Goal: Information Seeking & Learning: Learn about a topic

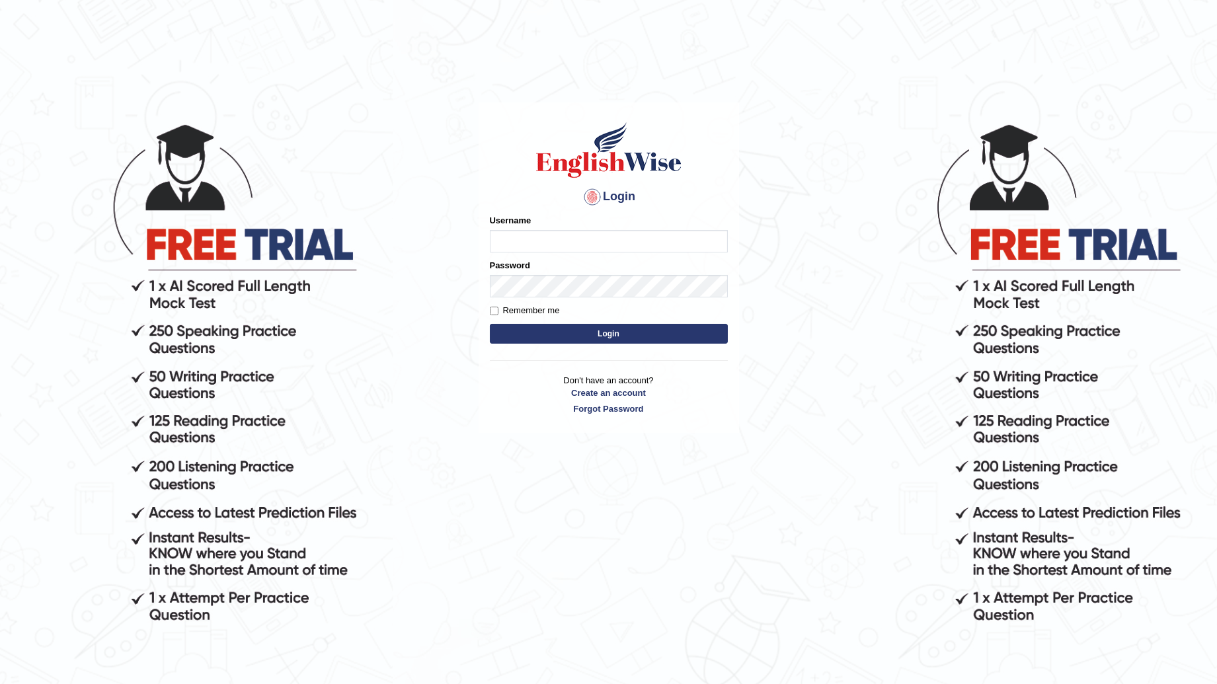
click at [520, 242] on input "Username" at bounding box center [609, 241] width 238 height 22
type input "RishiRam2025"
click at [594, 333] on button "Login" at bounding box center [609, 334] width 238 height 20
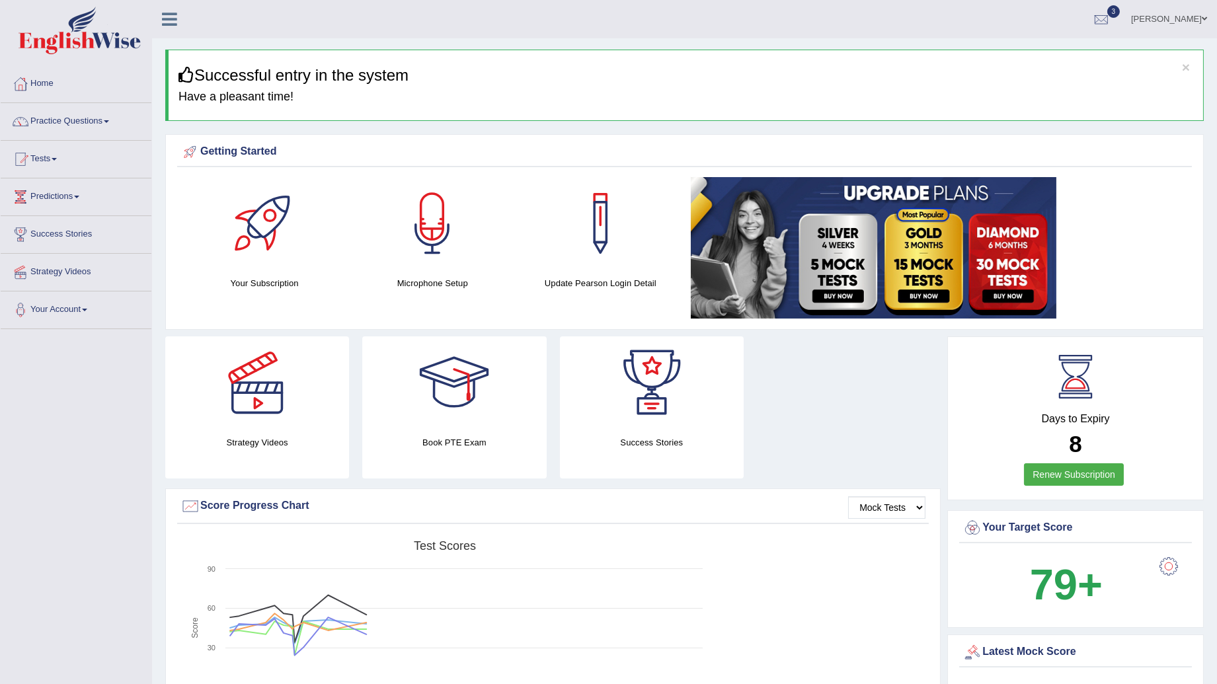
click at [106, 122] on link "Practice Questions" at bounding box center [76, 119] width 151 height 33
click at [112, 128] on link "Practice Questions" at bounding box center [76, 119] width 151 height 33
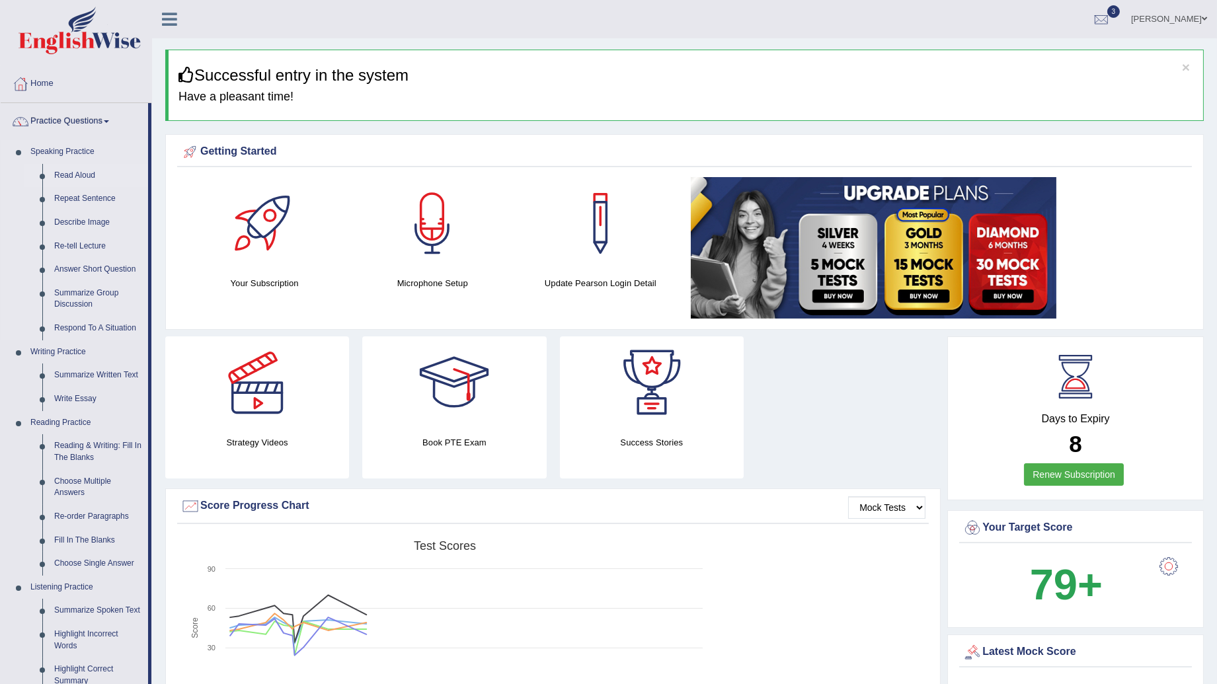
click at [91, 174] on link "Read Aloud" at bounding box center [98, 176] width 100 height 24
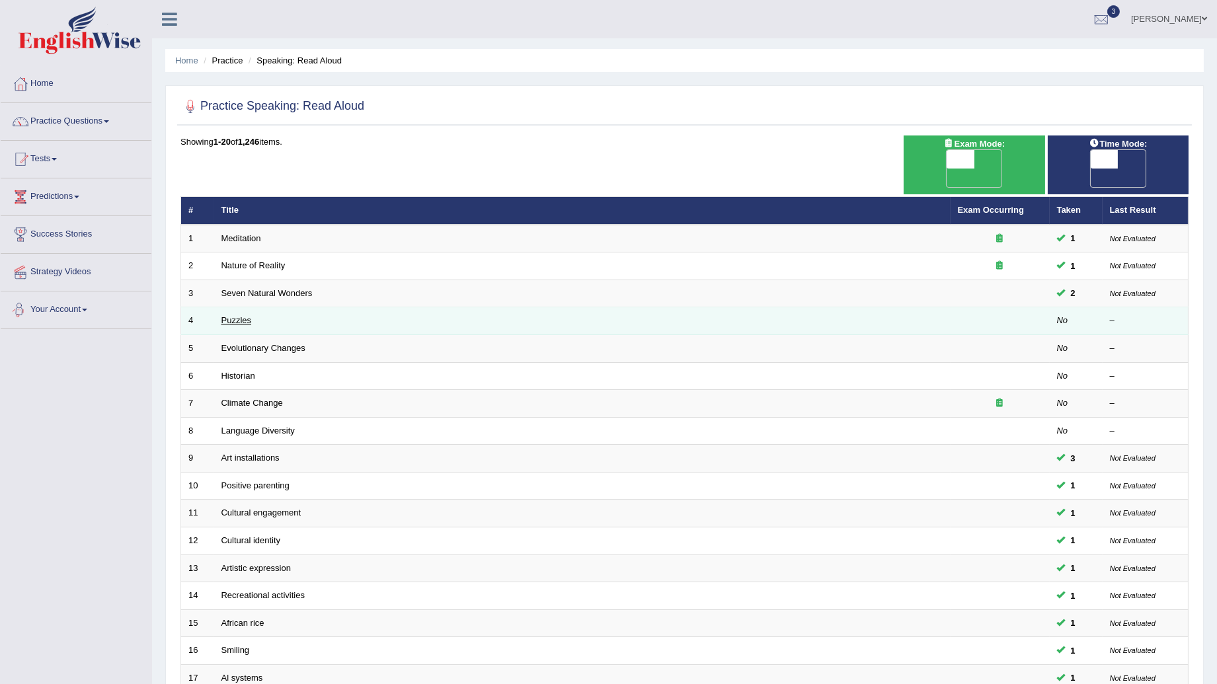
click at [239, 315] on link "Puzzles" at bounding box center [237, 320] width 30 height 10
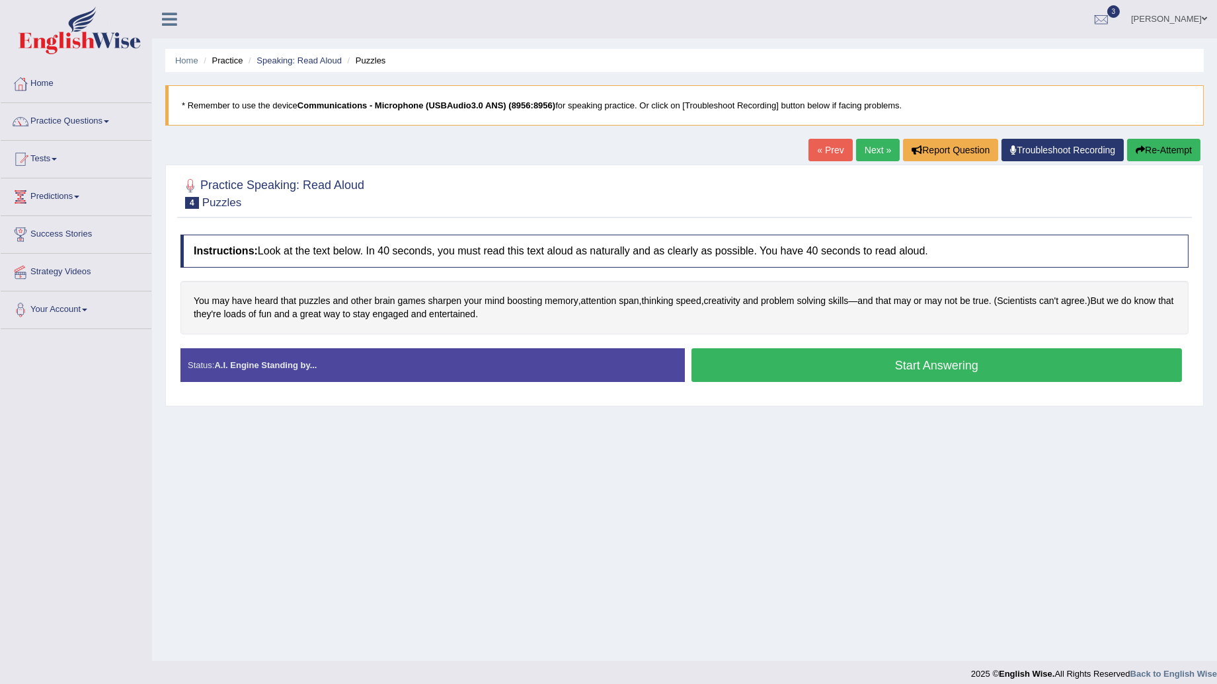
click at [863, 372] on button "Start Answering" at bounding box center [937, 366] width 491 height 34
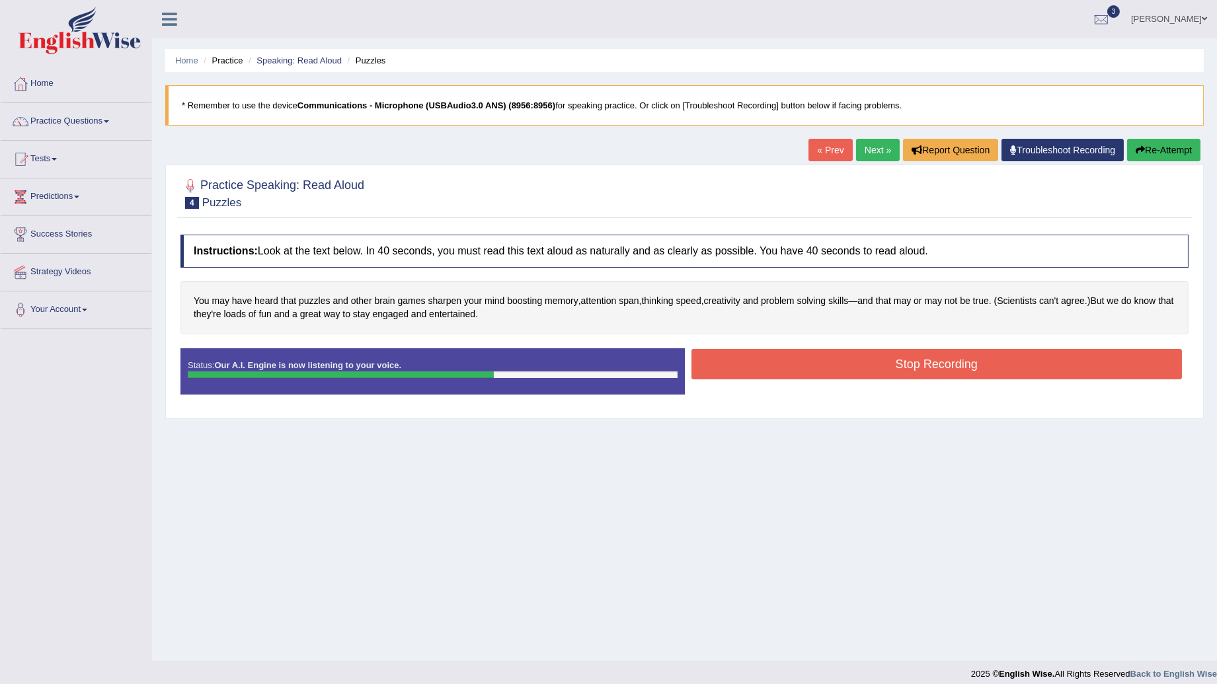
click at [1010, 364] on button "Stop Recording" at bounding box center [937, 364] width 491 height 30
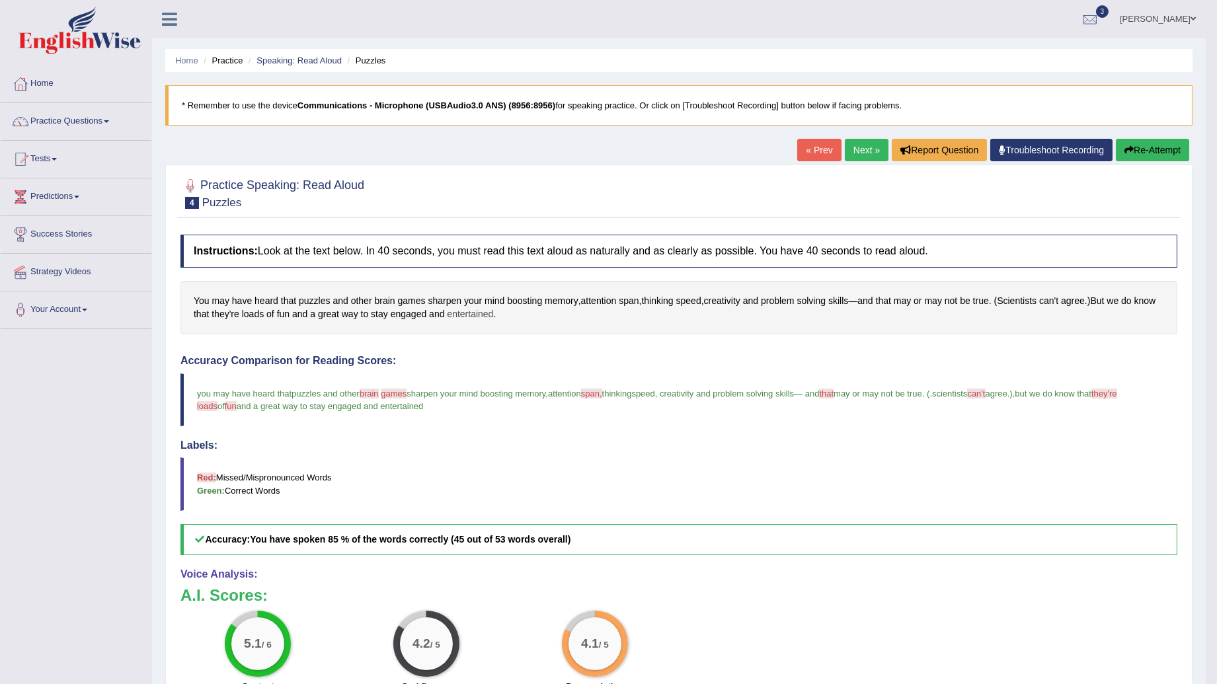
click at [472, 309] on span "entertained" at bounding box center [470, 315] width 46 height 14
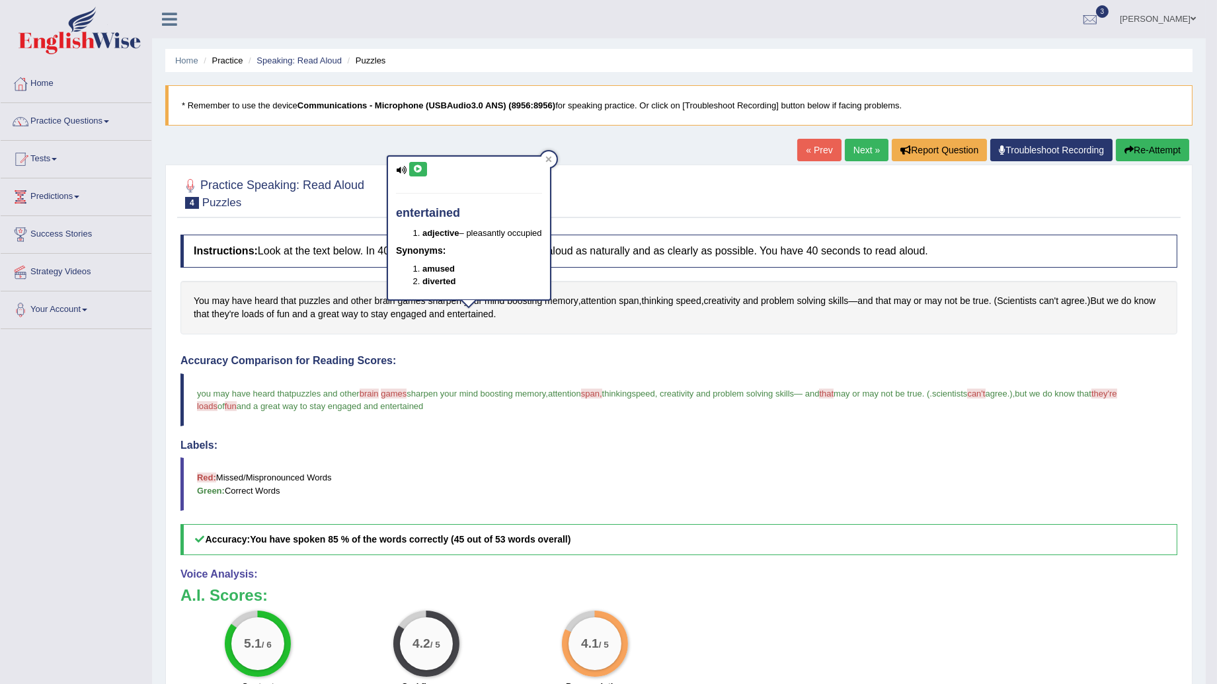
click at [417, 162] on button at bounding box center [418, 169] width 18 height 15
click at [418, 169] on icon at bounding box center [418, 169] width 10 height 8
click at [413, 169] on icon at bounding box center [418, 169] width 10 height 8
click at [419, 169] on icon at bounding box center [418, 169] width 10 height 8
click at [557, 161] on div at bounding box center [549, 159] width 16 height 16
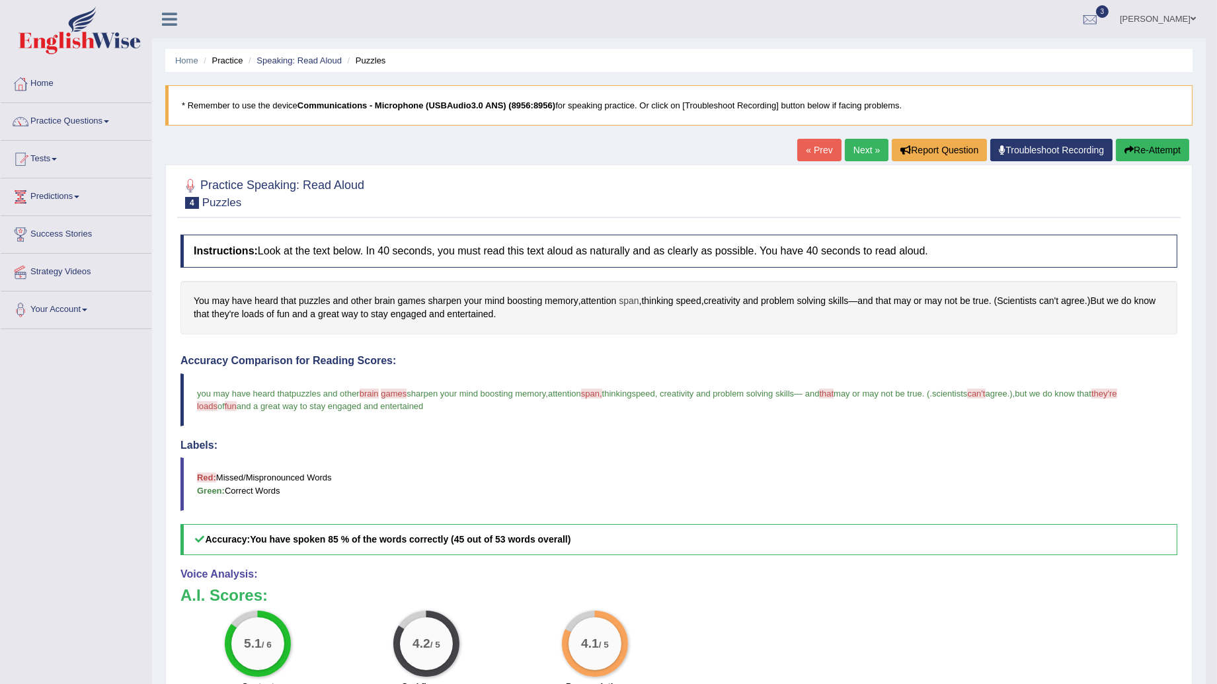
click at [628, 302] on span "span" at bounding box center [629, 301] width 20 height 14
click at [628, 302] on body "Toggle navigation Home Practice Questions Speaking Practice Read Aloud Repeat S…" at bounding box center [608, 342] width 1217 height 684
click at [628, 302] on span "span" at bounding box center [629, 301] width 20 height 14
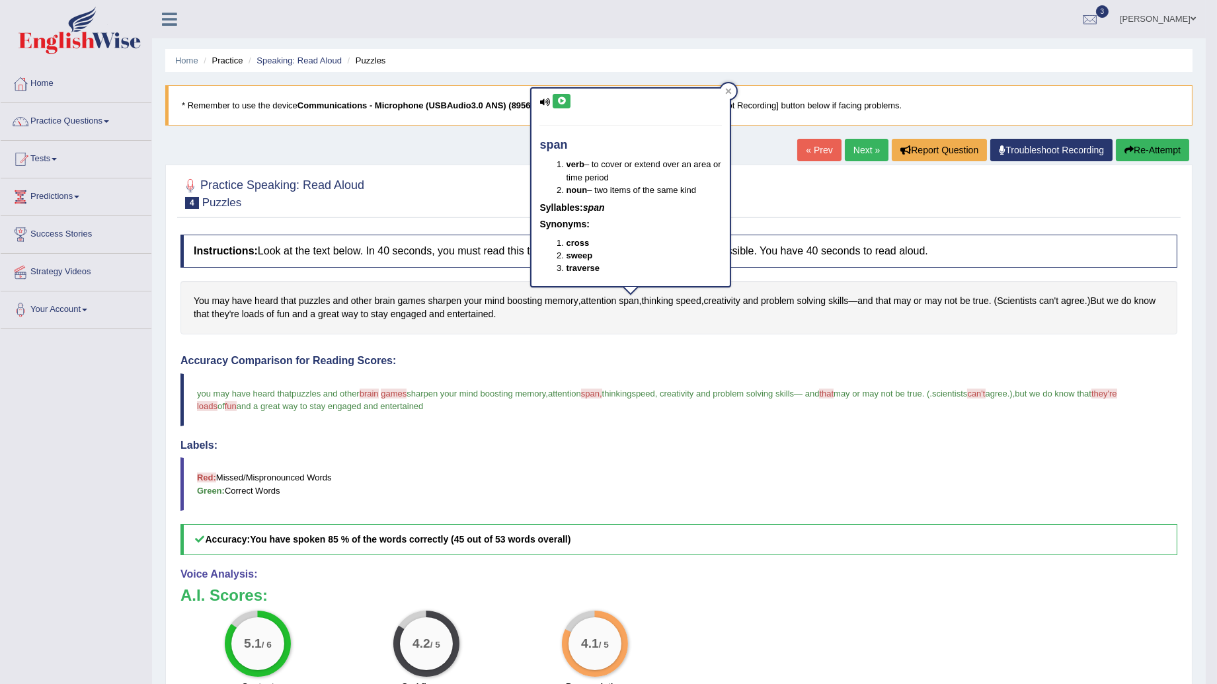
click at [557, 97] on icon at bounding box center [562, 101] width 10 height 8
click at [735, 90] on div at bounding box center [729, 91] width 16 height 16
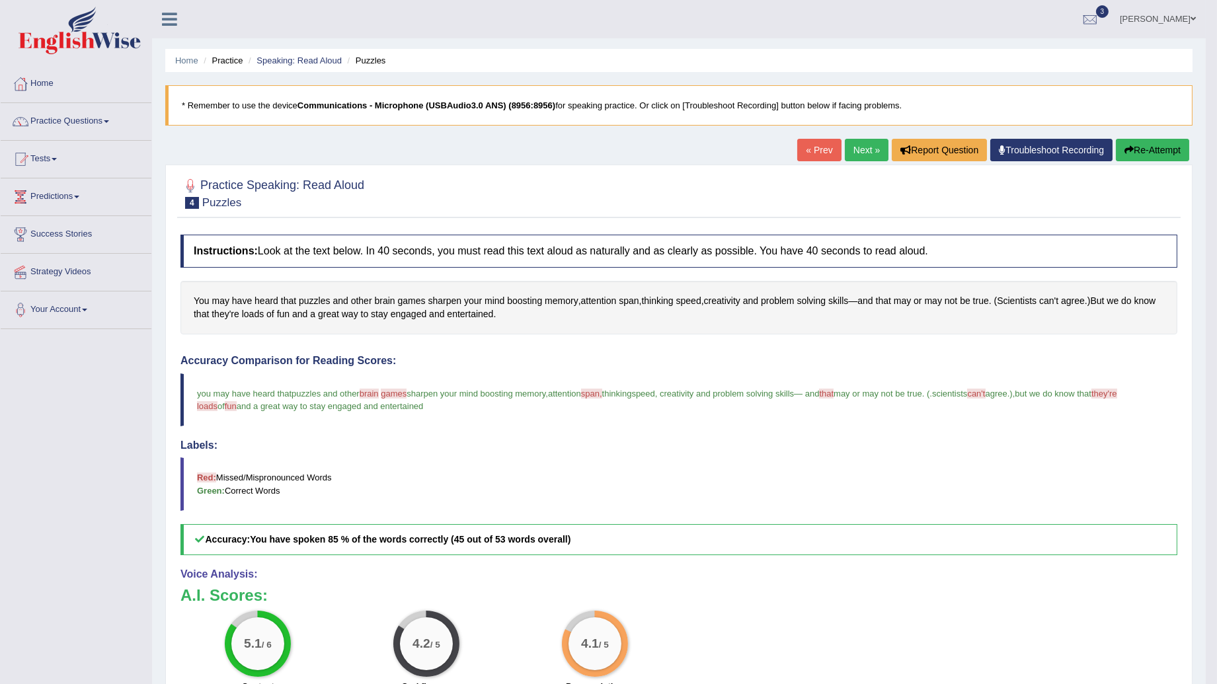
click at [864, 147] on link "Next »" at bounding box center [867, 150] width 44 height 22
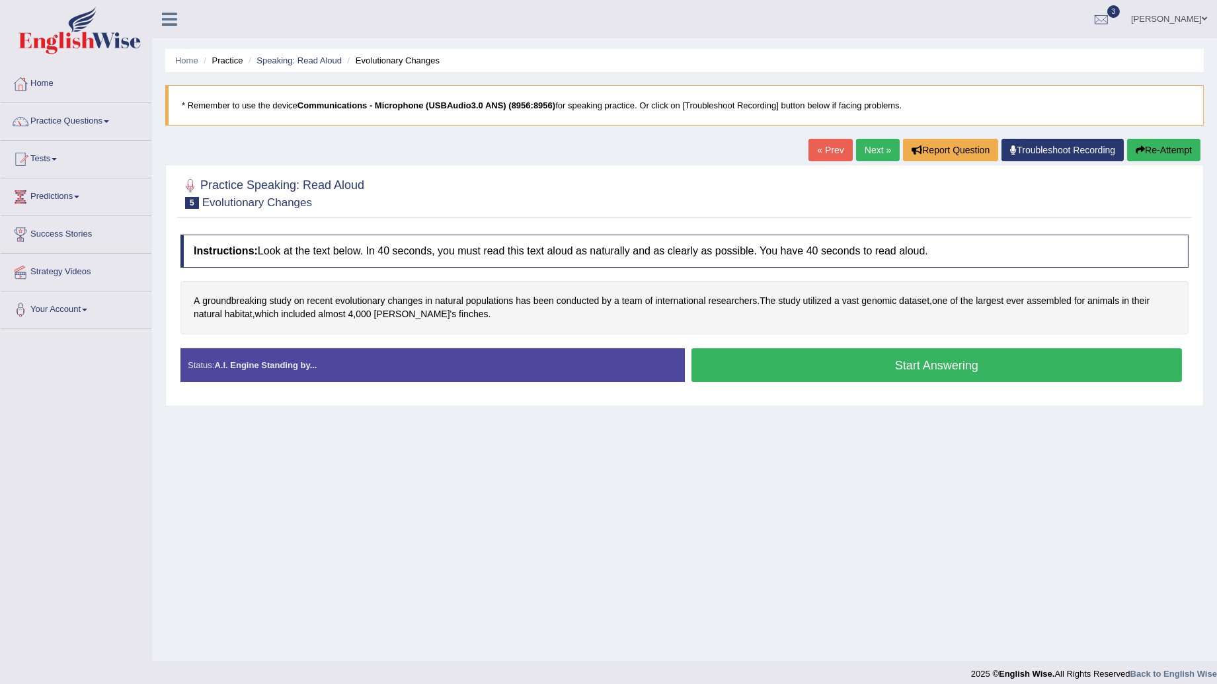
click at [747, 368] on button "Start Answering" at bounding box center [937, 366] width 491 height 34
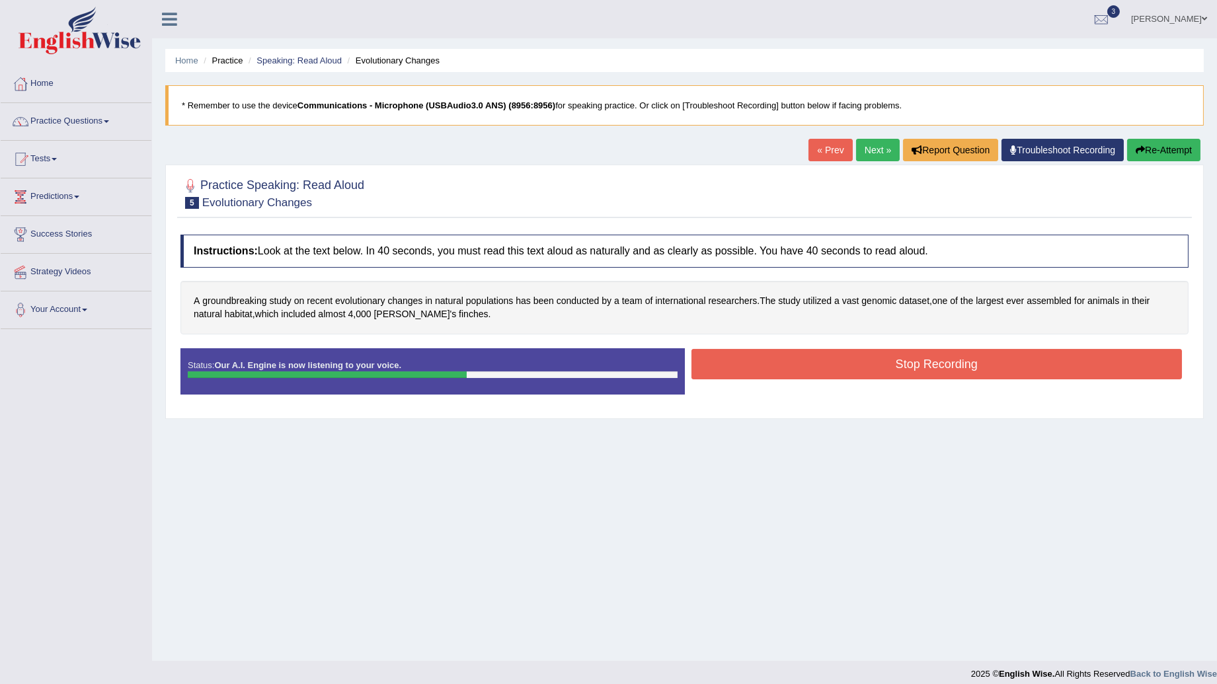
click at [986, 368] on button "Stop Recording" at bounding box center [937, 364] width 491 height 30
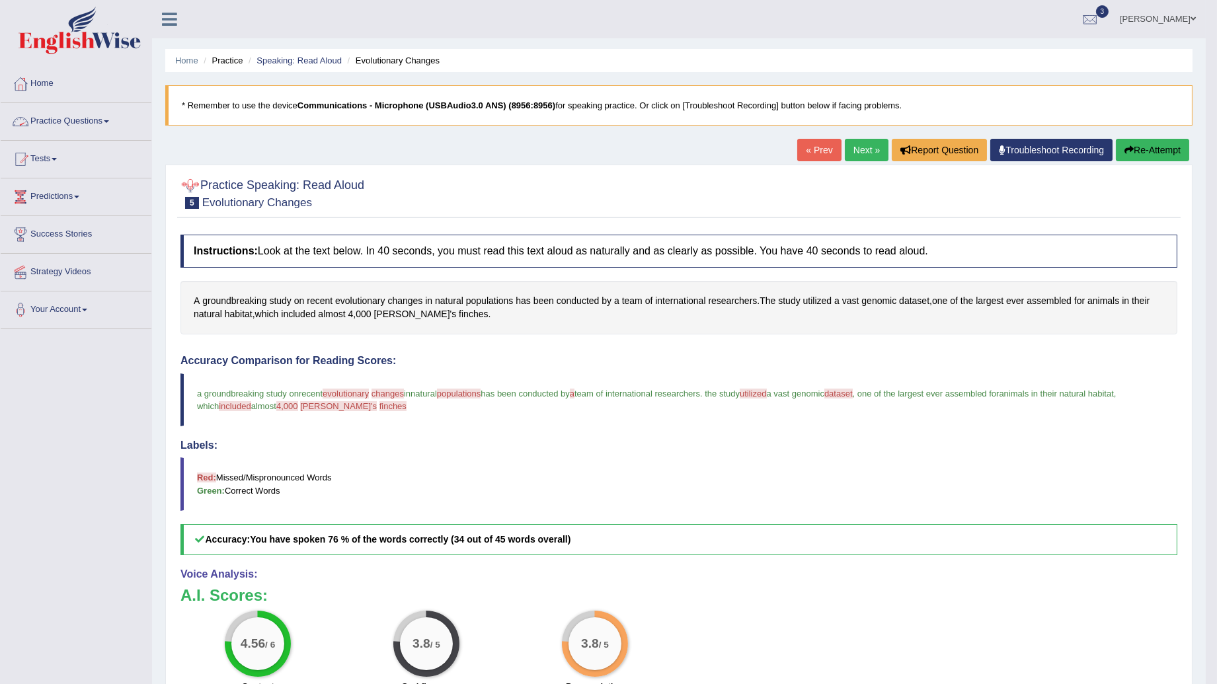
click at [112, 117] on link "Practice Questions" at bounding box center [76, 119] width 151 height 33
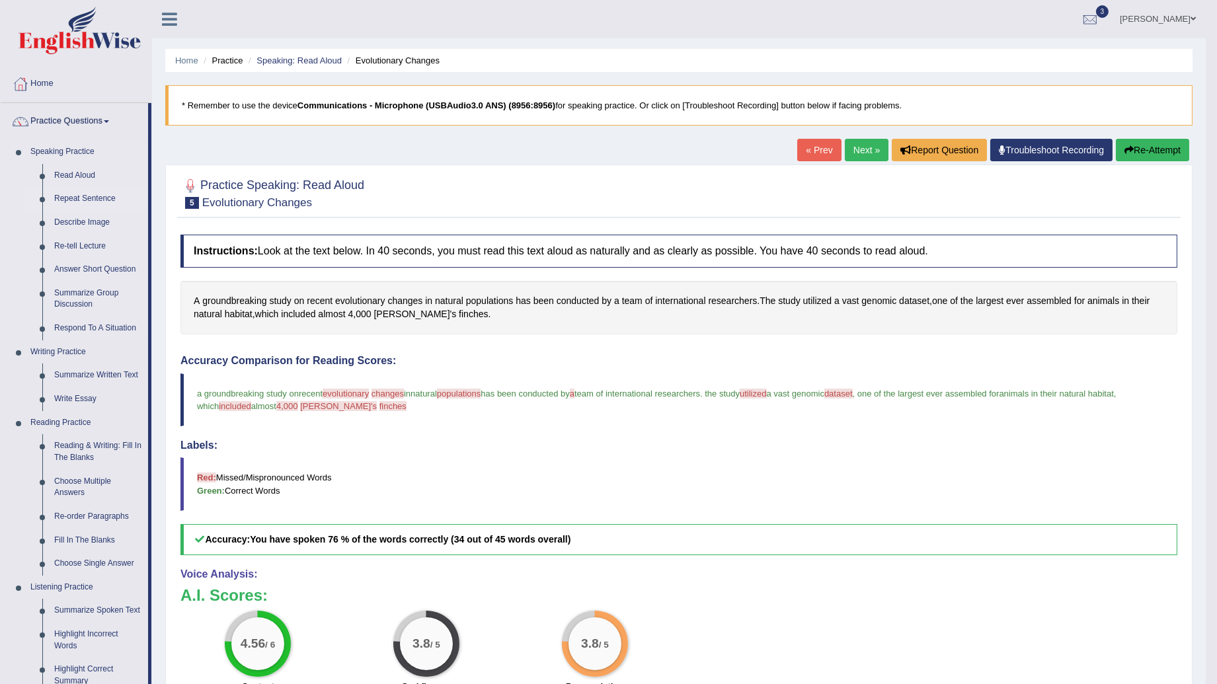
click at [89, 194] on link "Repeat Sentence" at bounding box center [98, 199] width 100 height 24
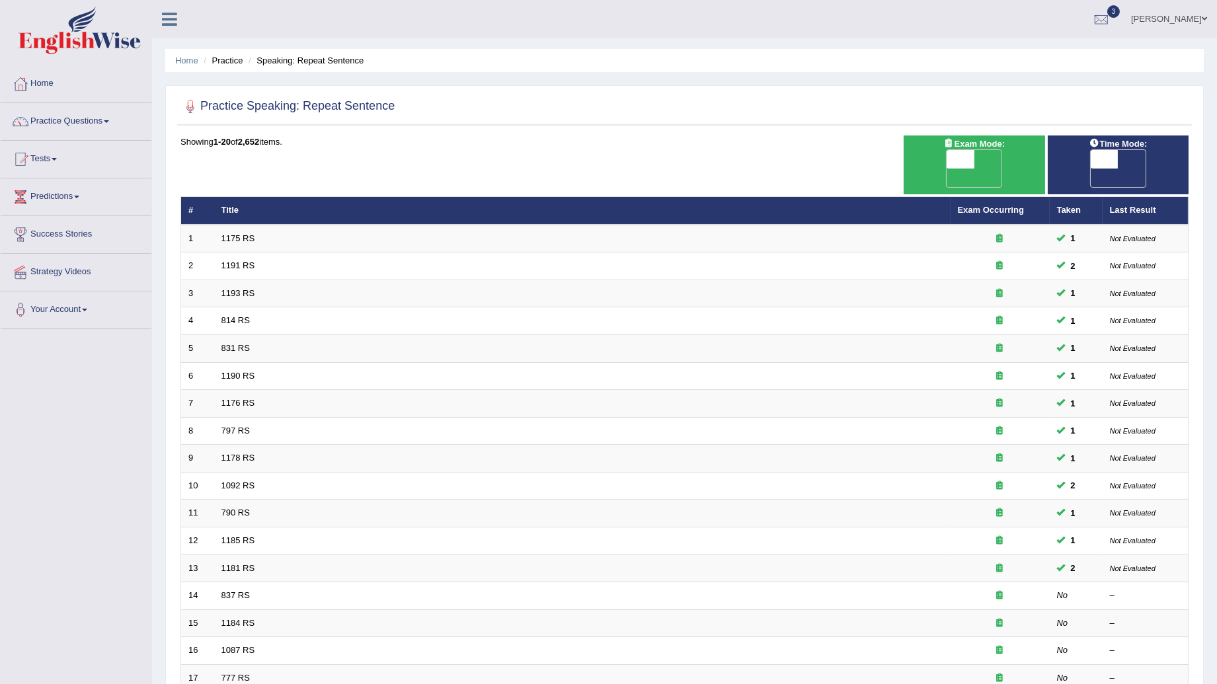
scroll to position [147, 0]
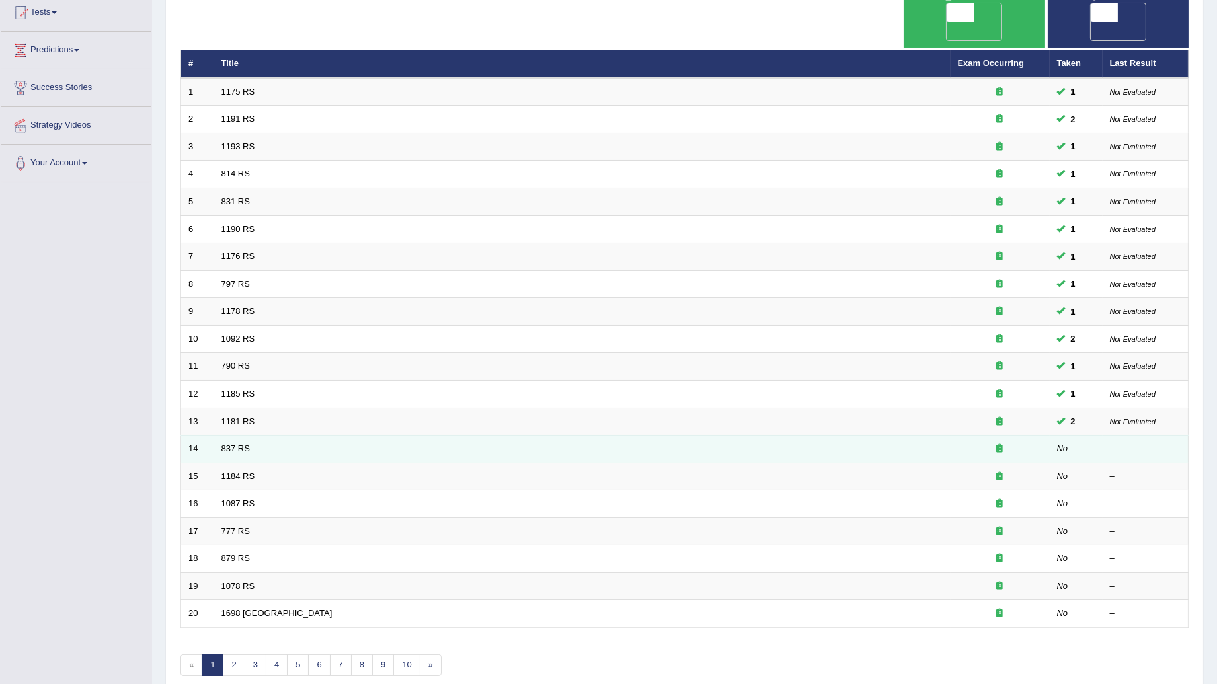
click at [880, 436] on td "837 RS" at bounding box center [582, 450] width 737 height 28
click at [252, 436] on td "837 RS" at bounding box center [582, 450] width 737 height 28
click at [240, 444] on link "837 RS" at bounding box center [236, 449] width 28 height 10
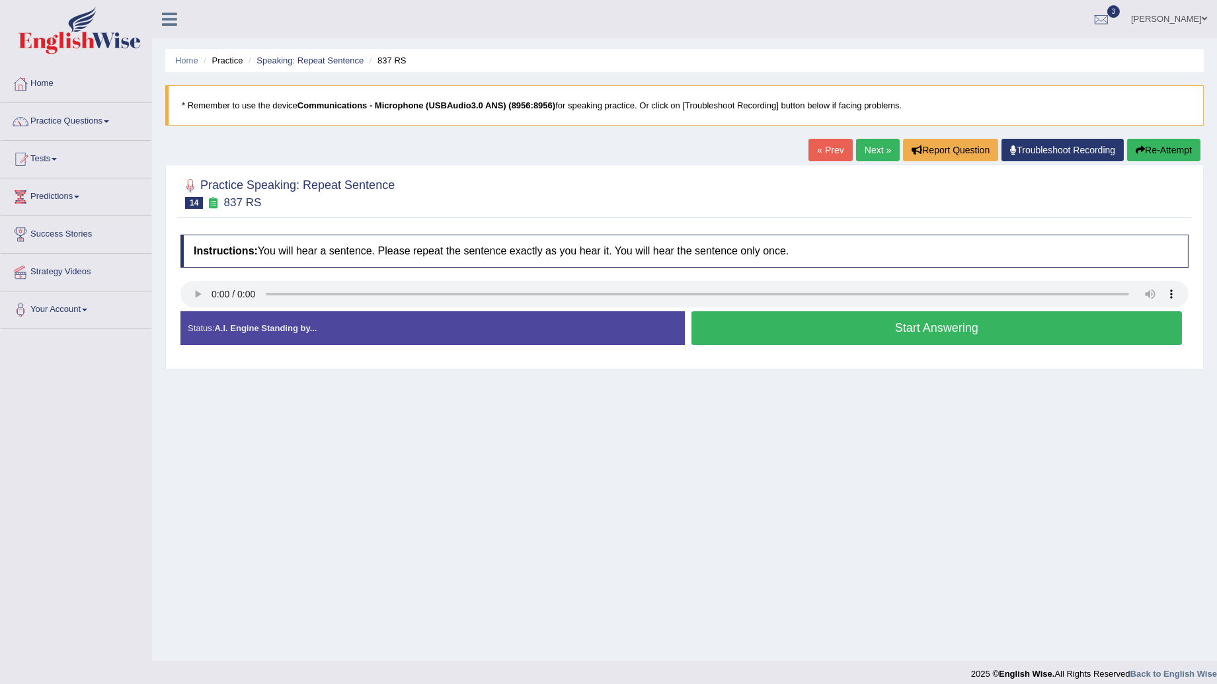
click at [842, 334] on button "Start Answering" at bounding box center [937, 328] width 491 height 34
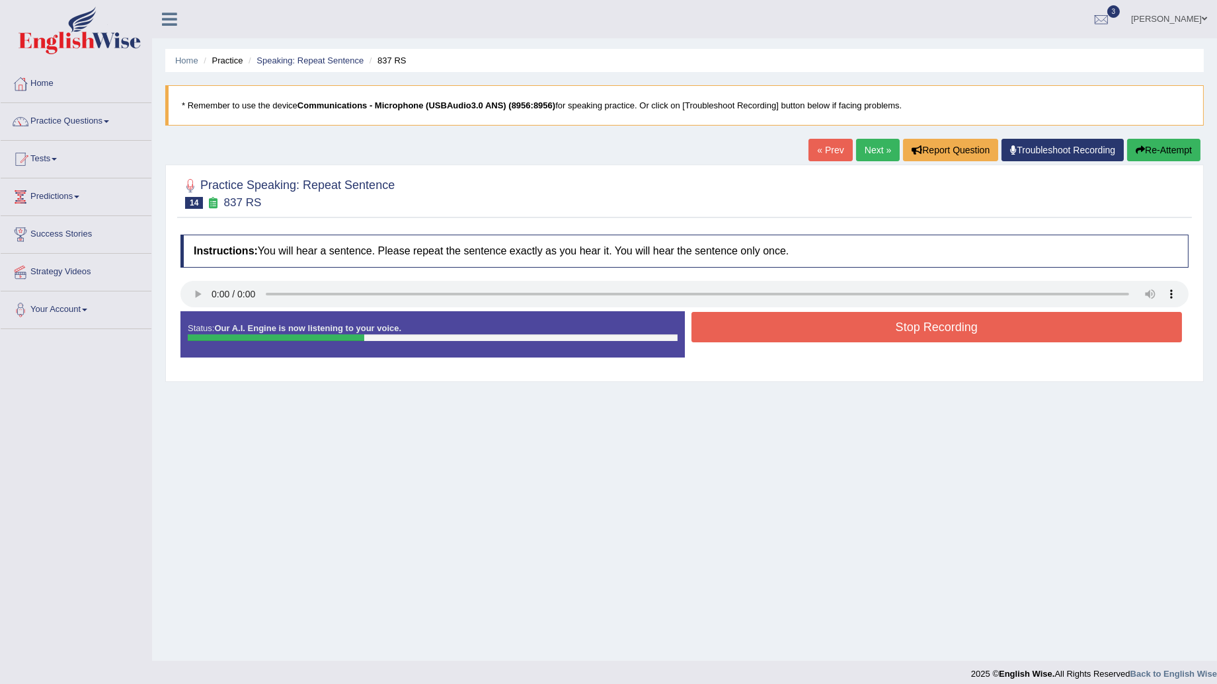
click at [842, 334] on button "Stop Recording" at bounding box center [937, 327] width 491 height 30
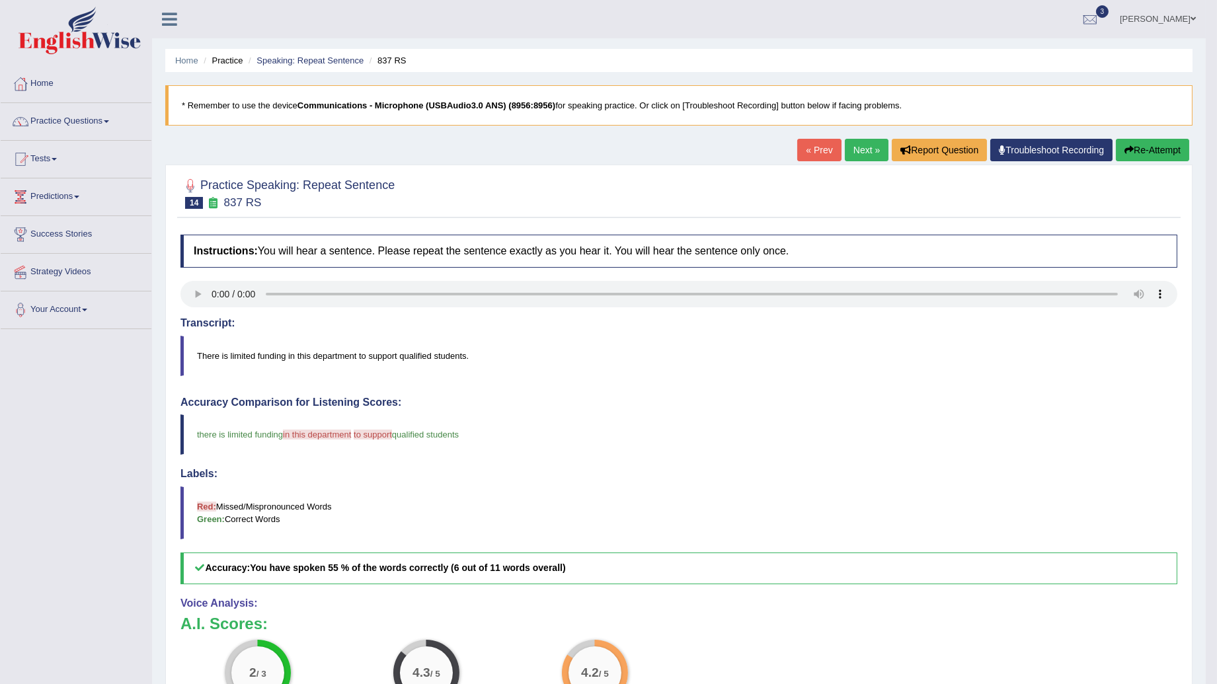
click at [854, 150] on link "Next »" at bounding box center [867, 150] width 44 height 22
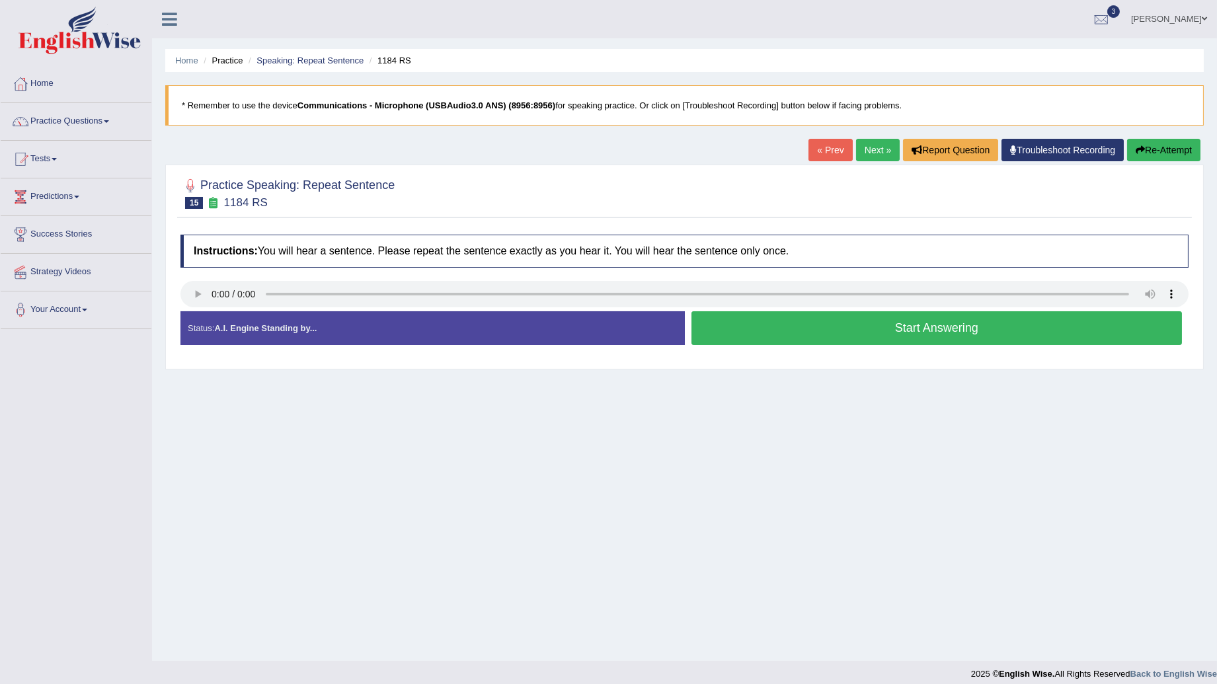
click at [807, 342] on button "Start Answering" at bounding box center [937, 328] width 491 height 34
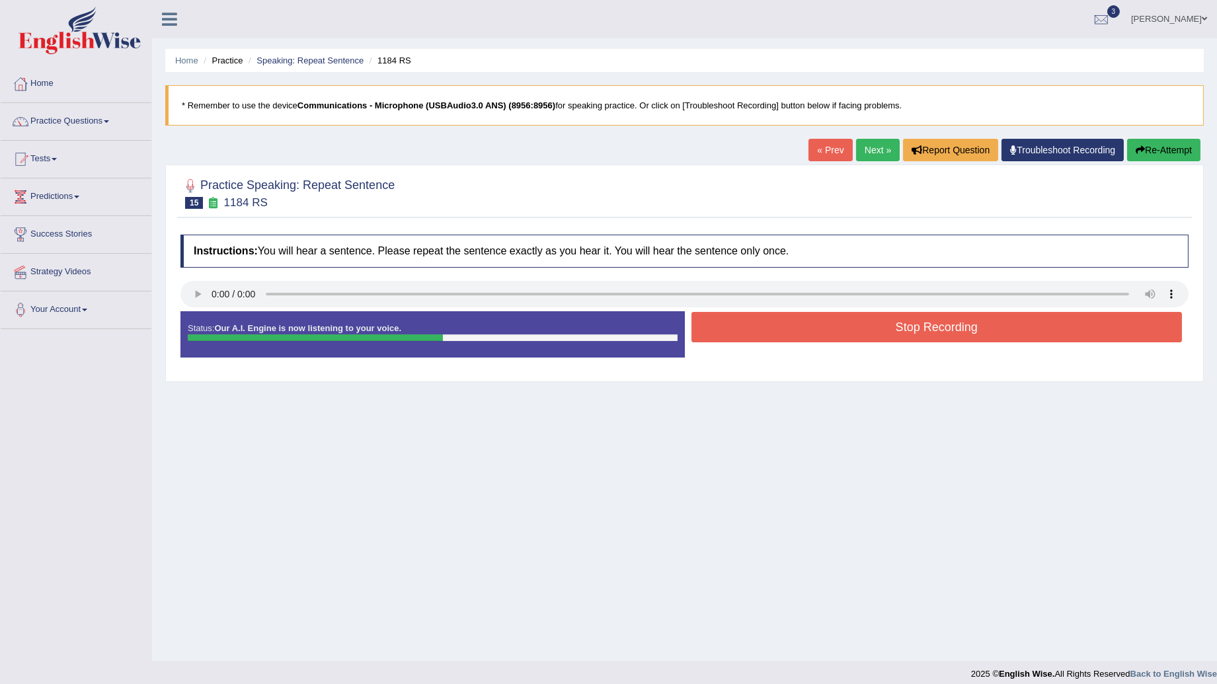
click at [807, 338] on button "Stop Recording" at bounding box center [937, 327] width 491 height 30
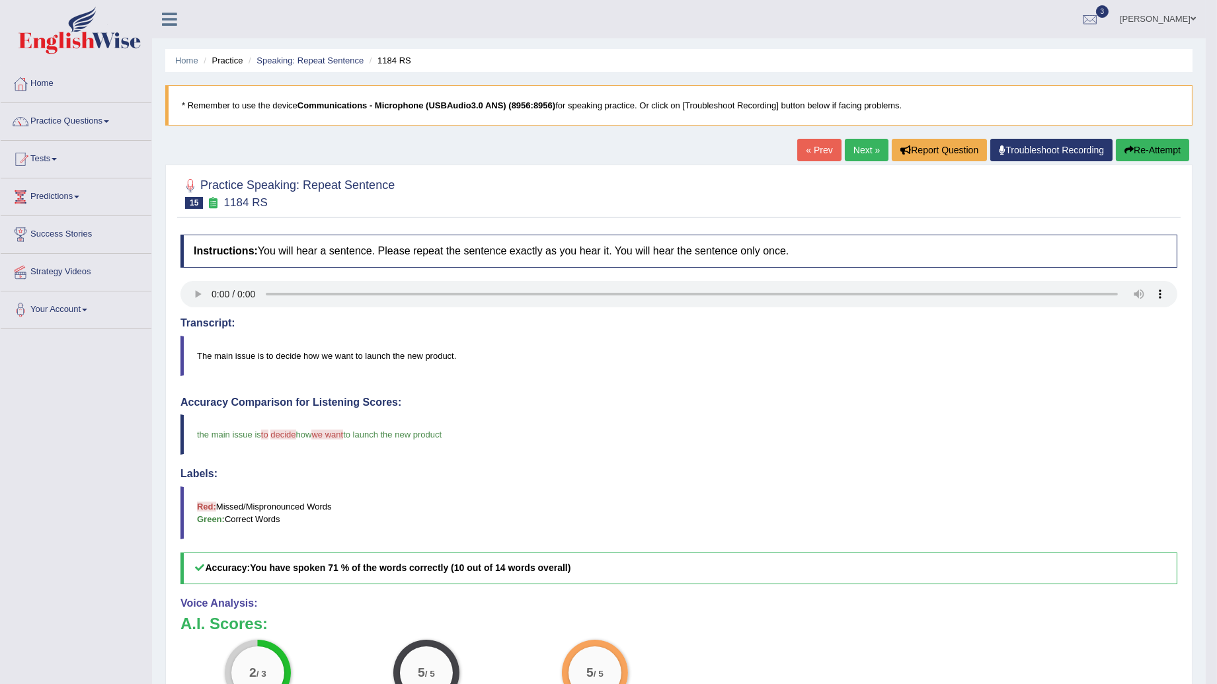
click at [864, 155] on link "Next »" at bounding box center [867, 150] width 44 height 22
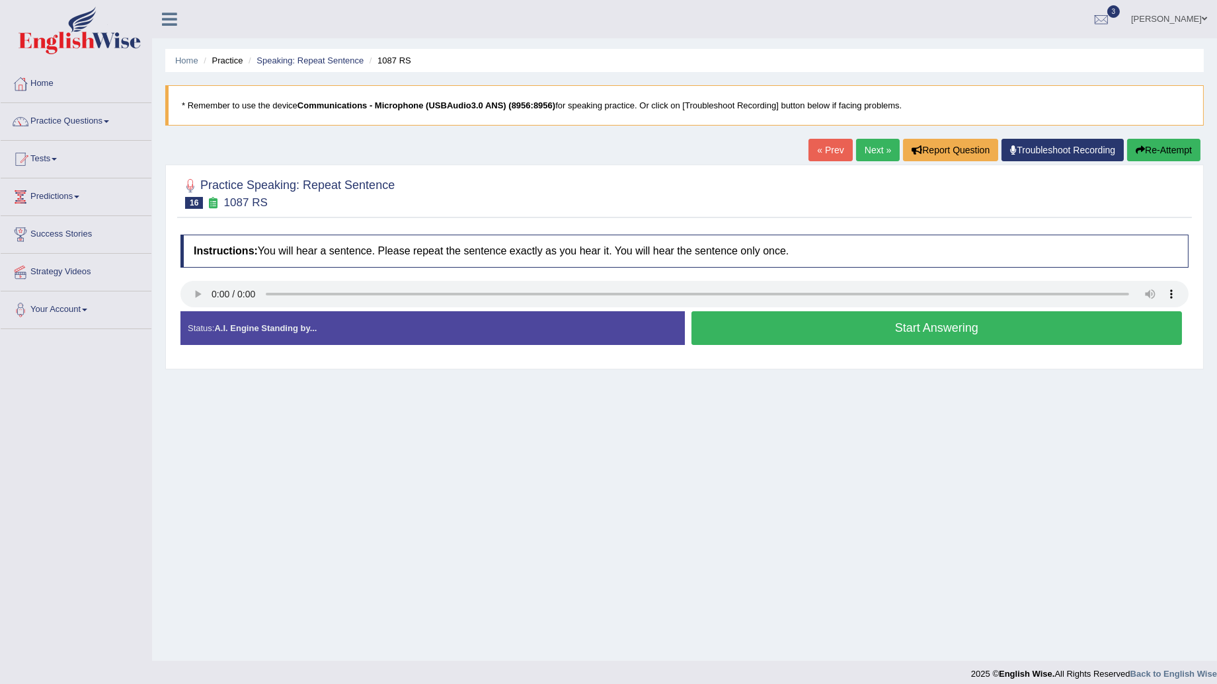
click at [858, 331] on button "Start Answering" at bounding box center [937, 328] width 491 height 34
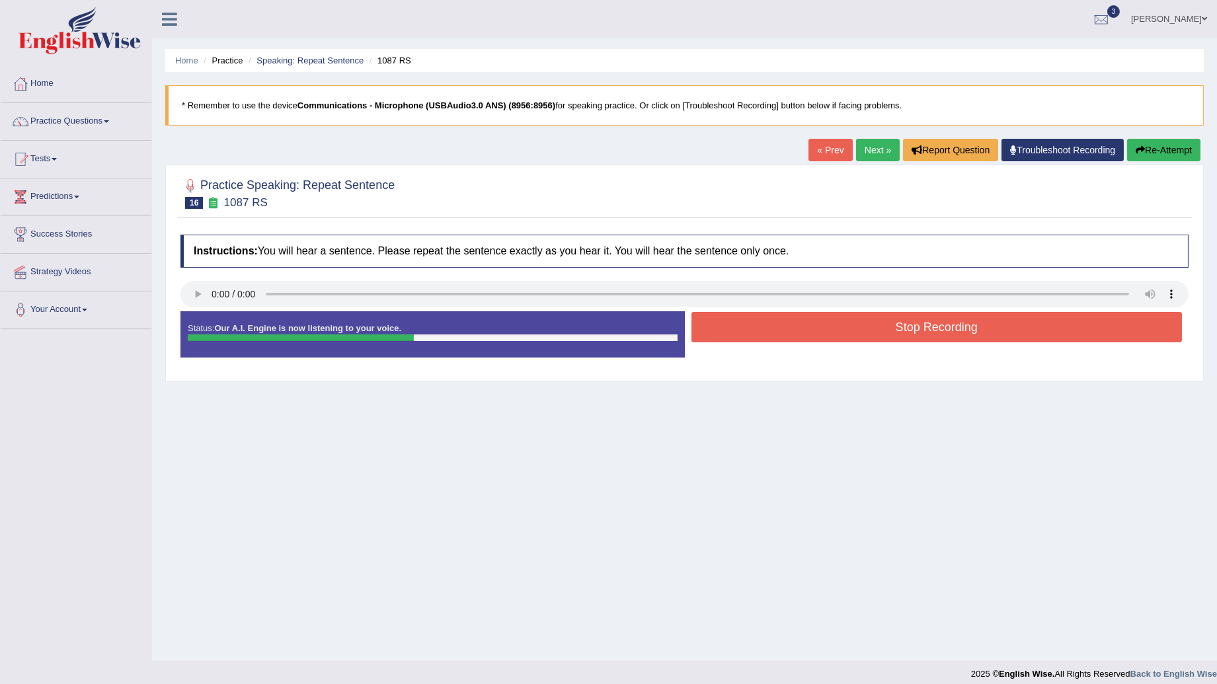
click at [858, 331] on button "Stop Recording" at bounding box center [937, 327] width 491 height 30
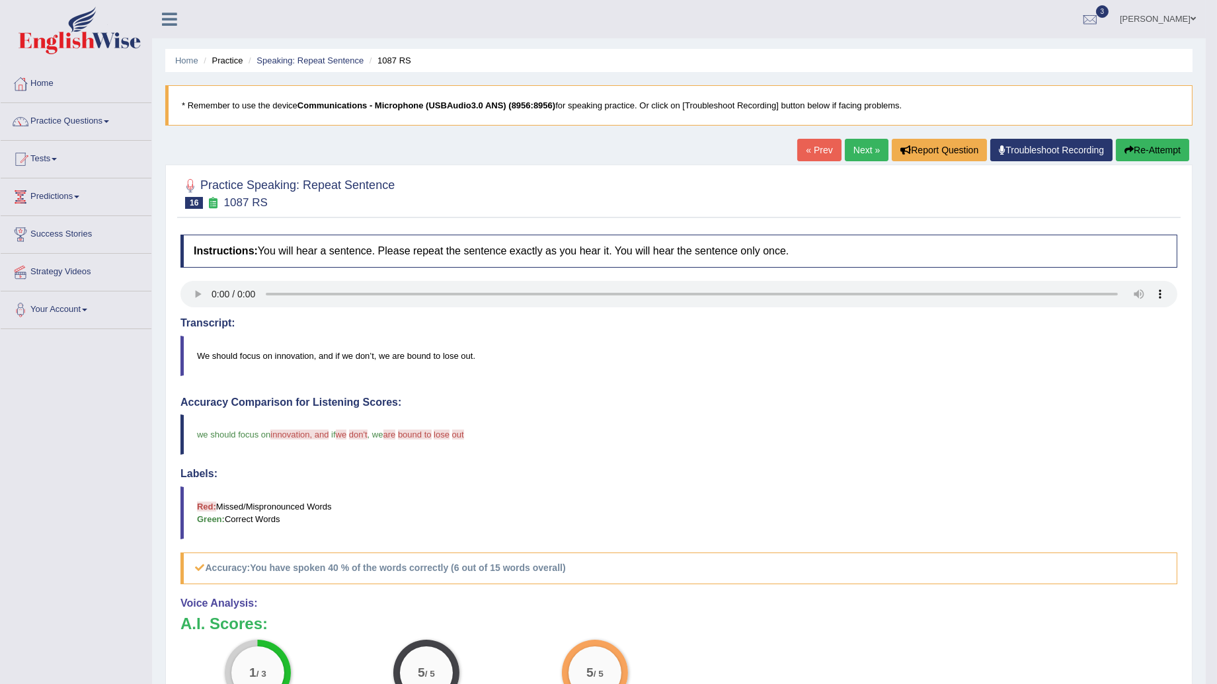
click at [858, 153] on link "Next »" at bounding box center [867, 150] width 44 height 22
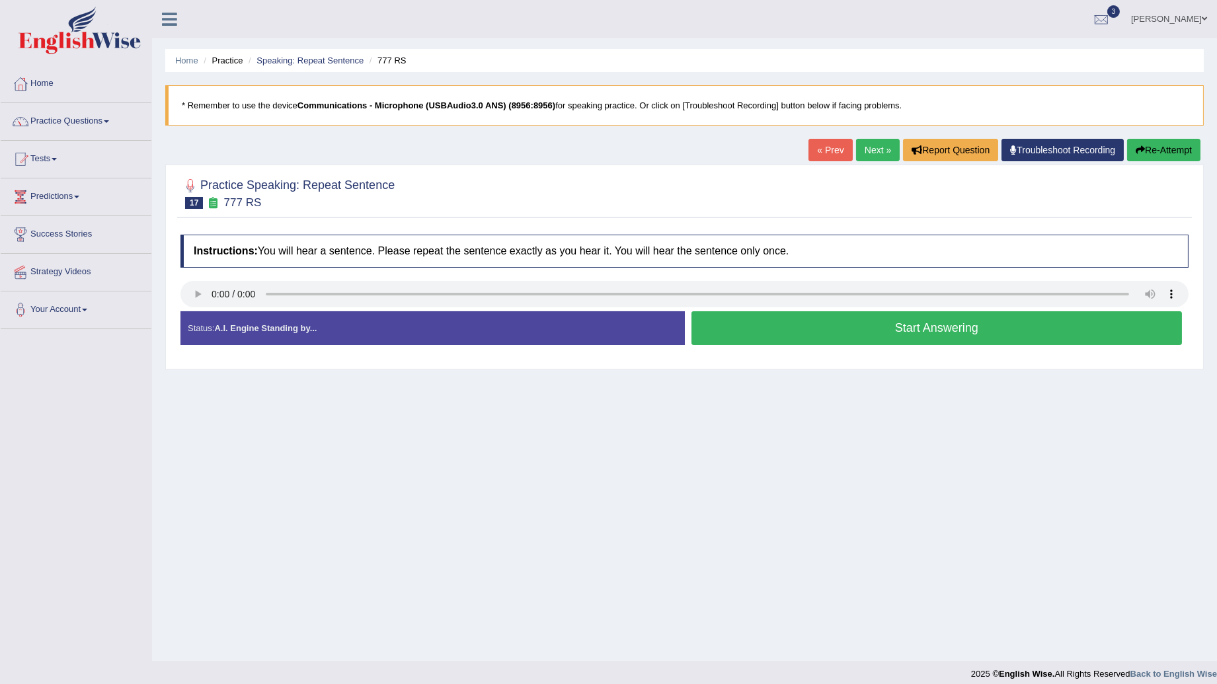
click at [722, 336] on button "Start Answering" at bounding box center [937, 328] width 491 height 34
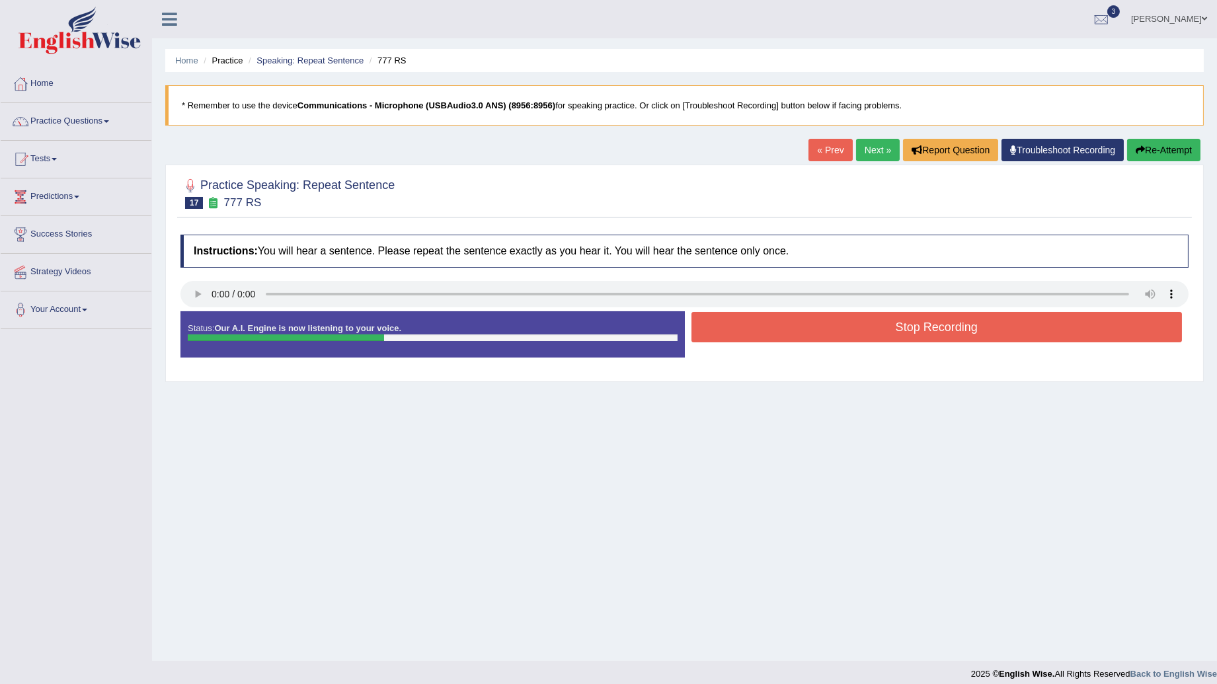
click at [722, 336] on button "Stop Recording" at bounding box center [937, 327] width 491 height 30
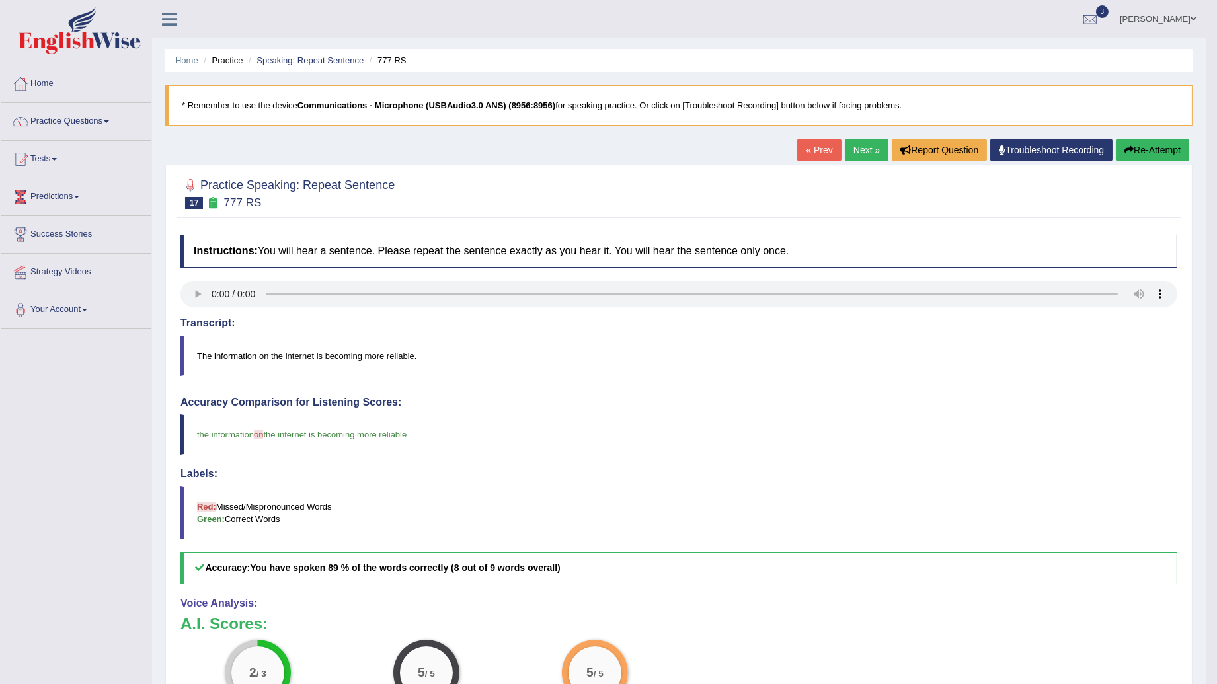
click at [860, 157] on link "Next »" at bounding box center [867, 150] width 44 height 22
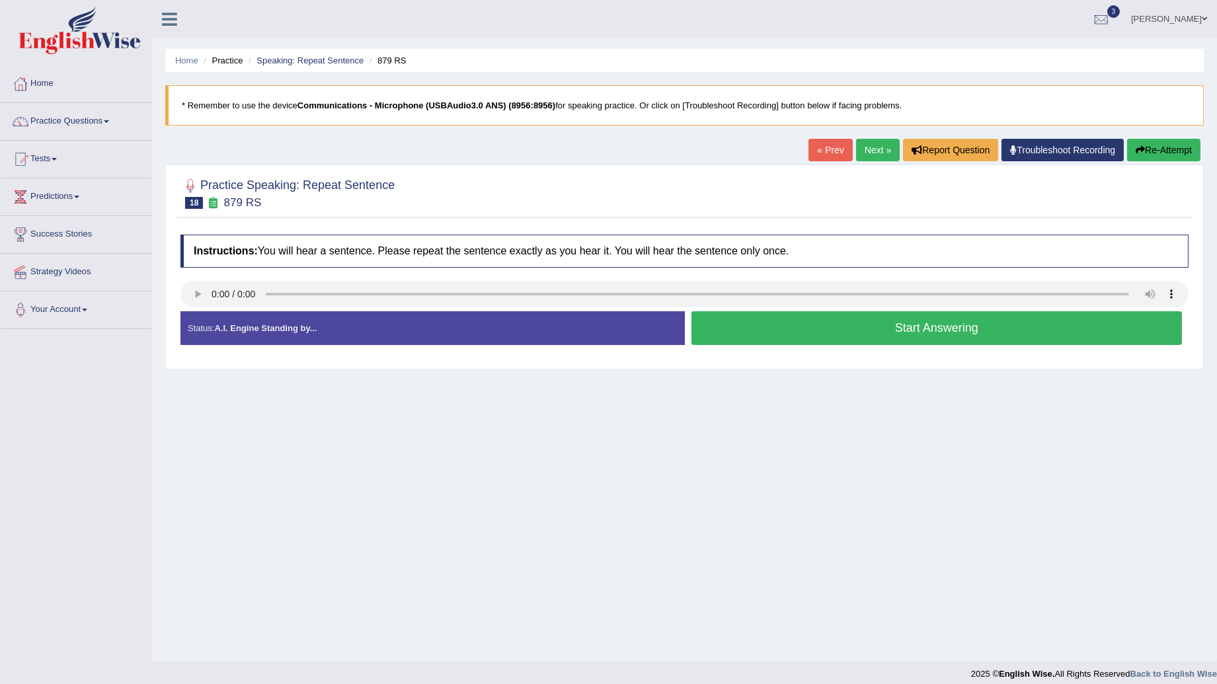
click at [926, 340] on button "Start Answering" at bounding box center [937, 328] width 491 height 34
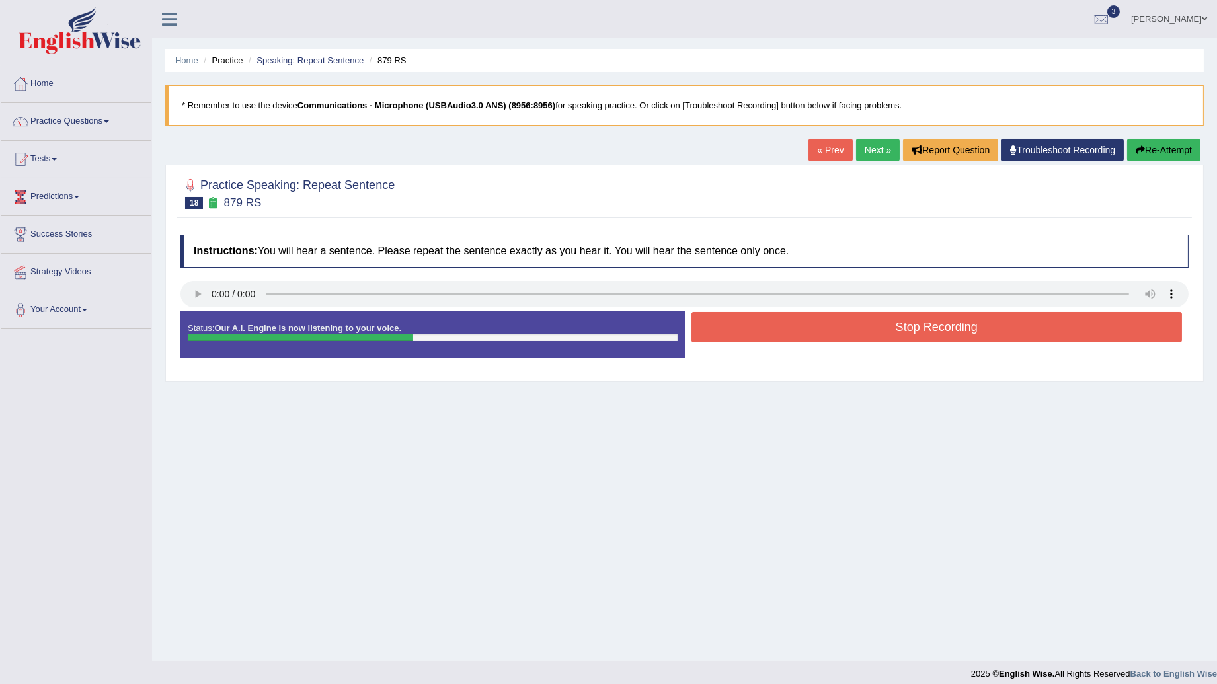
click at [924, 323] on button "Stop Recording" at bounding box center [937, 327] width 491 height 30
click at [924, 323] on div "Status: Our A.I. Engine is now listening to your voice. Start Answering Stop Re…" at bounding box center [685, 341] width 1008 height 60
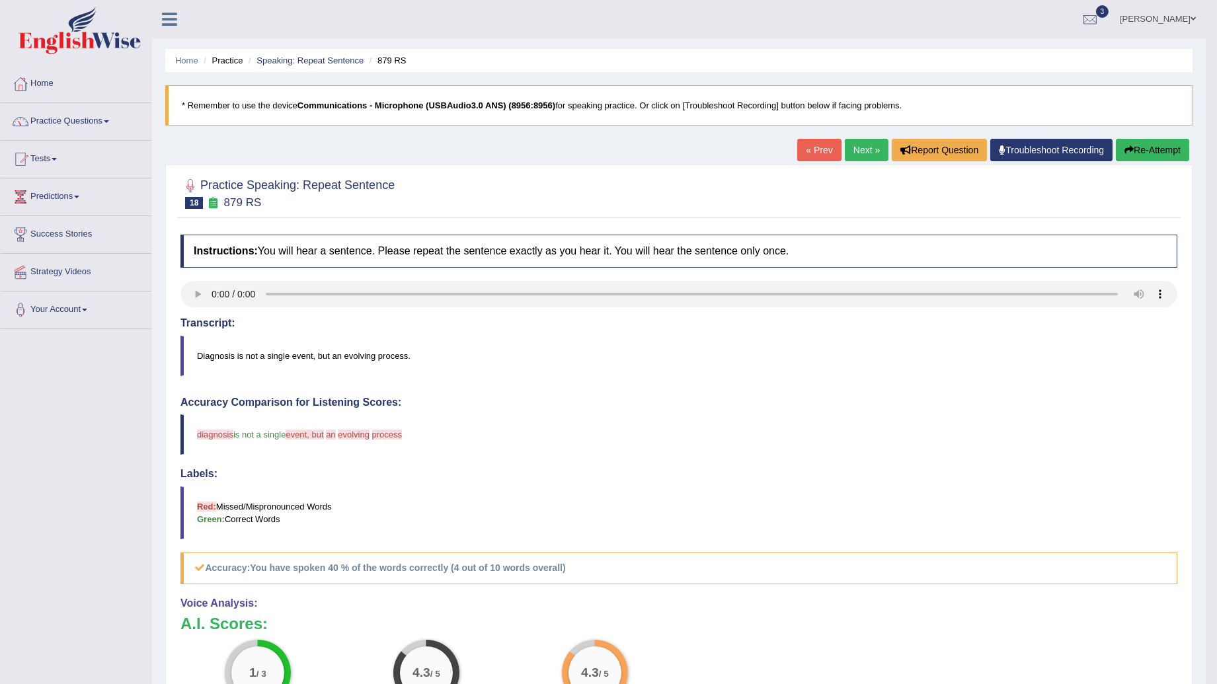
click at [880, 146] on link "Next »" at bounding box center [867, 150] width 44 height 22
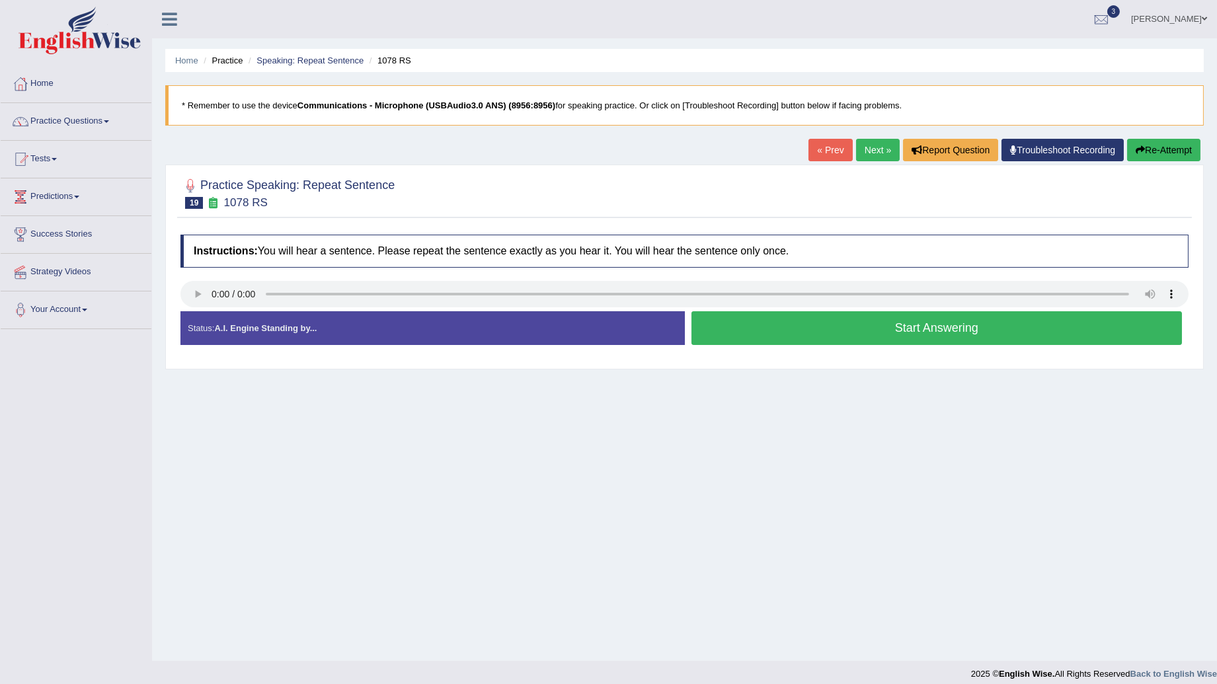
click at [801, 337] on button "Start Answering" at bounding box center [937, 328] width 491 height 34
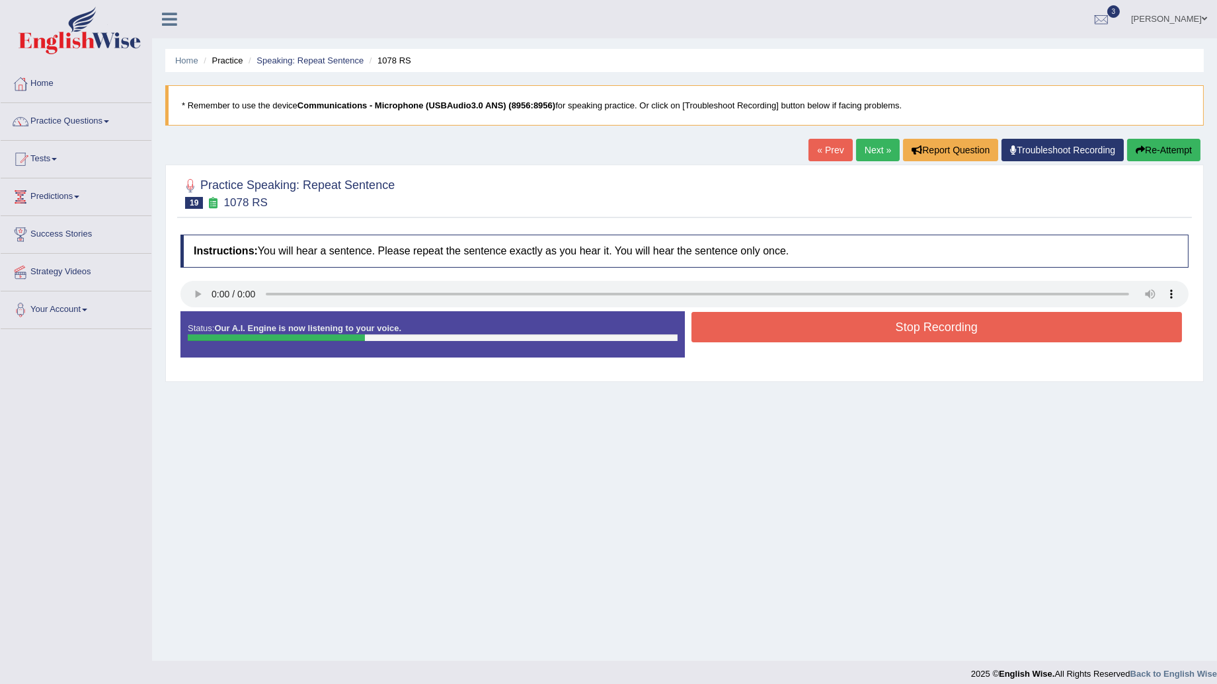
click at [801, 337] on button "Stop Recording" at bounding box center [937, 327] width 491 height 30
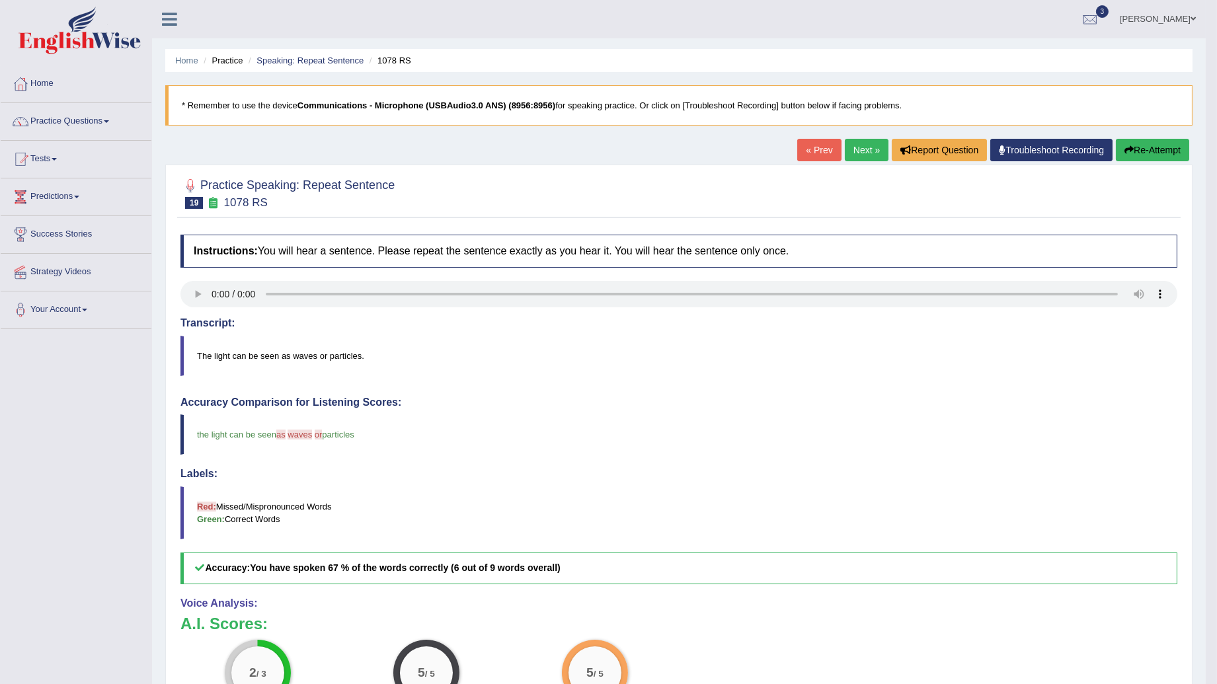
click at [857, 155] on link "Next »" at bounding box center [867, 150] width 44 height 22
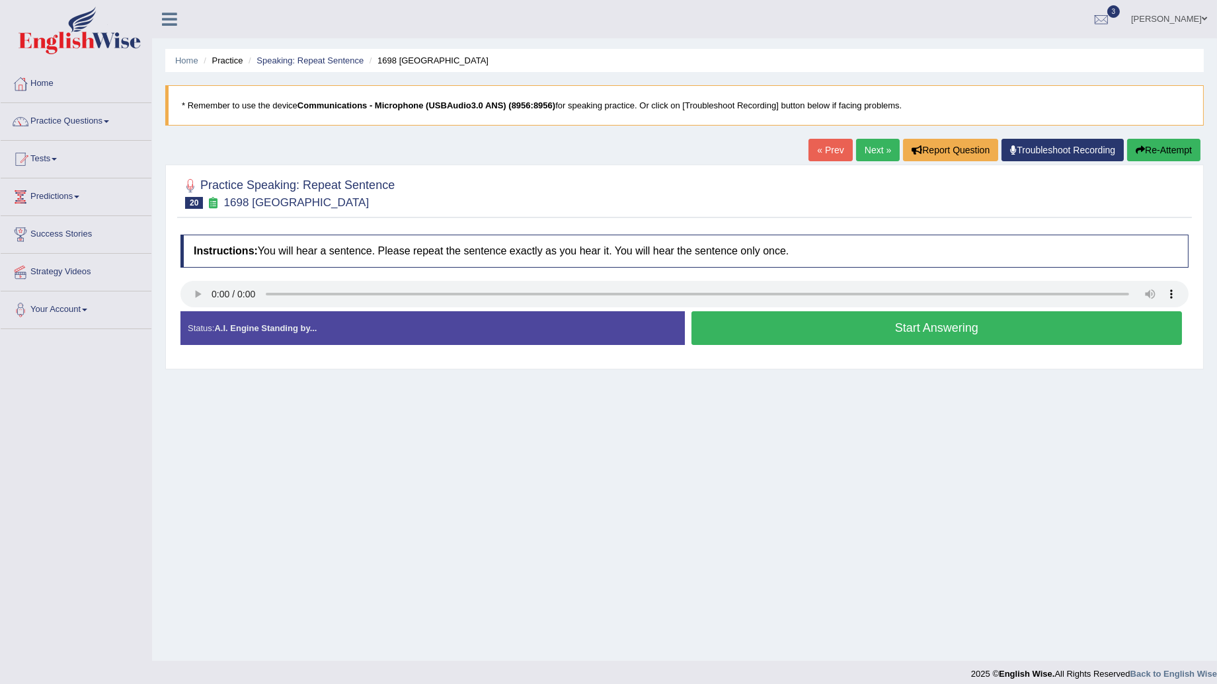
click at [829, 333] on button "Start Answering" at bounding box center [937, 328] width 491 height 34
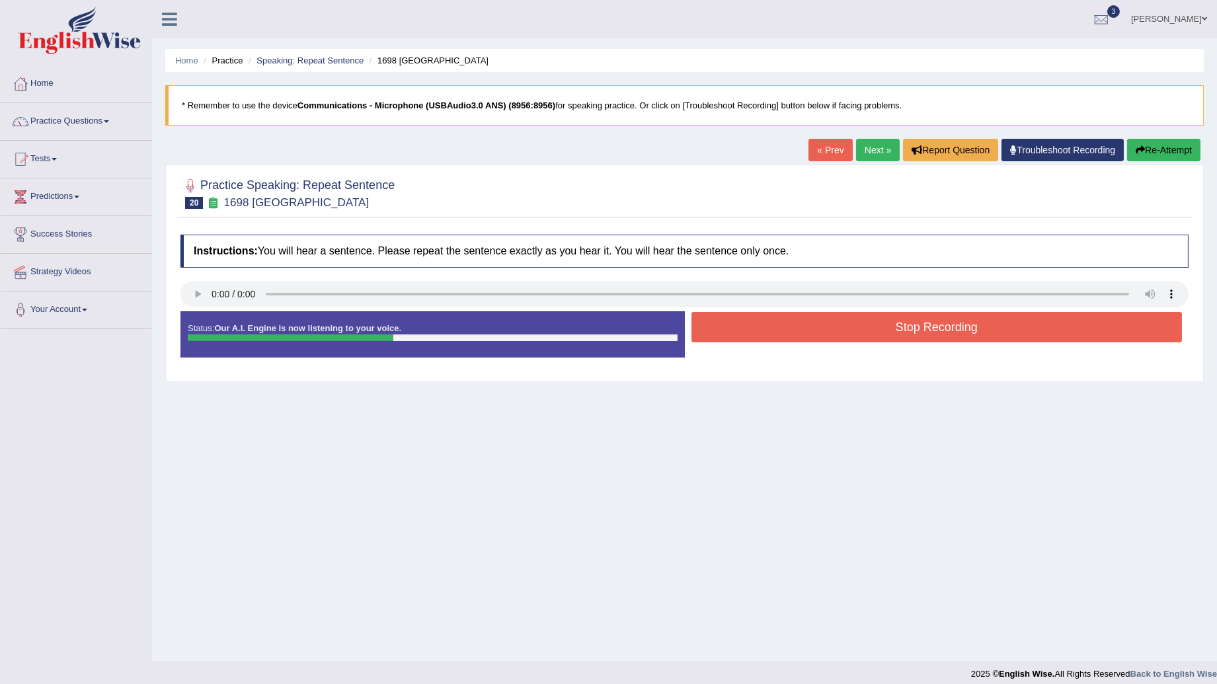
click at [829, 333] on button "Stop Recording" at bounding box center [937, 327] width 491 height 30
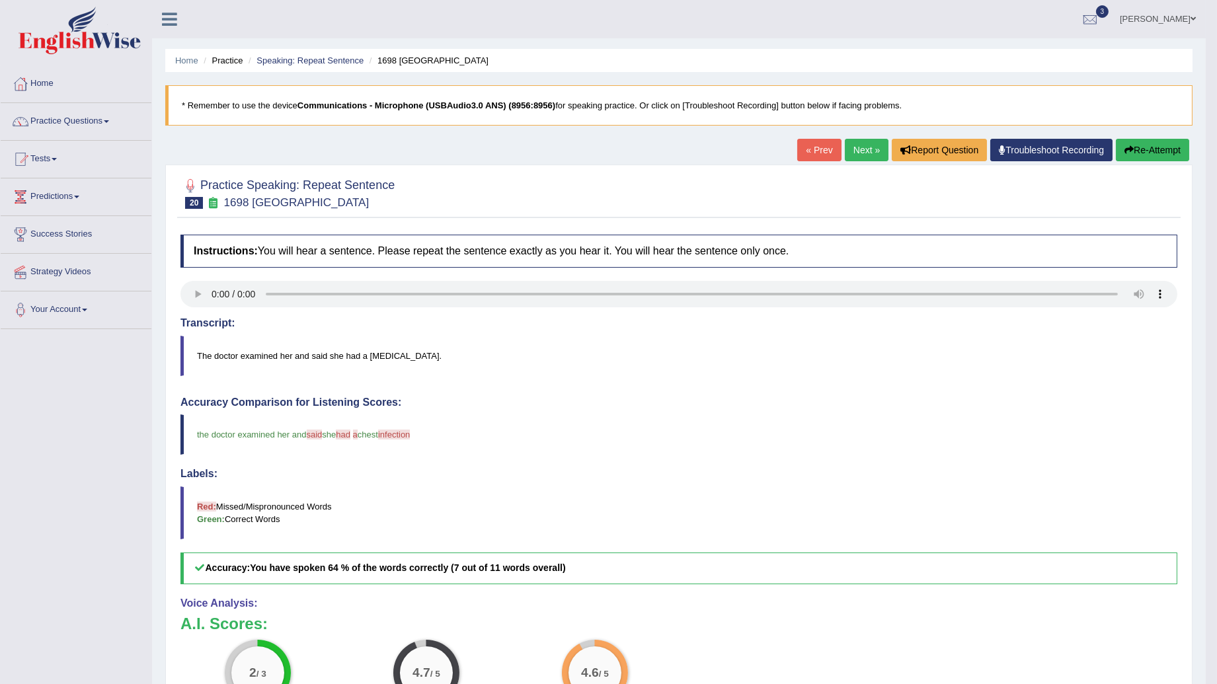
click at [869, 151] on link "Next »" at bounding box center [867, 150] width 44 height 22
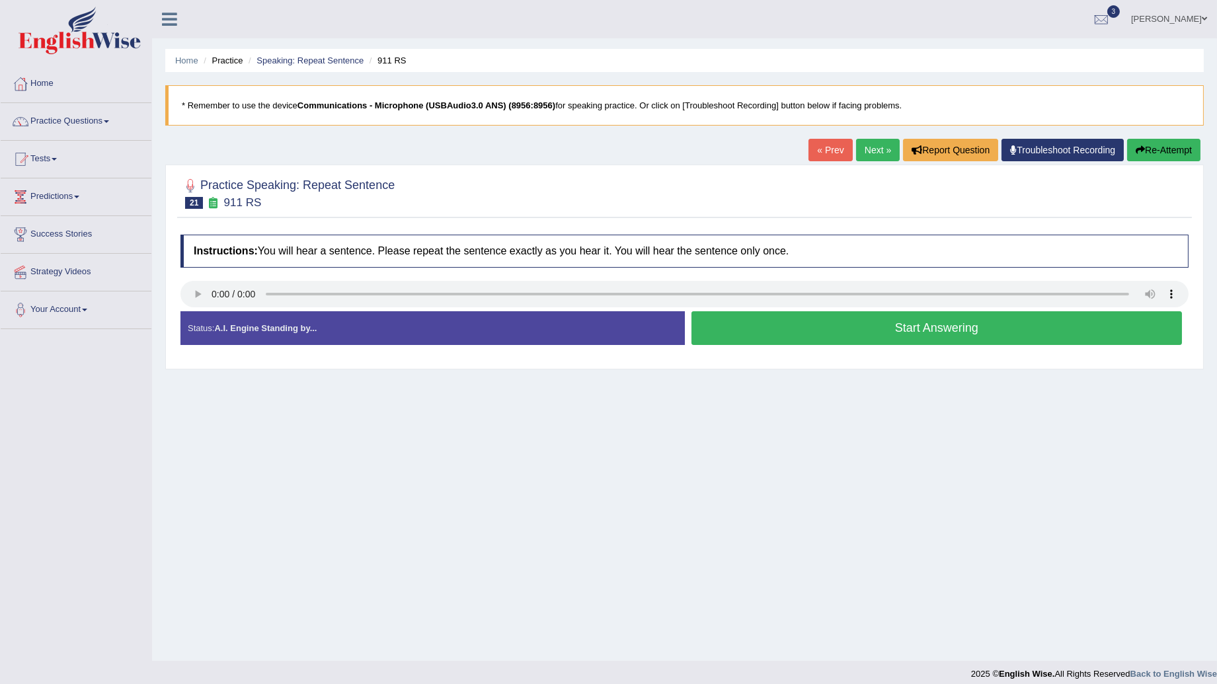
click at [790, 329] on button "Start Answering" at bounding box center [937, 328] width 491 height 34
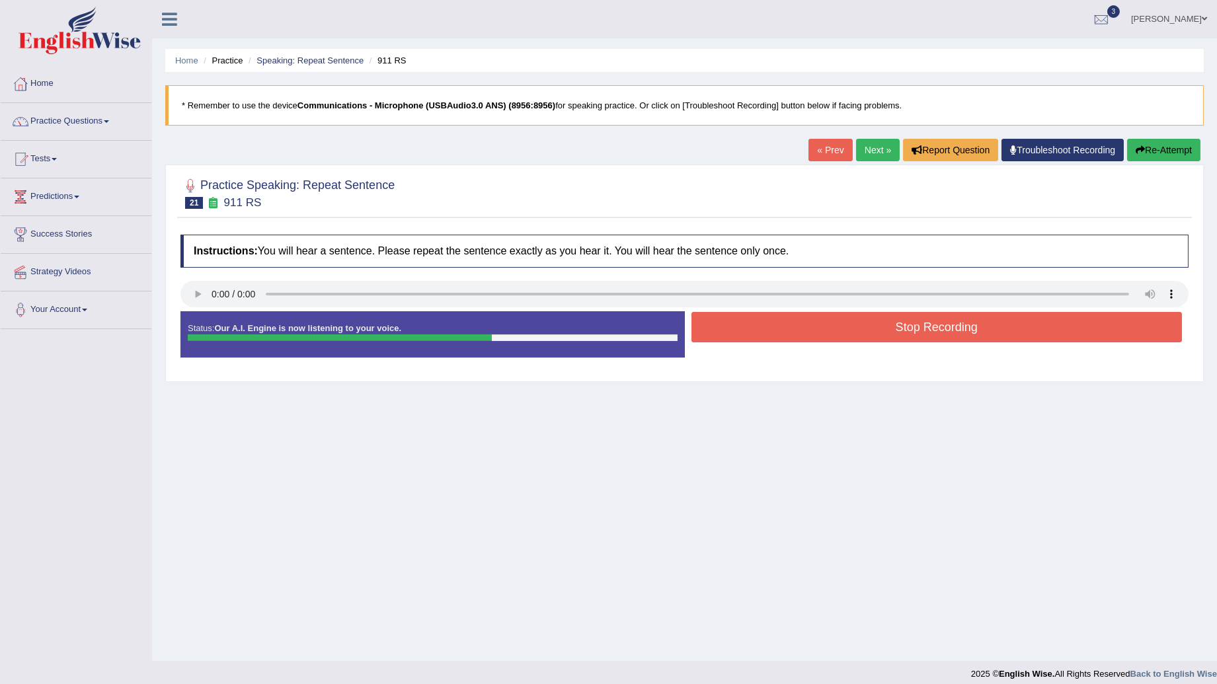
click at [790, 329] on button "Stop Recording" at bounding box center [937, 327] width 491 height 30
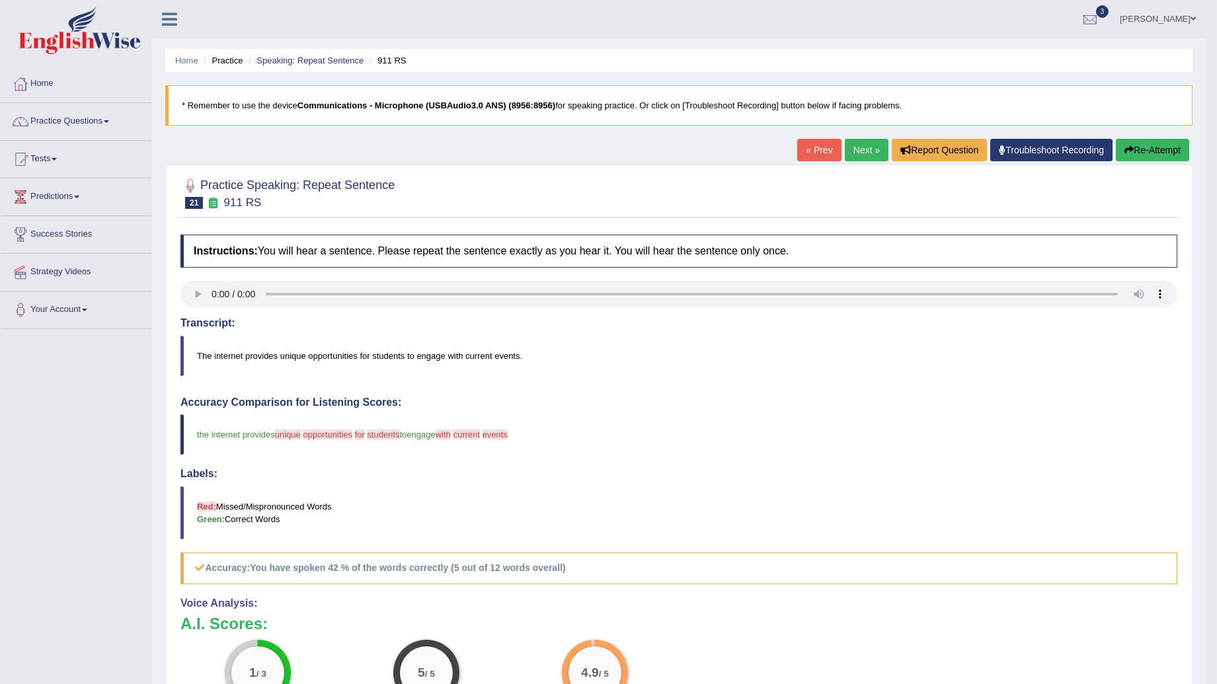
click at [110, 117] on link "Practice Questions" at bounding box center [76, 119] width 151 height 33
click at [110, 117] on link "Practice Questions" at bounding box center [74, 119] width 147 height 33
click at [110, 117] on link "Practice Questions" at bounding box center [76, 119] width 151 height 33
click at [110, 117] on link "Practice Questions" at bounding box center [74, 119] width 147 height 33
click at [110, 117] on link "Practice Questions" at bounding box center [76, 119] width 151 height 33
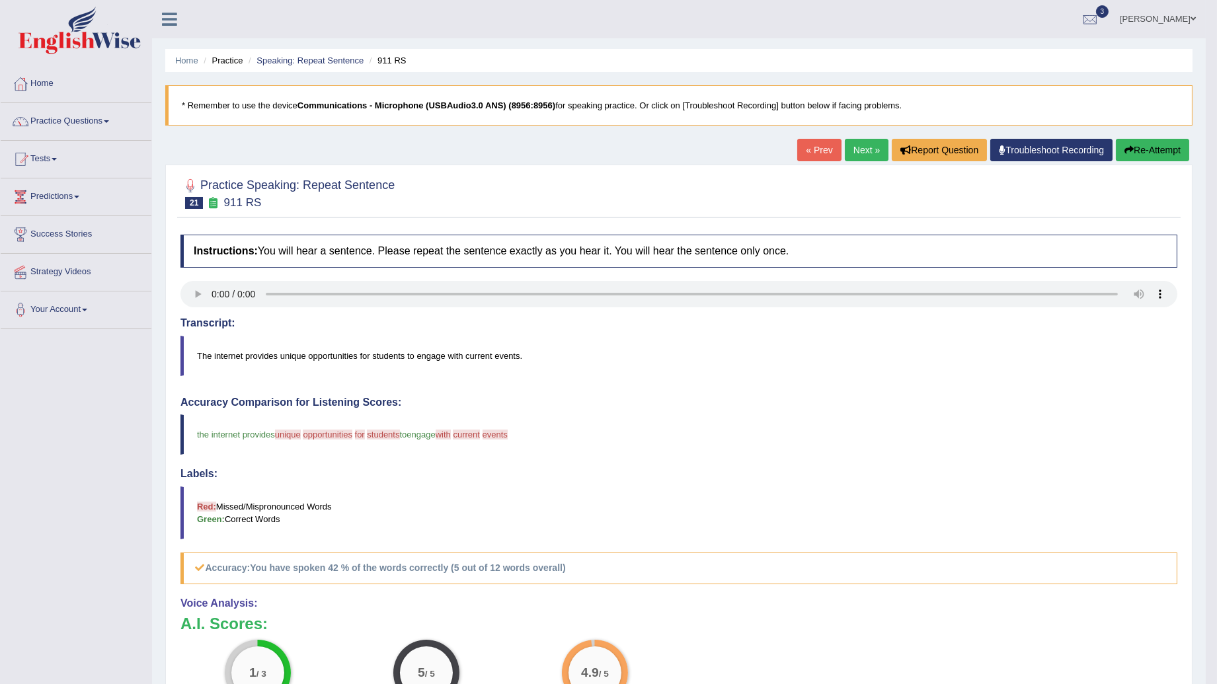
click at [110, 117] on link "Practice Questions" at bounding box center [76, 119] width 151 height 33
click at [114, 118] on link "Practice Questions" at bounding box center [76, 119] width 151 height 33
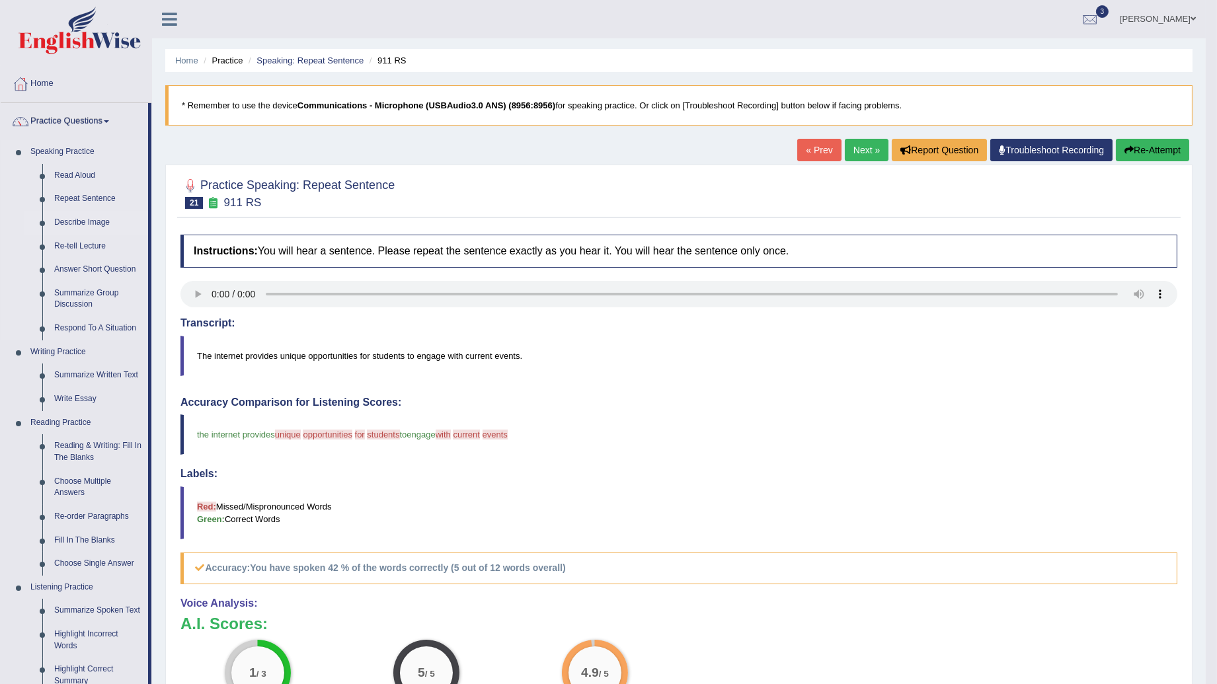
click at [88, 222] on link "Describe Image" at bounding box center [98, 223] width 100 height 24
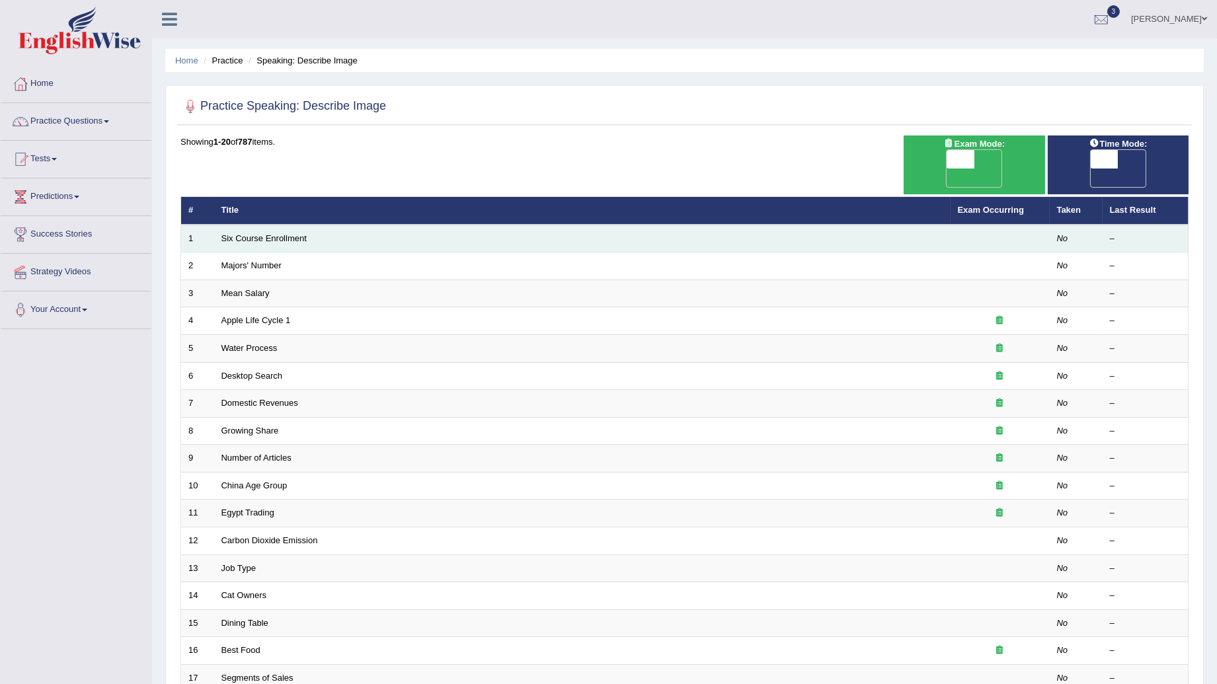
click at [278, 225] on td "Six Course Enrollment" at bounding box center [582, 239] width 737 height 28
click at [278, 233] on link "Six Course Enrollment" at bounding box center [264, 238] width 85 height 10
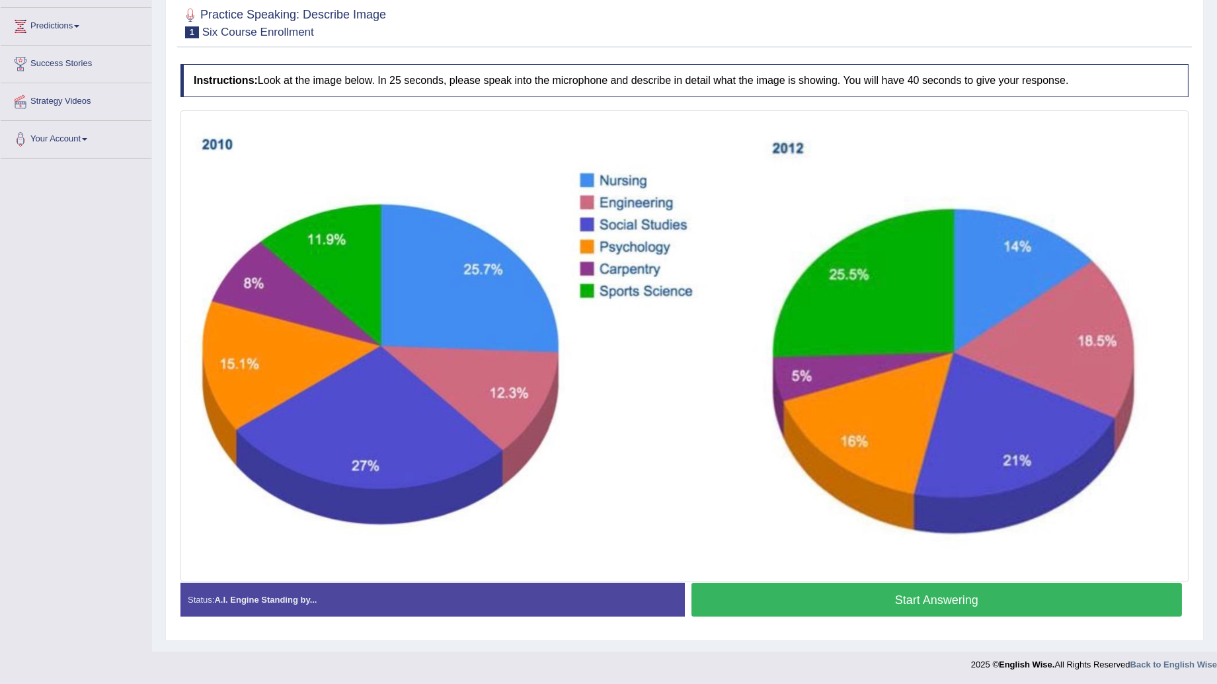
scroll to position [172, 0]
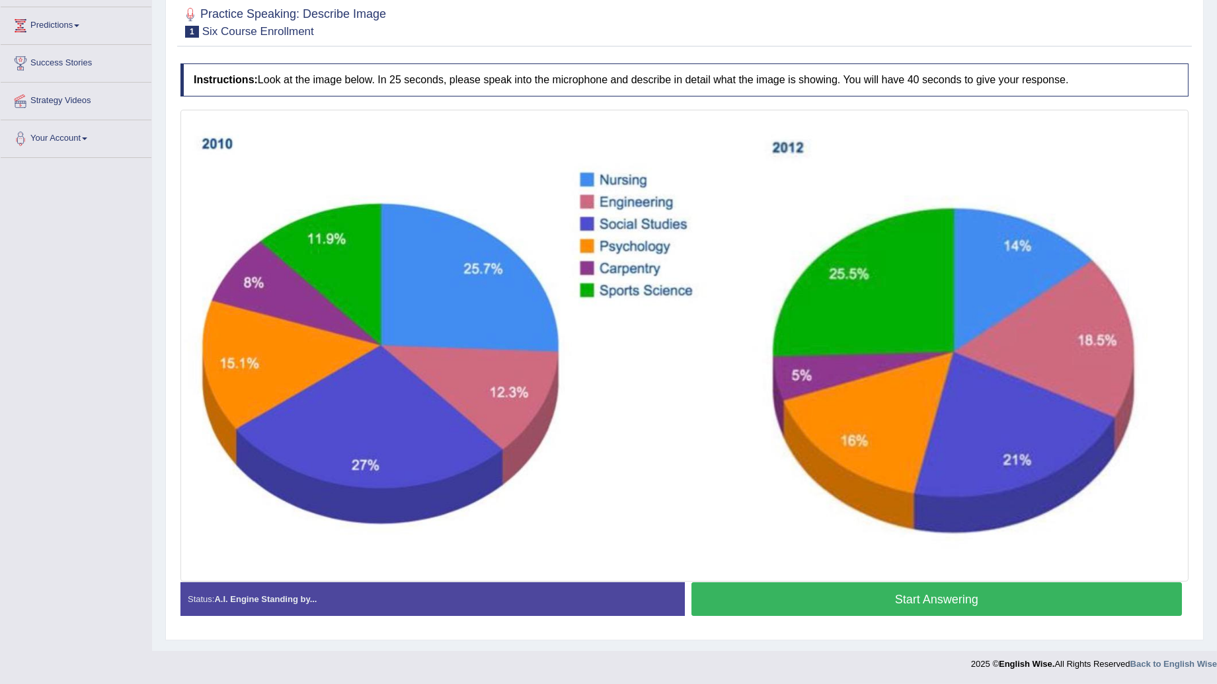
click at [872, 613] on button "Start Answering" at bounding box center [937, 600] width 491 height 34
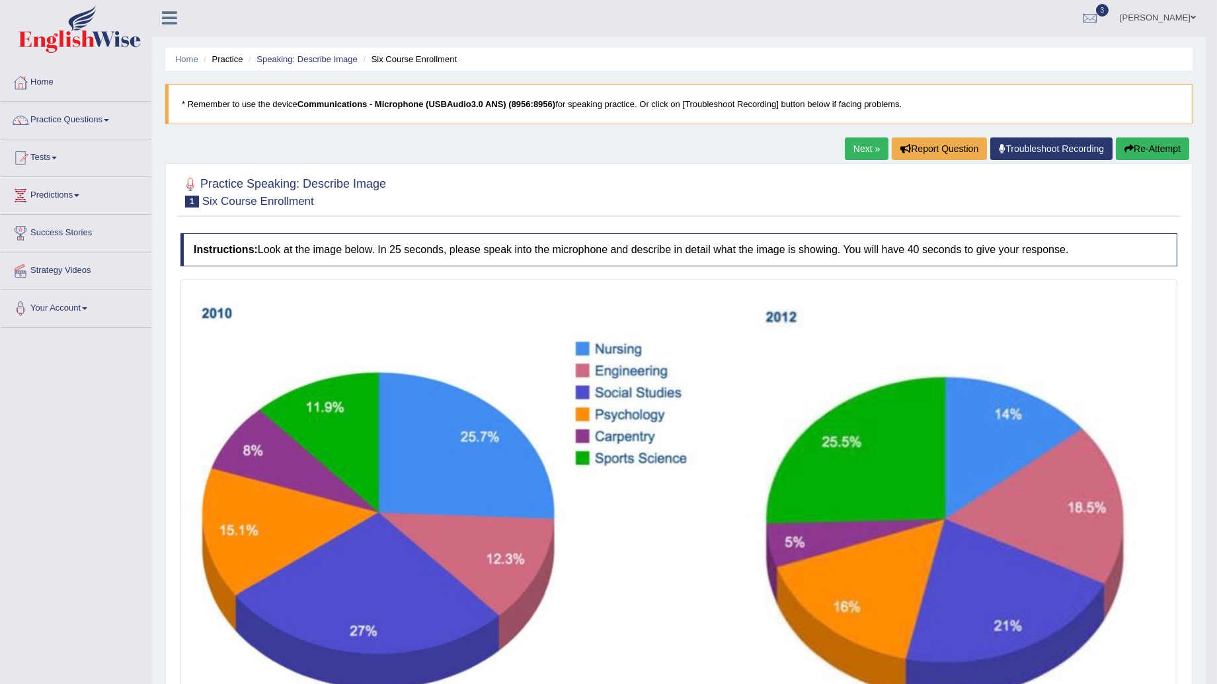
scroll to position [0, 0]
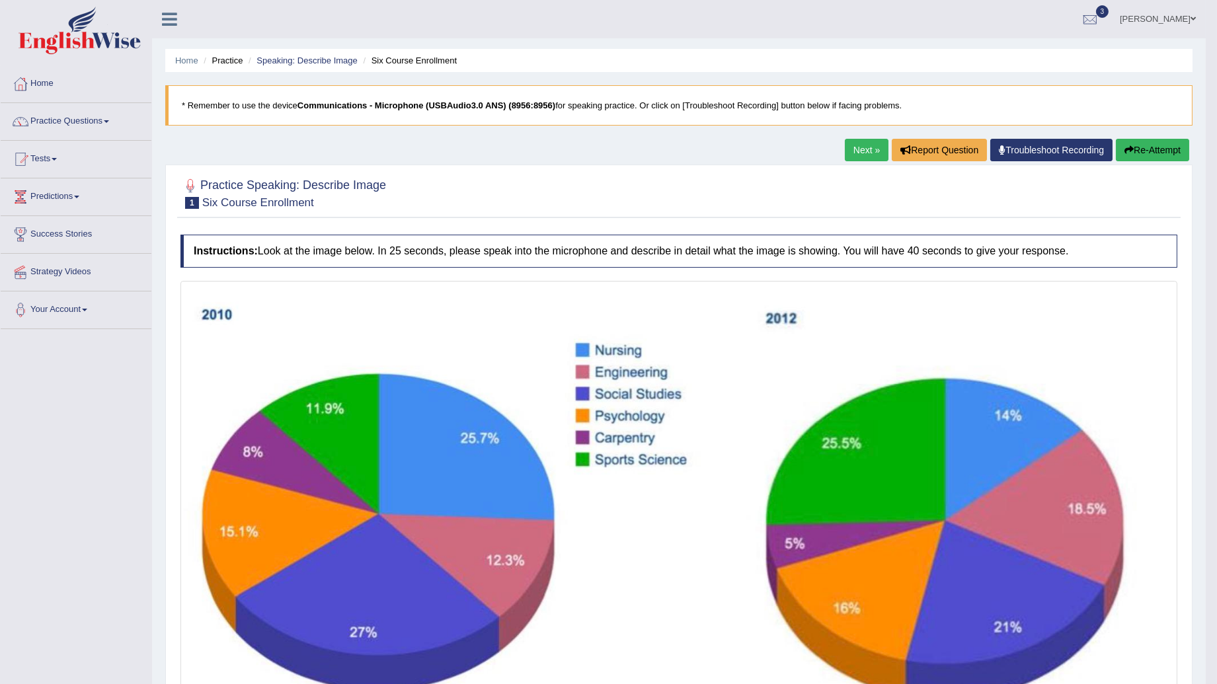
click at [1154, 149] on button "Re-Attempt" at bounding box center [1152, 150] width 73 height 22
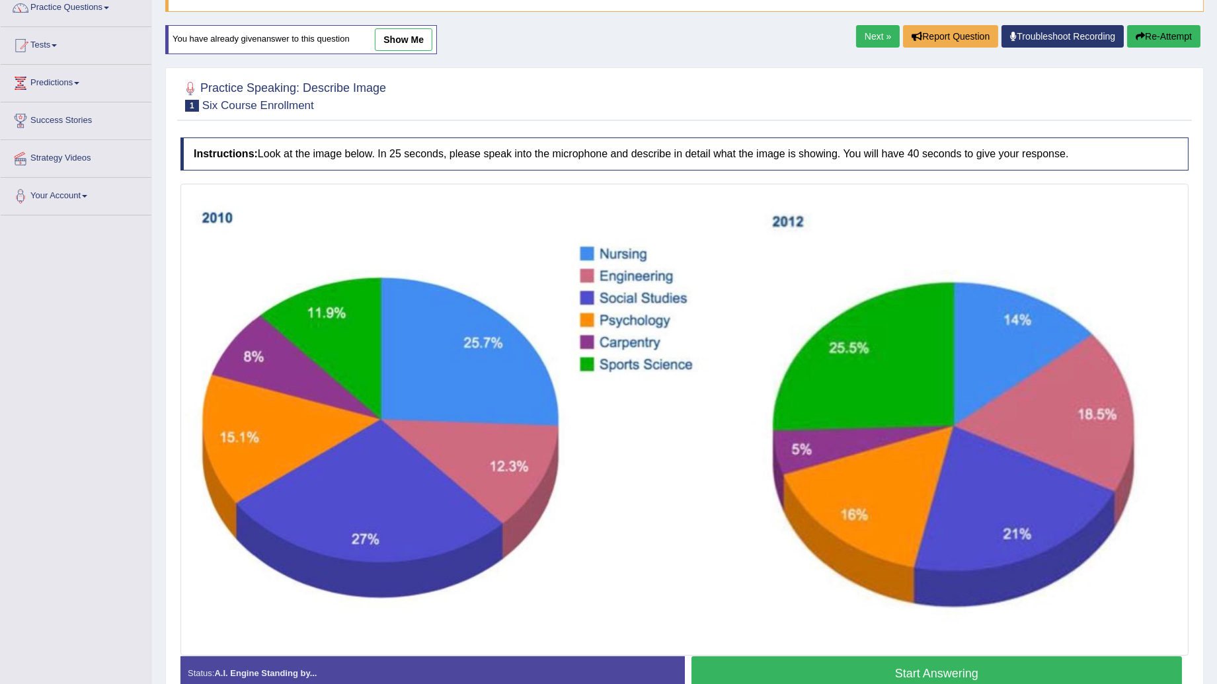
scroll to position [188, 0]
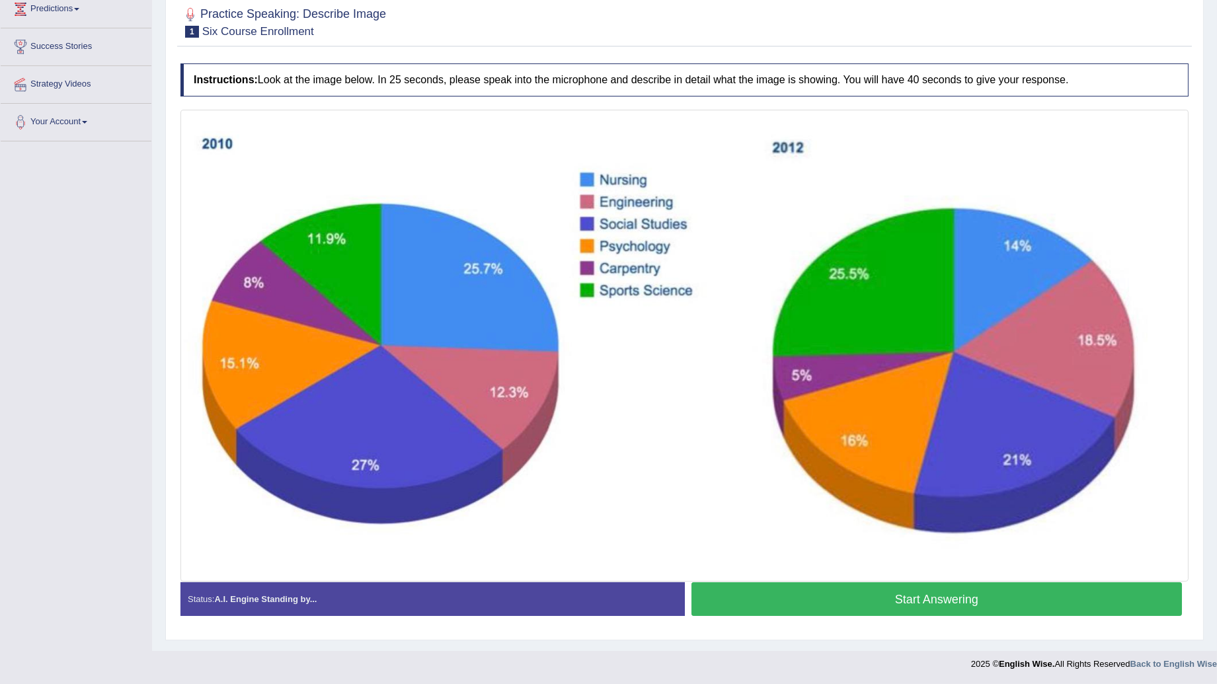
click at [911, 606] on button "Start Answering" at bounding box center [937, 600] width 491 height 34
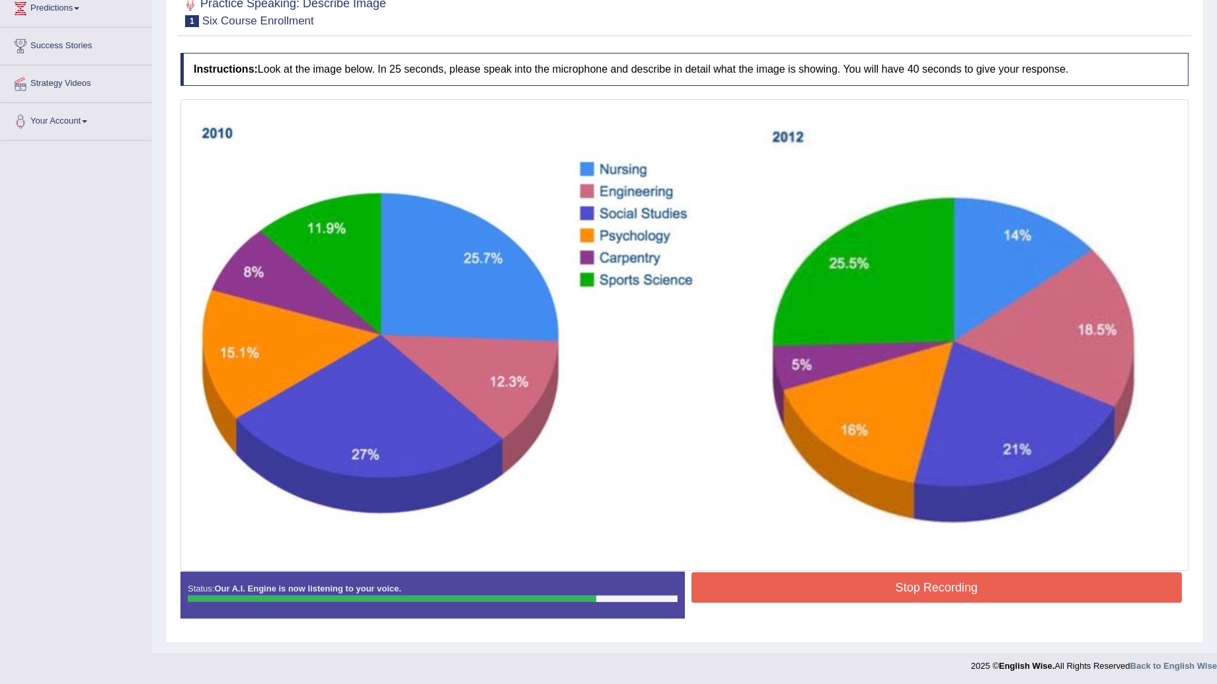
click at [854, 585] on button "Stop Recording" at bounding box center [937, 588] width 491 height 30
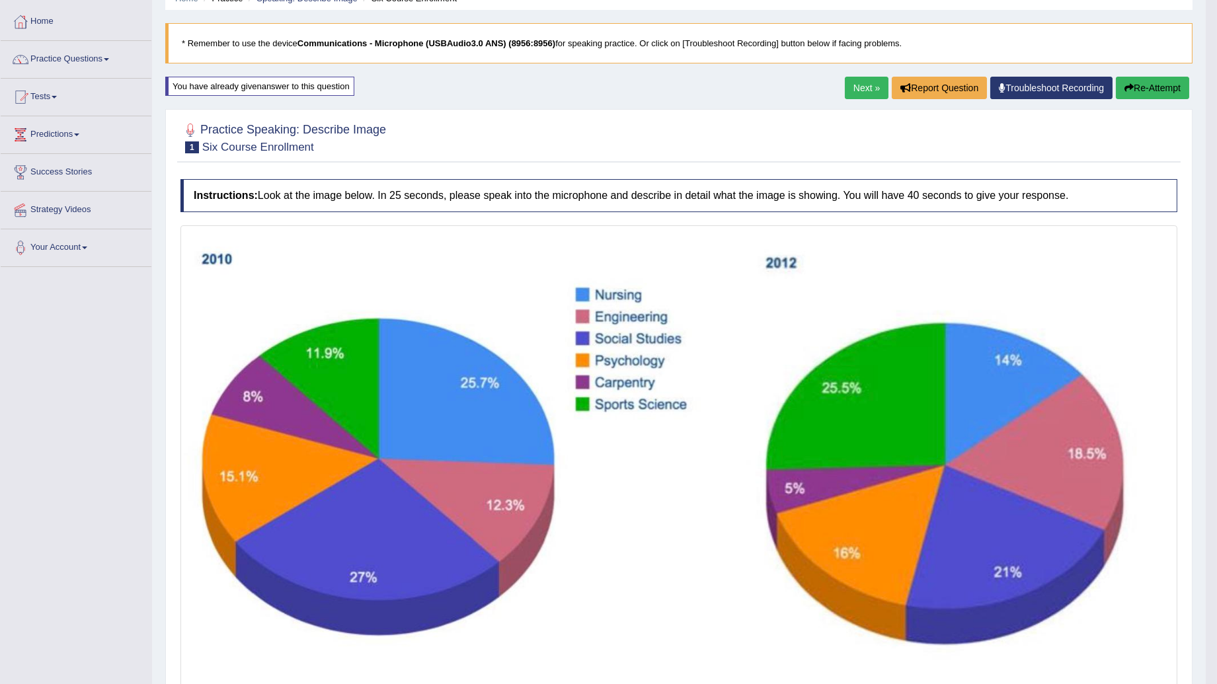
scroll to position [0, 0]
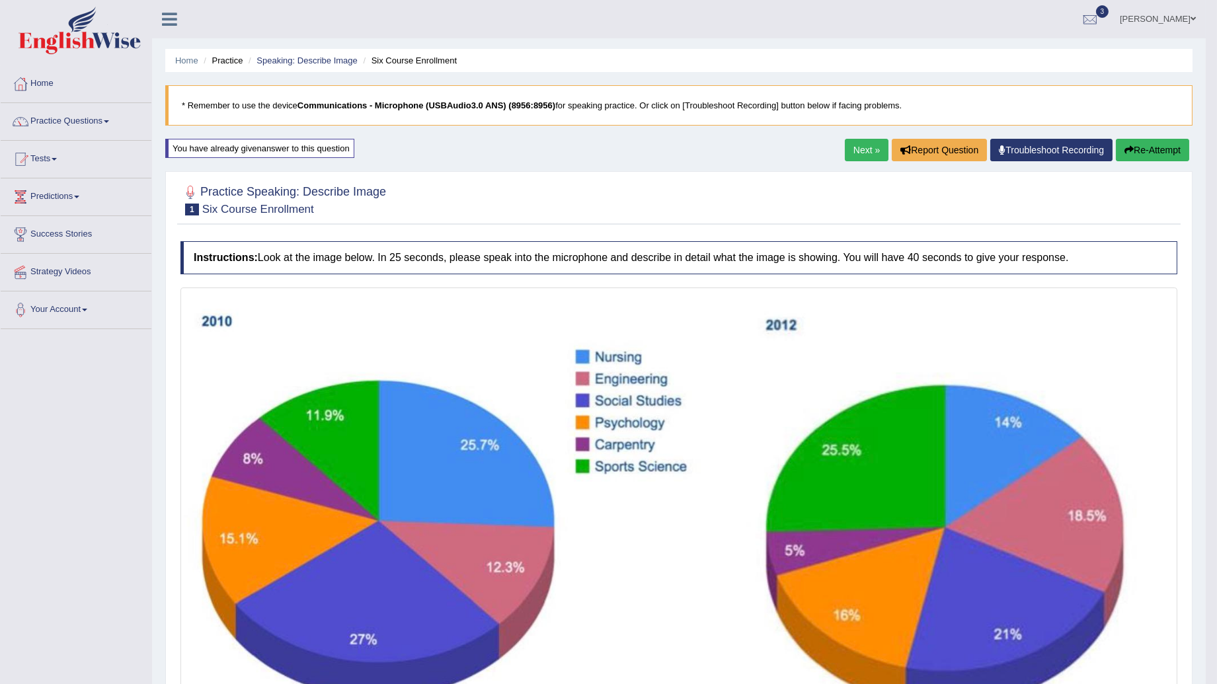
click at [857, 154] on link "Next »" at bounding box center [867, 150] width 44 height 22
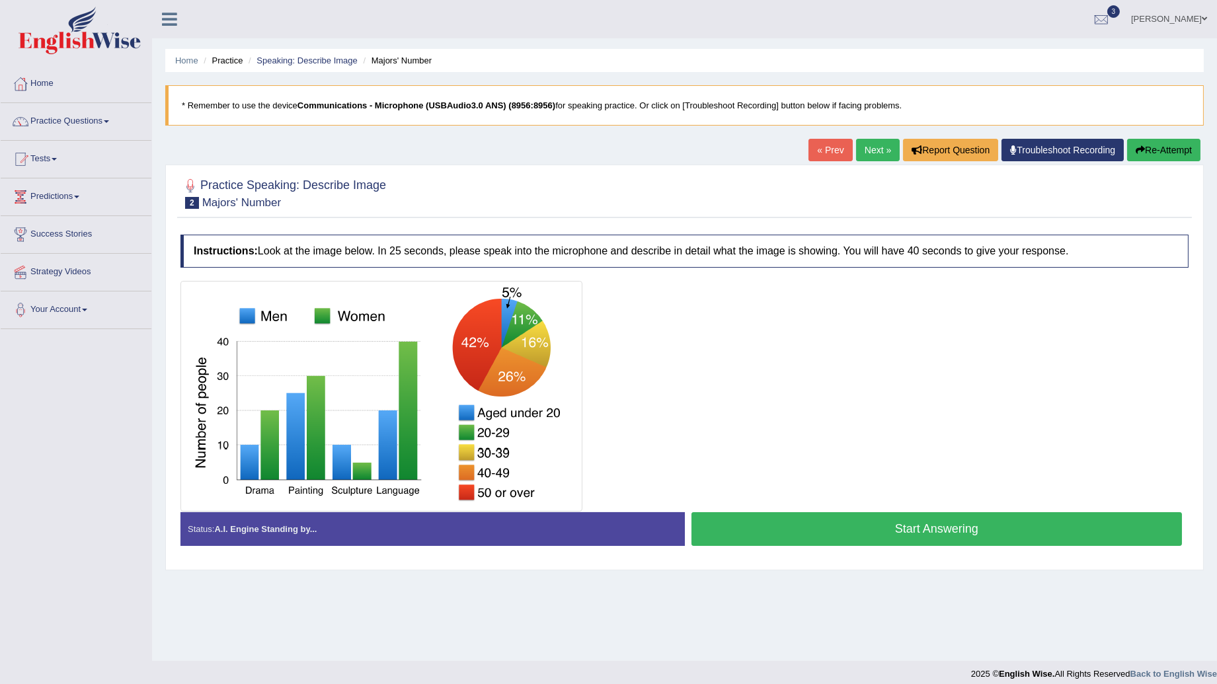
click at [840, 532] on button "Start Answering" at bounding box center [937, 530] width 491 height 34
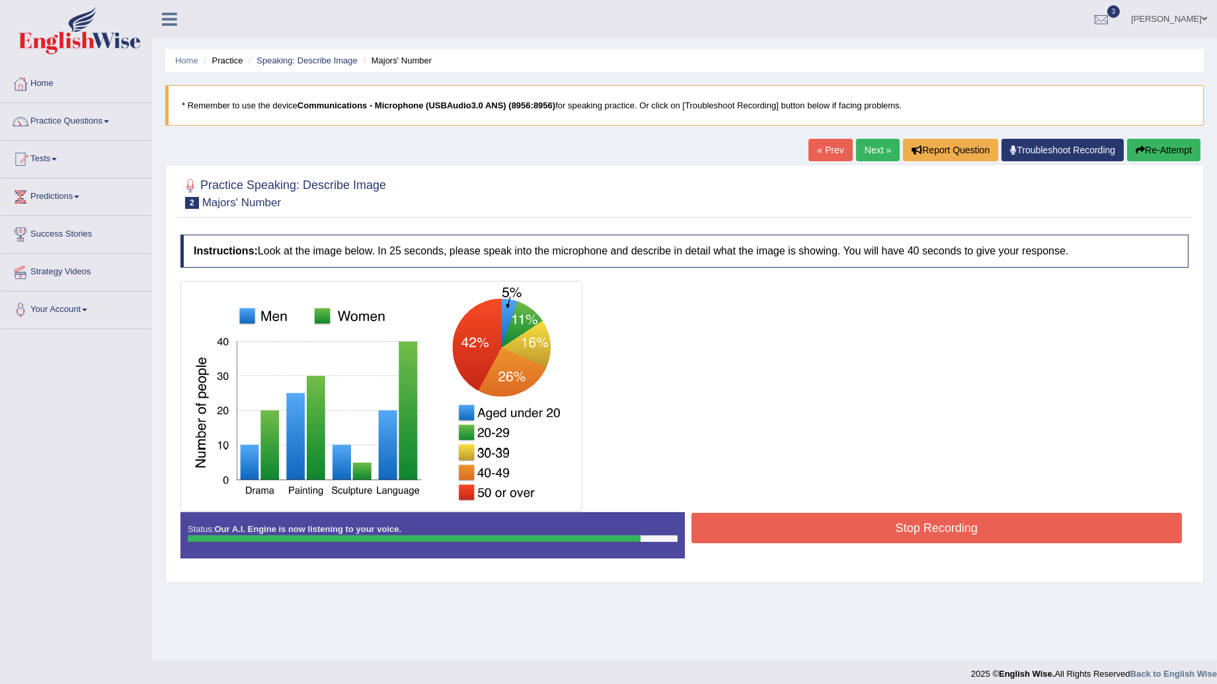
click at [814, 523] on button "Stop Recording" at bounding box center [937, 528] width 491 height 30
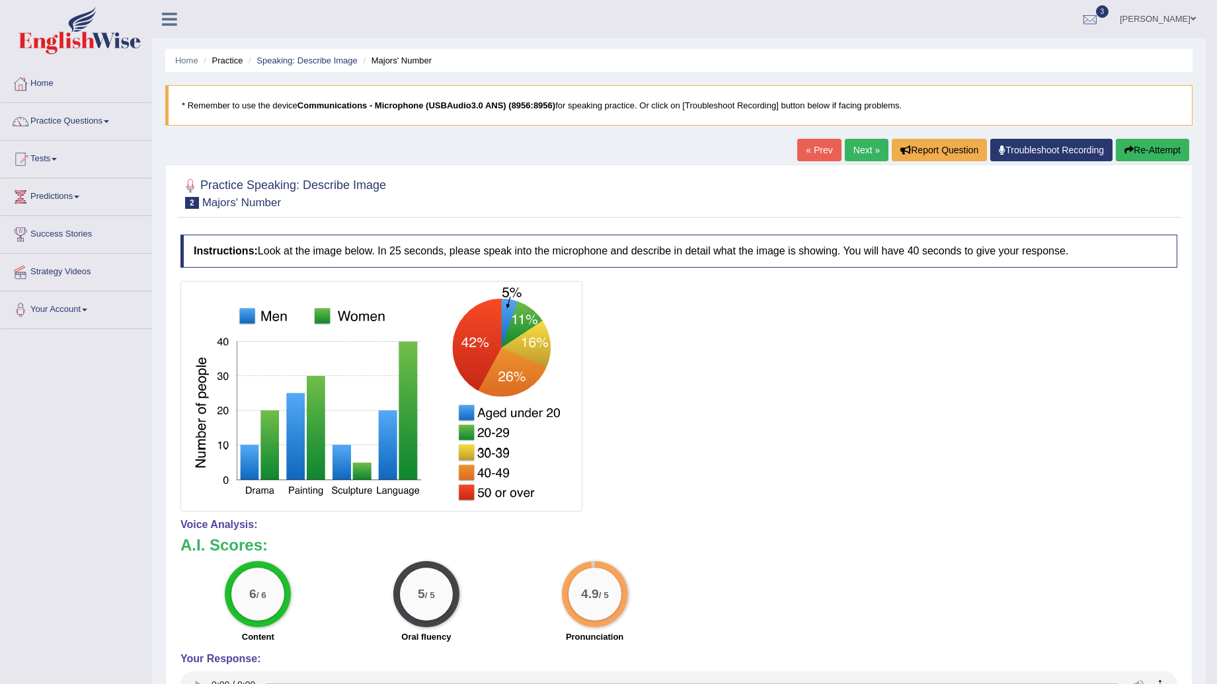
click at [104, 120] on link "Practice Questions" at bounding box center [76, 119] width 151 height 33
click at [104, 120] on link "Practice Questions" at bounding box center [74, 119] width 147 height 33
click at [104, 120] on link "Practice Questions" at bounding box center [76, 119] width 151 height 33
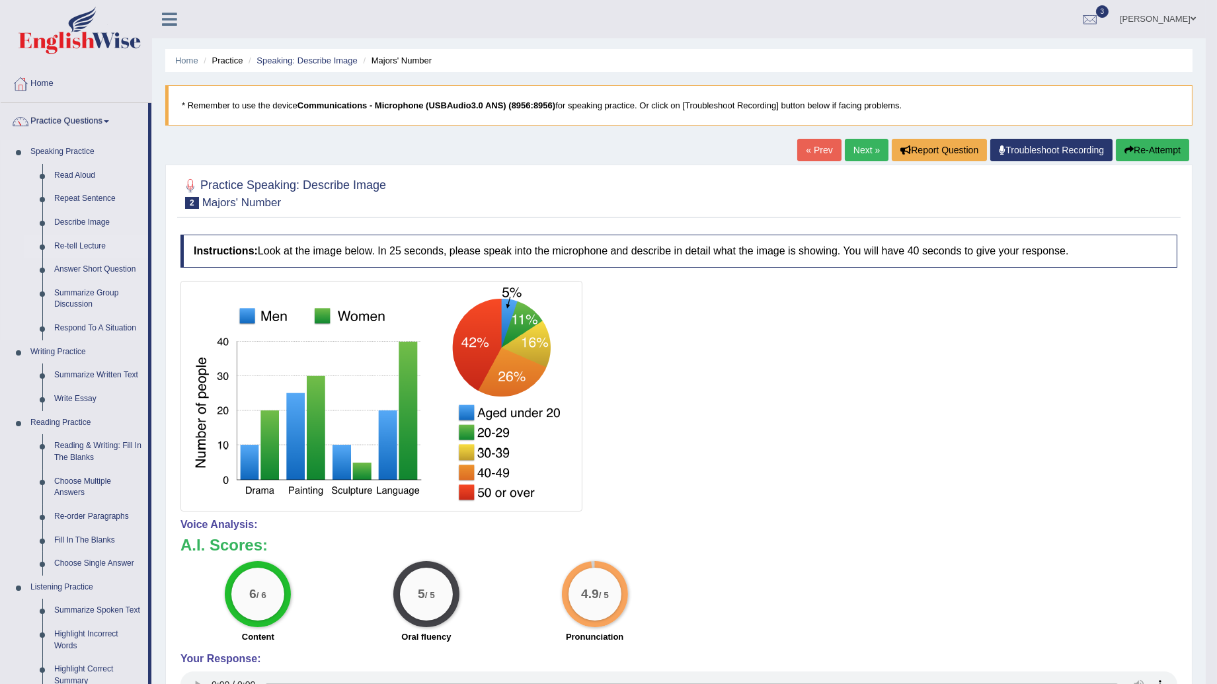
click at [68, 248] on link "Re-tell Lecture" at bounding box center [98, 247] width 100 height 24
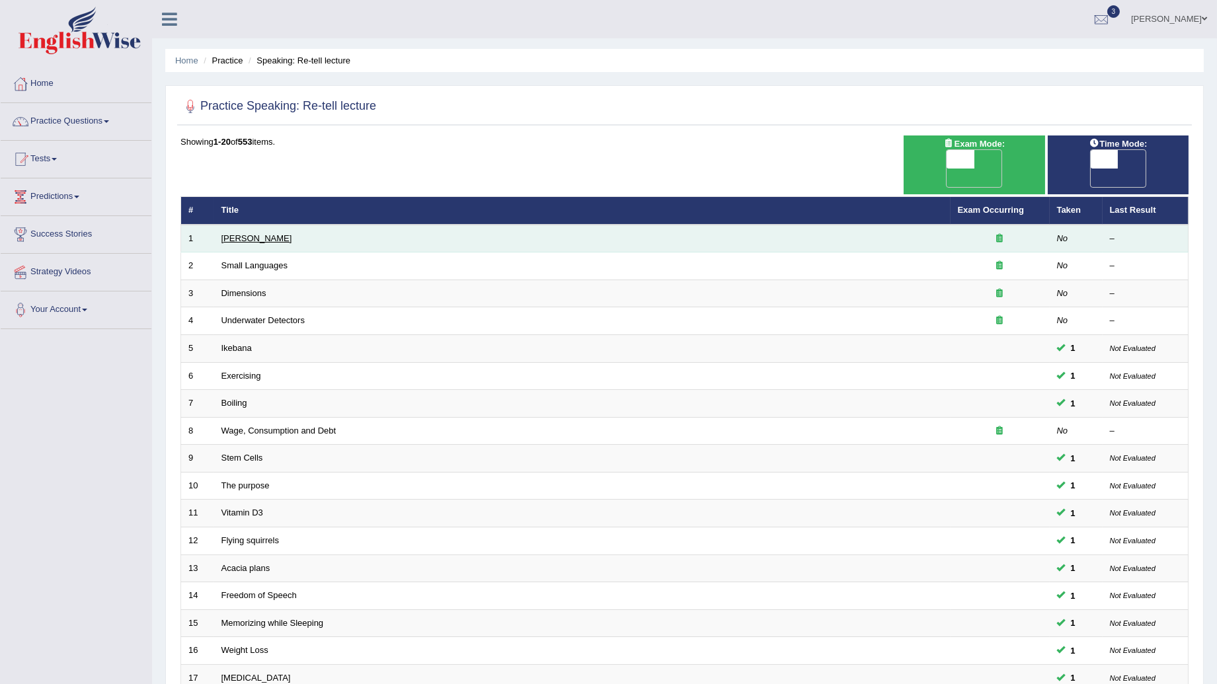
click at [237, 233] on link "[PERSON_NAME]" at bounding box center [257, 238] width 71 height 10
click at [237, 233] on link "Amory Lovins" at bounding box center [257, 238] width 71 height 10
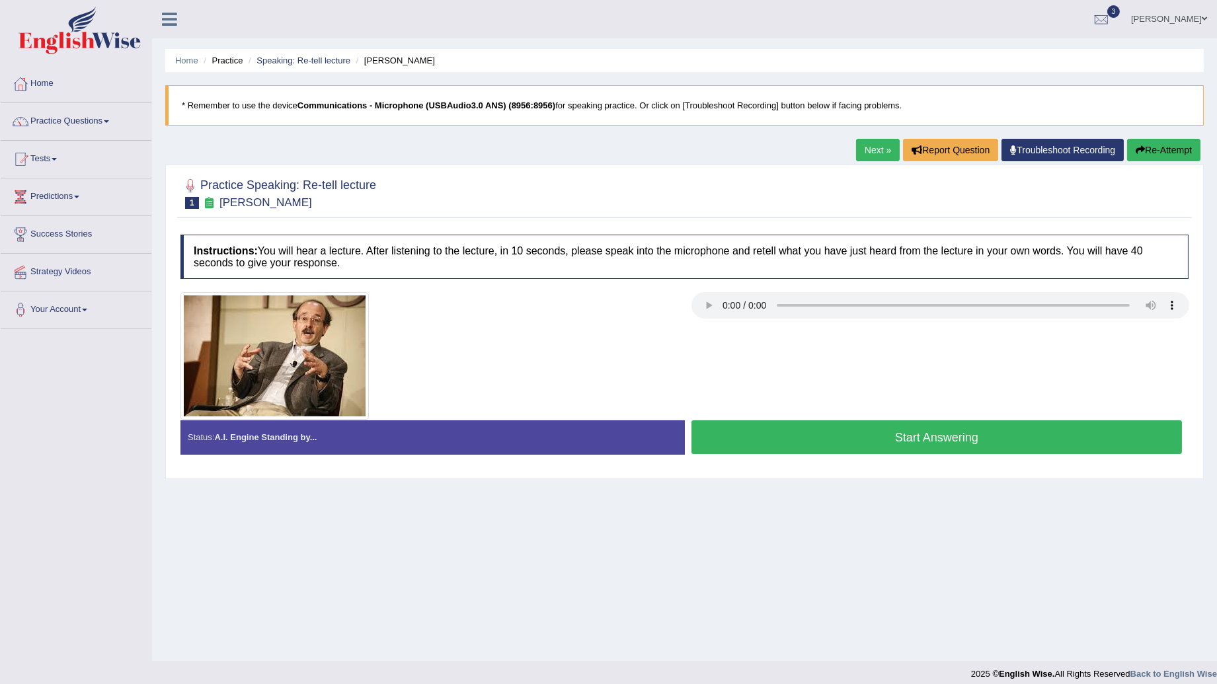
click at [872, 438] on button "Start Answering" at bounding box center [937, 438] width 491 height 34
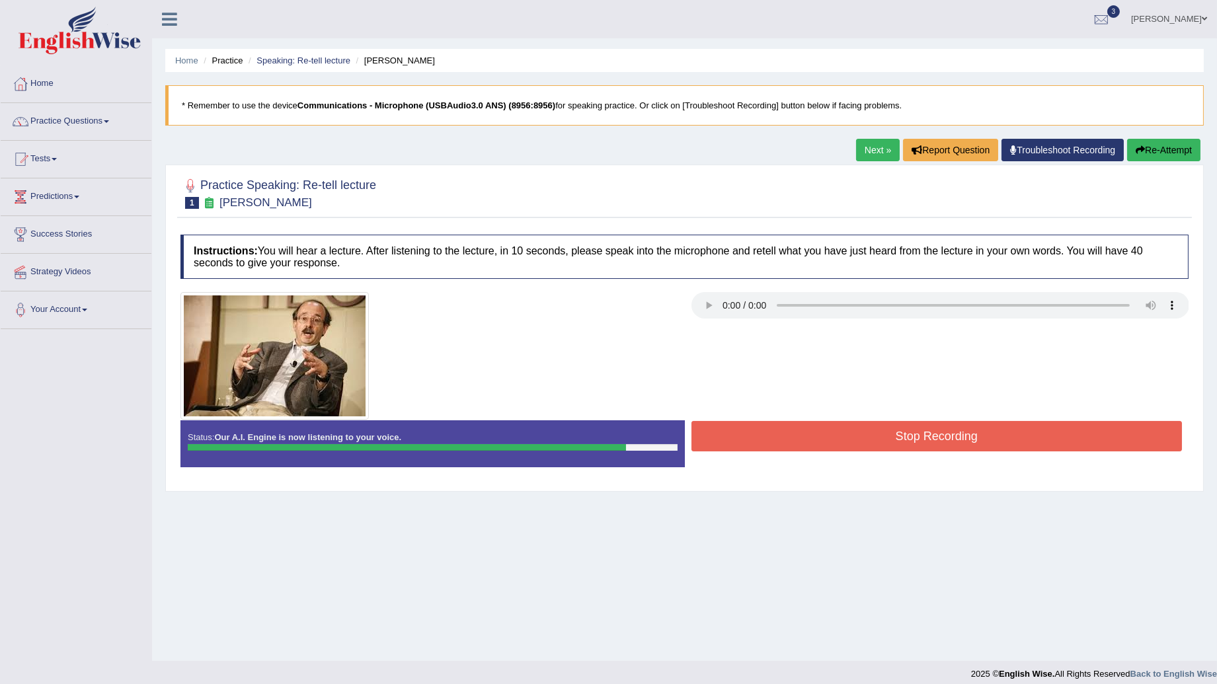
click at [860, 438] on button "Stop Recording" at bounding box center [937, 436] width 491 height 30
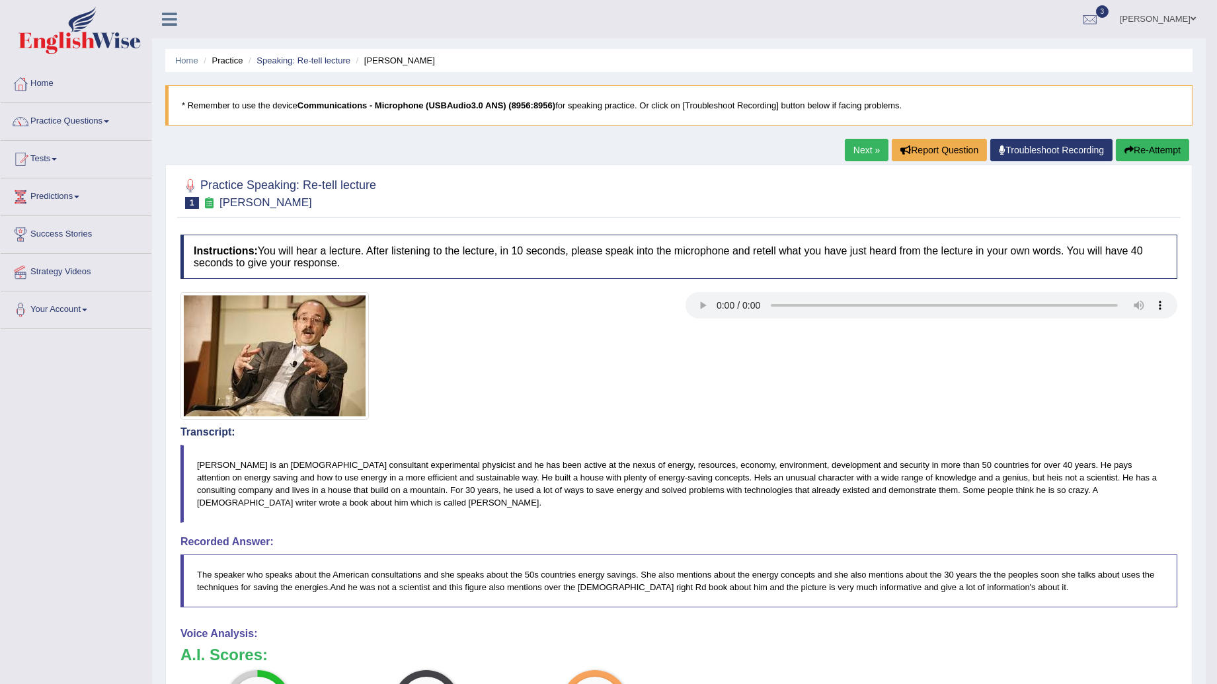
click at [862, 147] on link "Next »" at bounding box center [867, 150] width 44 height 22
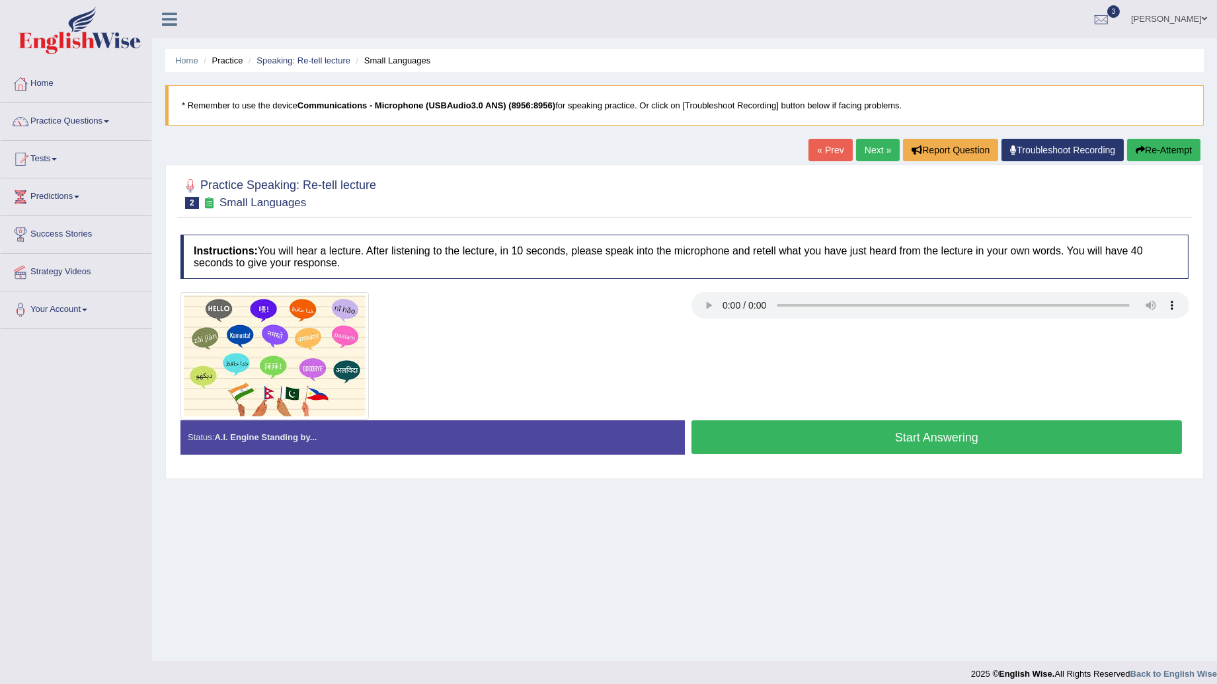
click at [756, 446] on button "Start Answering" at bounding box center [937, 438] width 491 height 34
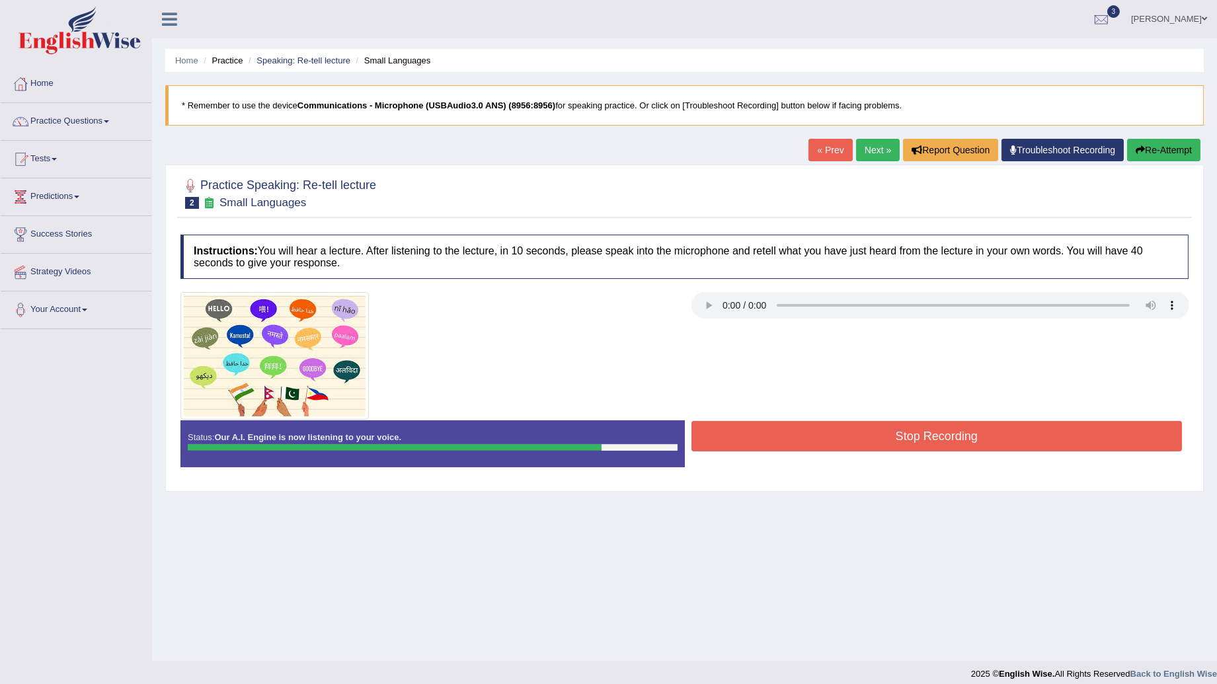
click at [874, 434] on button "Stop Recording" at bounding box center [937, 436] width 491 height 30
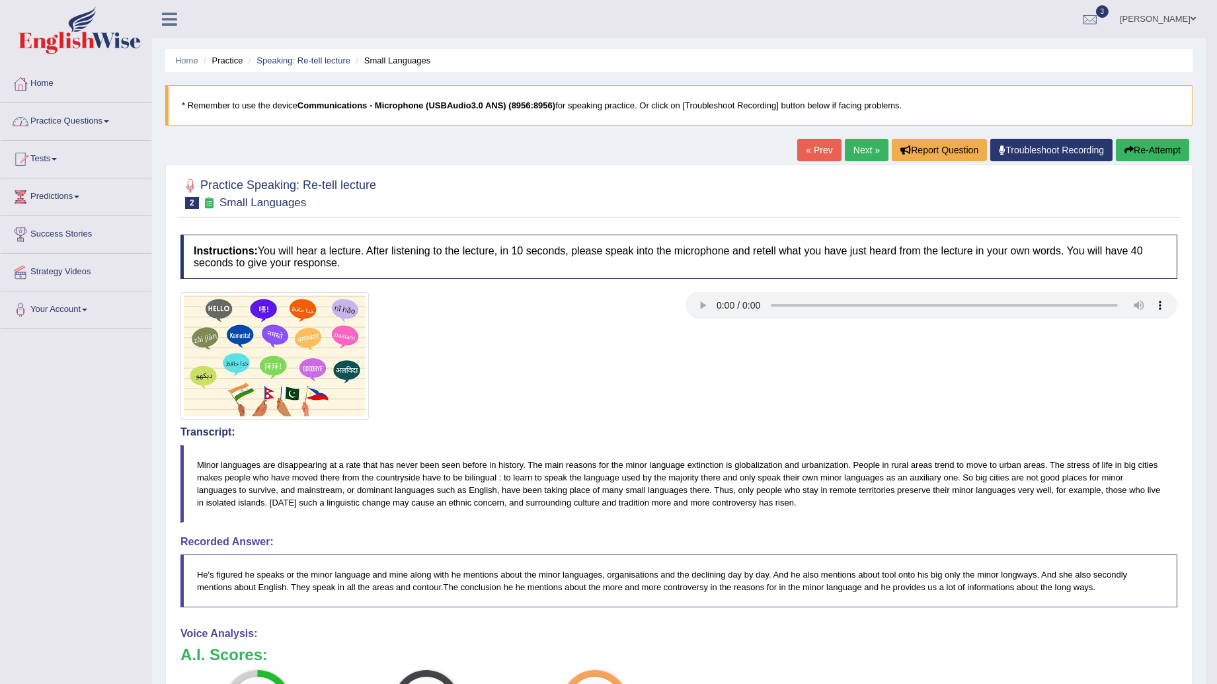
click at [112, 120] on link "Practice Questions" at bounding box center [76, 119] width 151 height 33
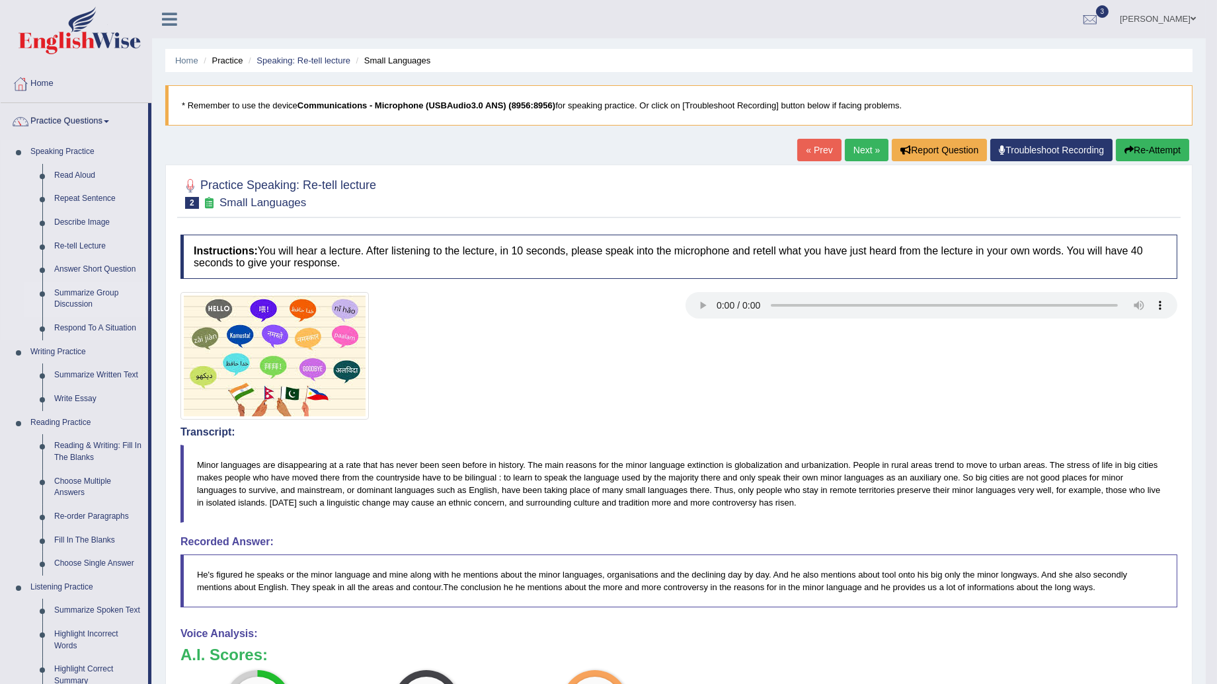
click at [75, 302] on link "Summarize Group Discussion" at bounding box center [98, 299] width 100 height 35
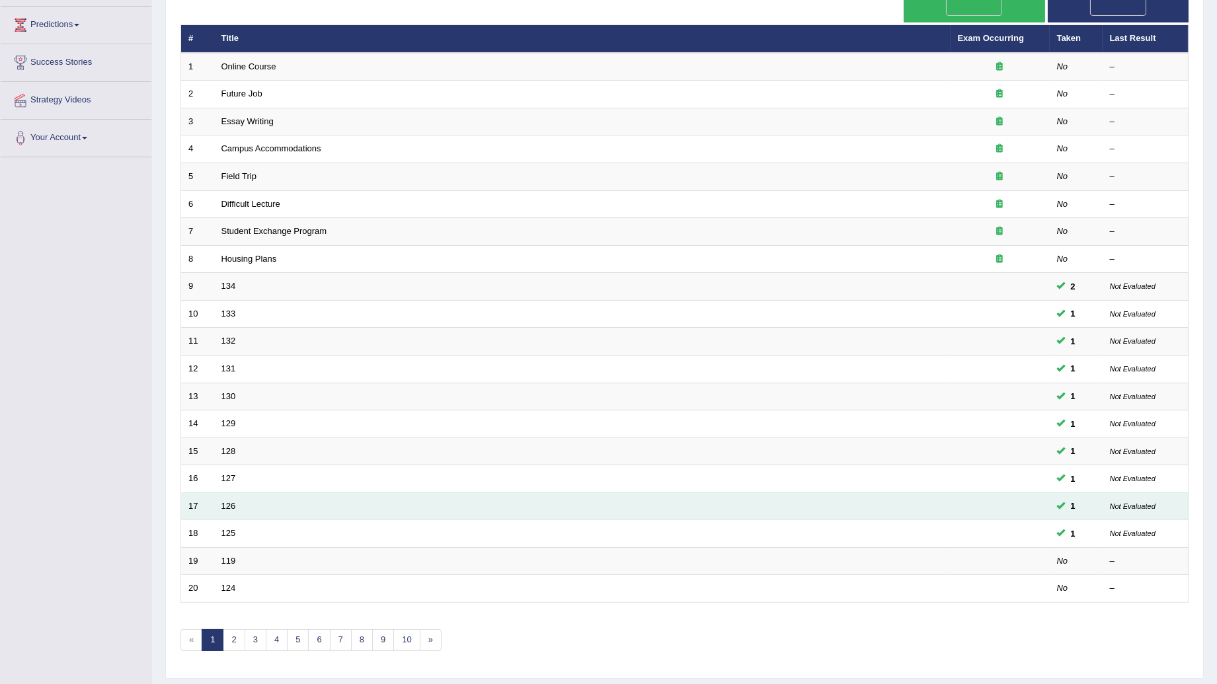
scroll to position [192, 0]
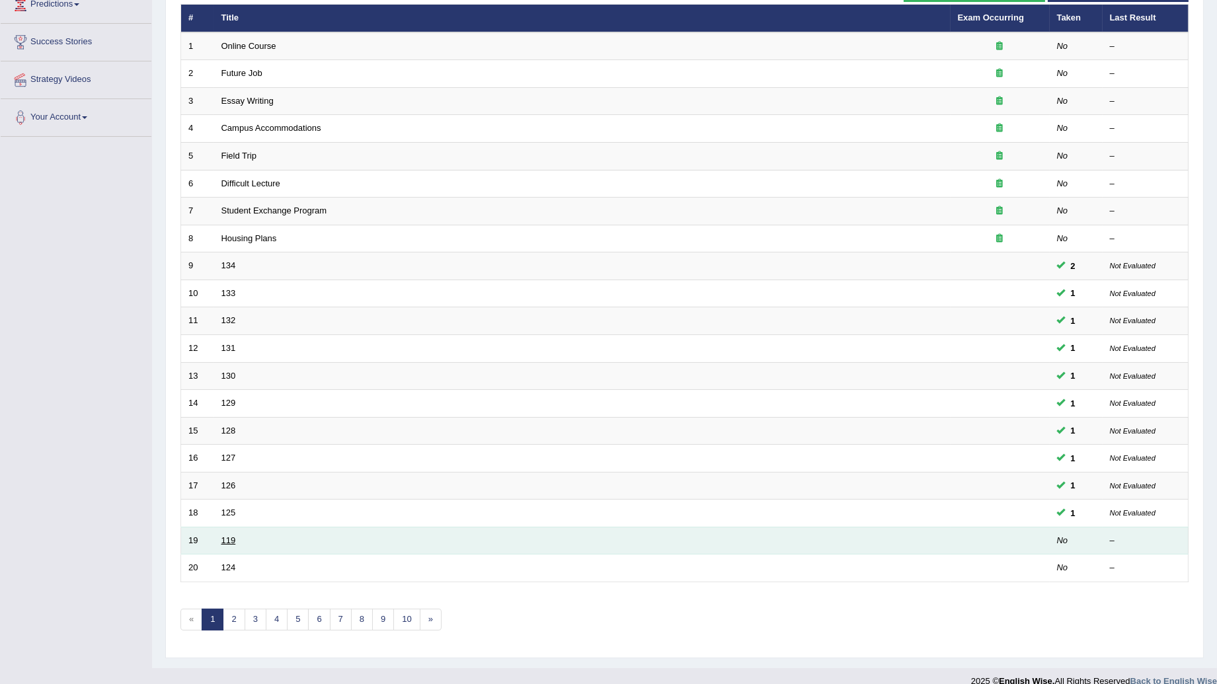
click at [235, 536] on link "119" at bounding box center [229, 541] width 15 height 10
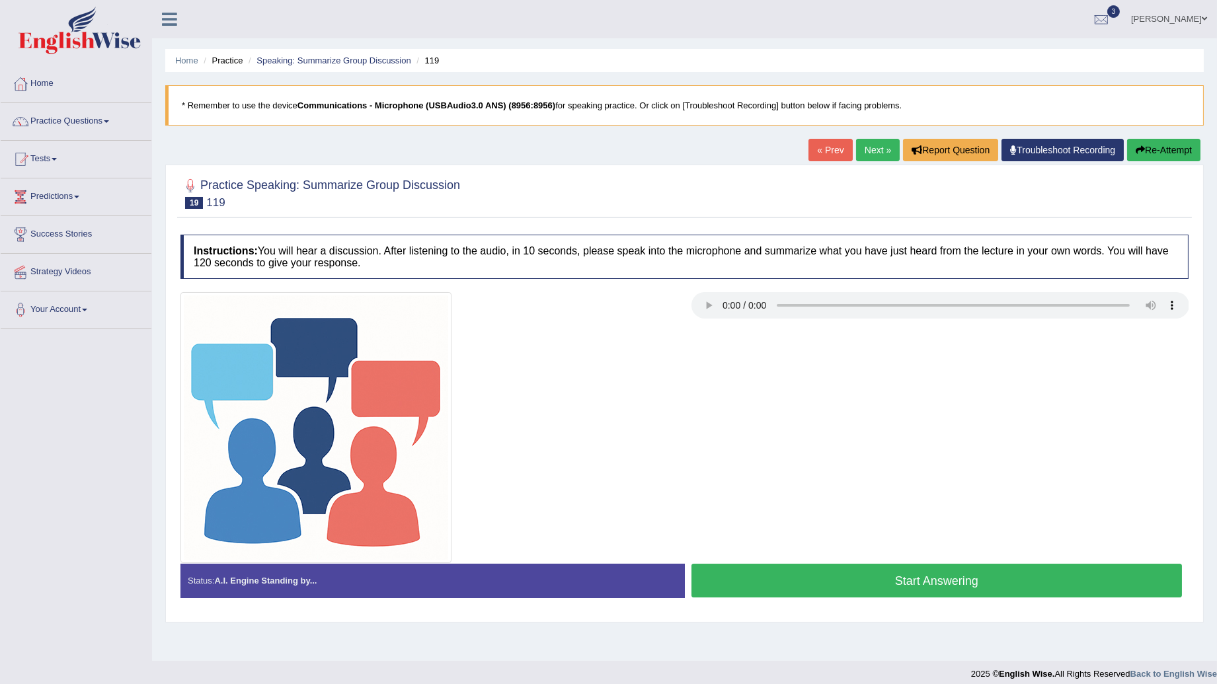
click at [790, 583] on button "Start Answering" at bounding box center [937, 581] width 491 height 34
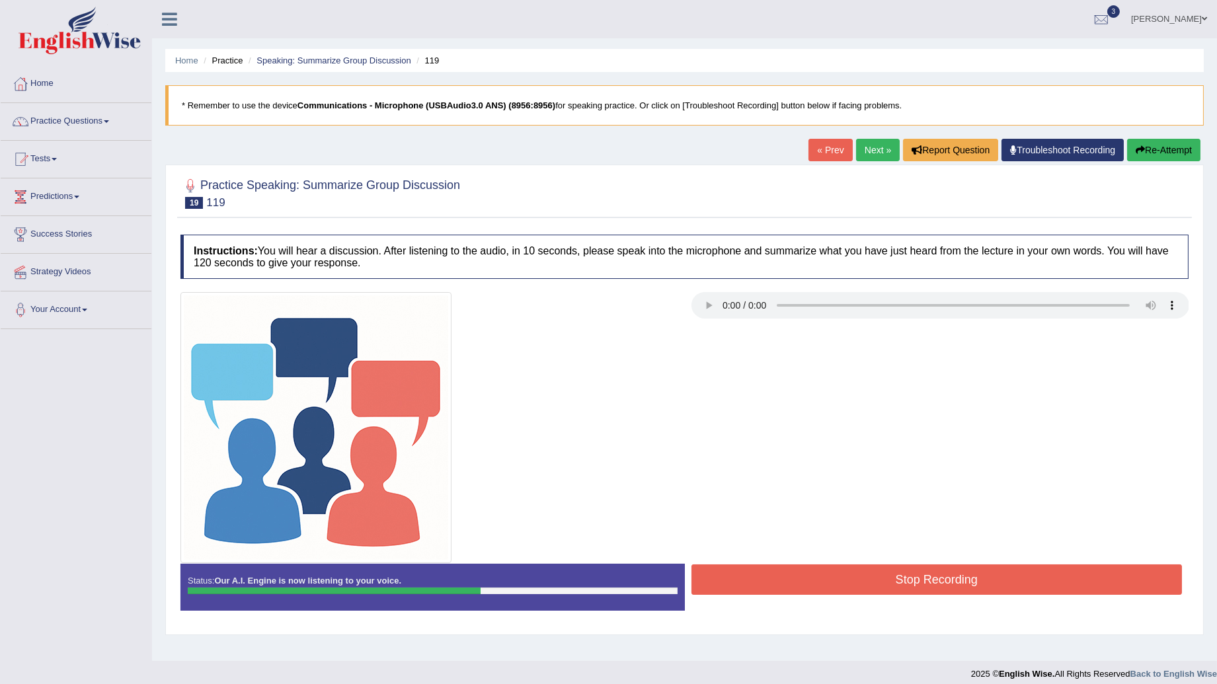
click at [880, 583] on button "Stop Recording" at bounding box center [937, 580] width 491 height 30
click at [880, 583] on div "Status: Our A.I. Engine is now listening to your voice. Start Answering Stop Re…" at bounding box center [685, 594] width 1008 height 60
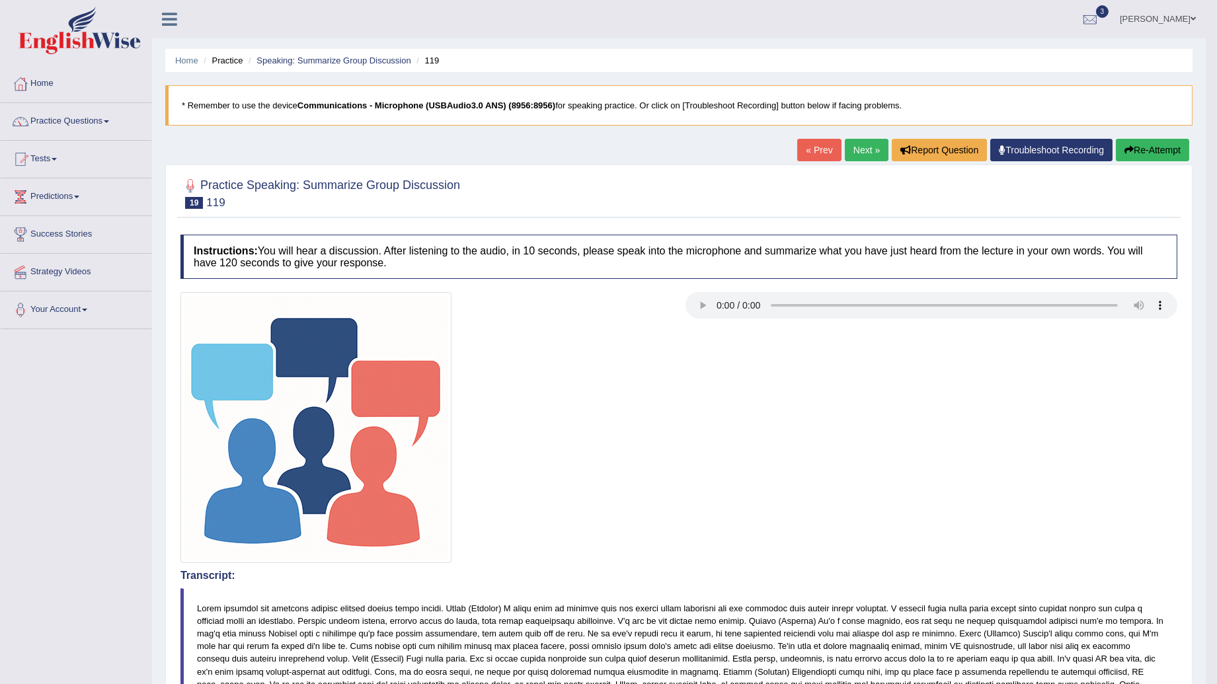
drag, startPoint x: 798, startPoint y: 484, endPoint x: 1068, endPoint y: 716, distance: 355.9
click at [1068, 684] on html "Toggle navigation Home Practice Questions Speaking Practice Read Aloud Repeat S…" at bounding box center [608, 342] width 1217 height 684
click at [109, 122] on span at bounding box center [106, 121] width 5 height 3
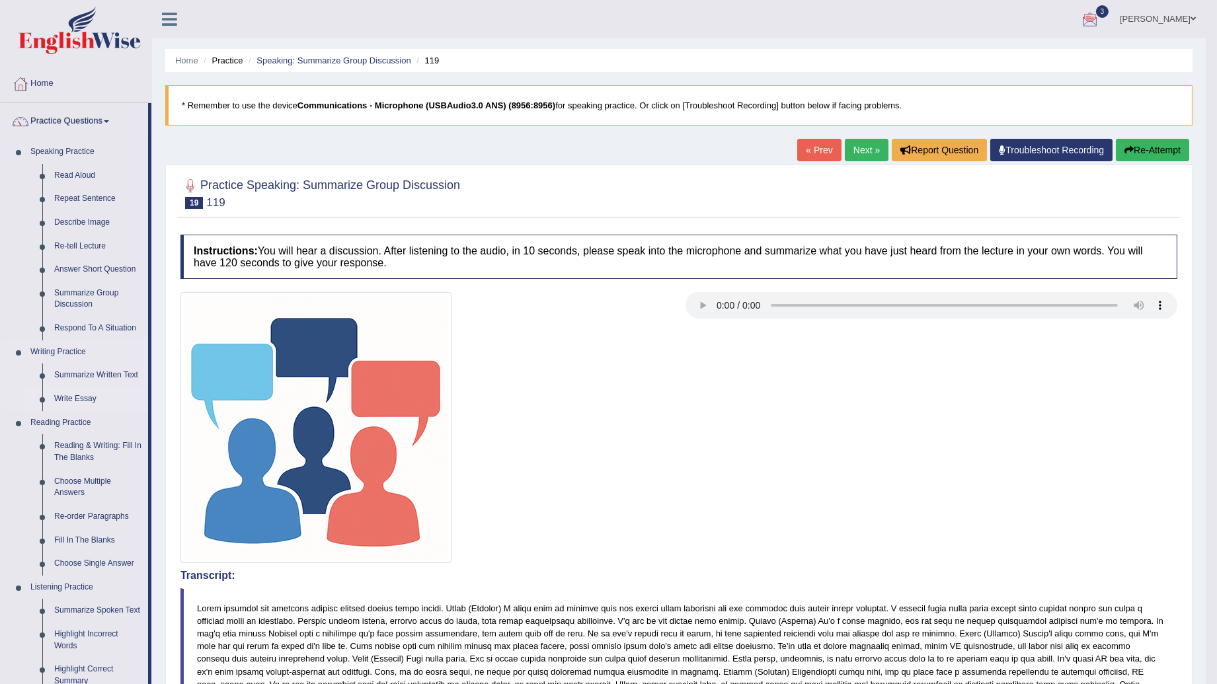
click at [85, 401] on link "Write Essay" at bounding box center [98, 400] width 100 height 24
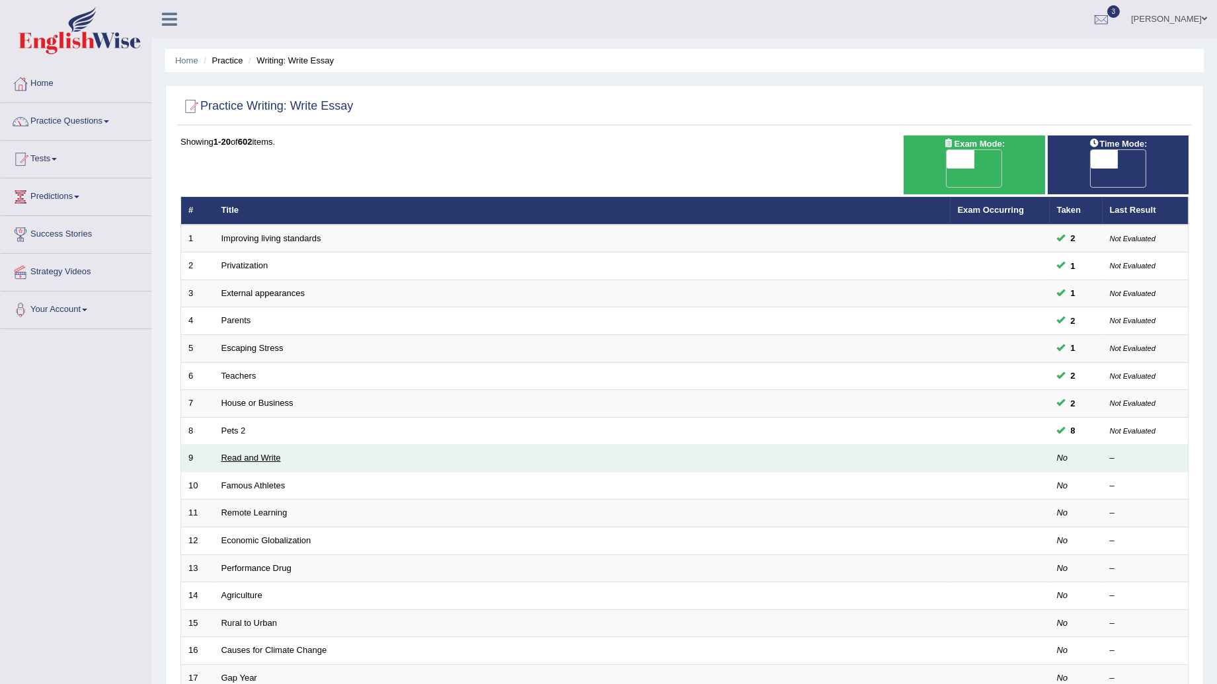
click at [257, 453] on link "Read and Write" at bounding box center [252, 458] width 60 height 10
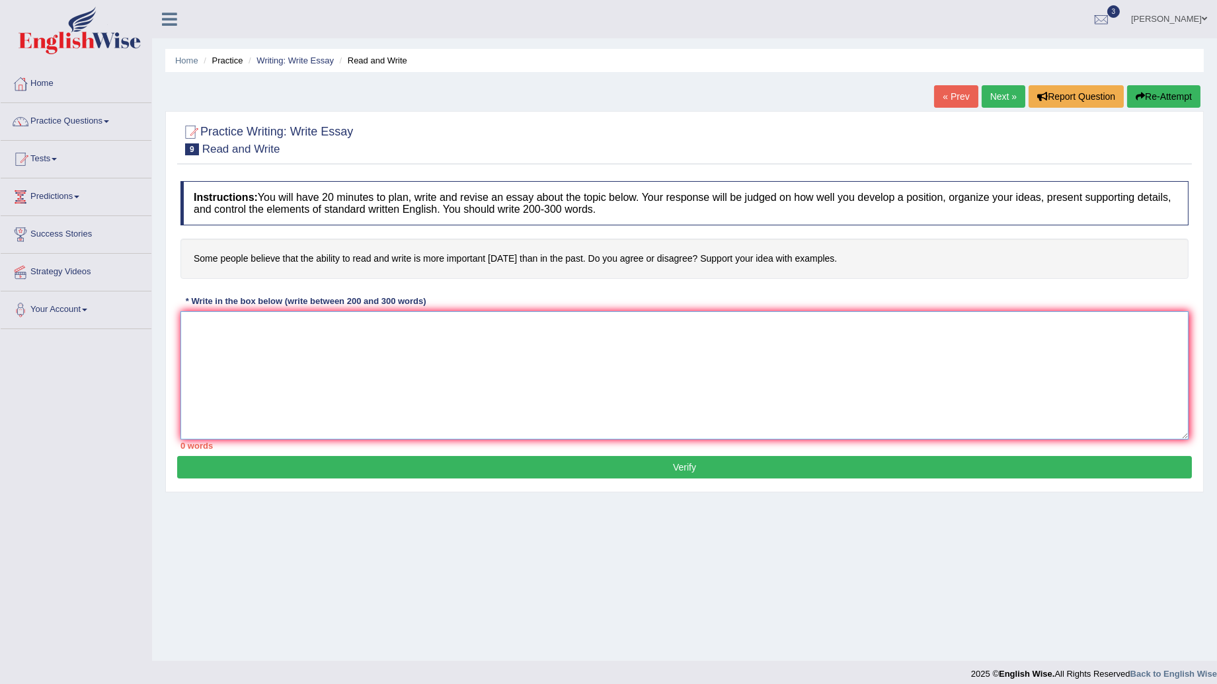
click at [227, 331] on textarea at bounding box center [685, 375] width 1008 height 128
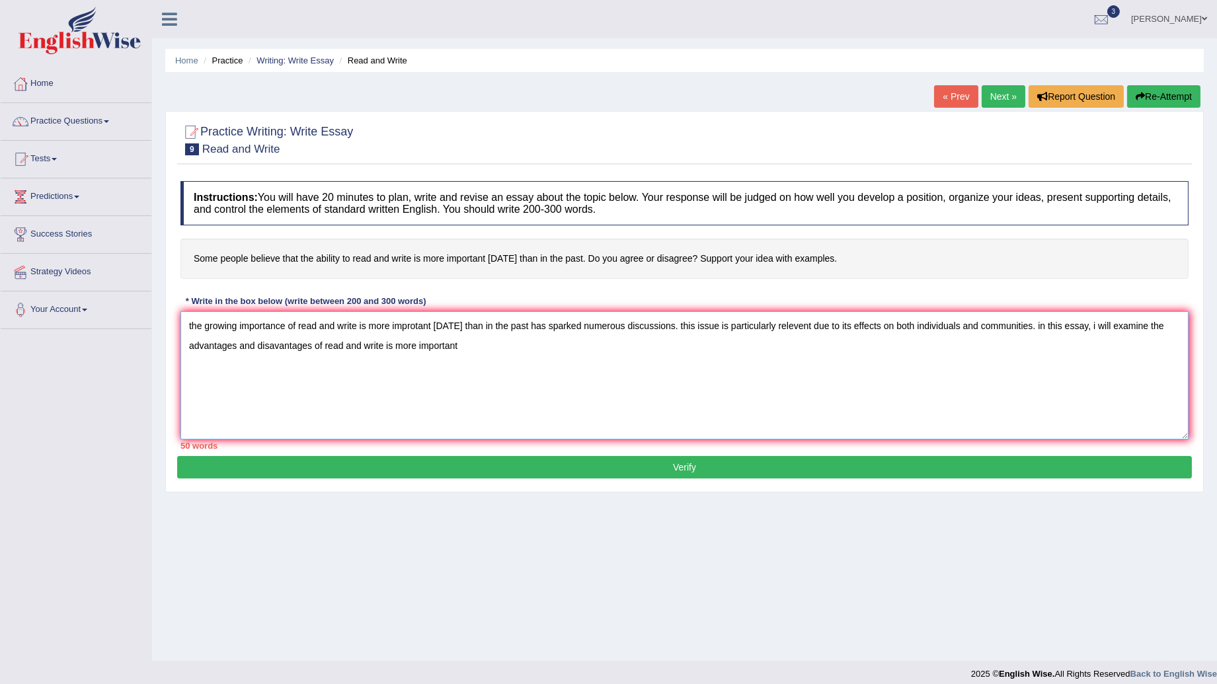
click at [415, 324] on textarea "the growing importance of read and write is more improtant today than in the pa…" at bounding box center [685, 375] width 1008 height 128
click at [413, 322] on textarea "the growing importance of read and write is more imprortant today than in the p…" at bounding box center [685, 375] width 1008 height 128
click at [458, 345] on textarea "the growing importance of read and write is more important today than in the pa…" at bounding box center [685, 375] width 1008 height 128
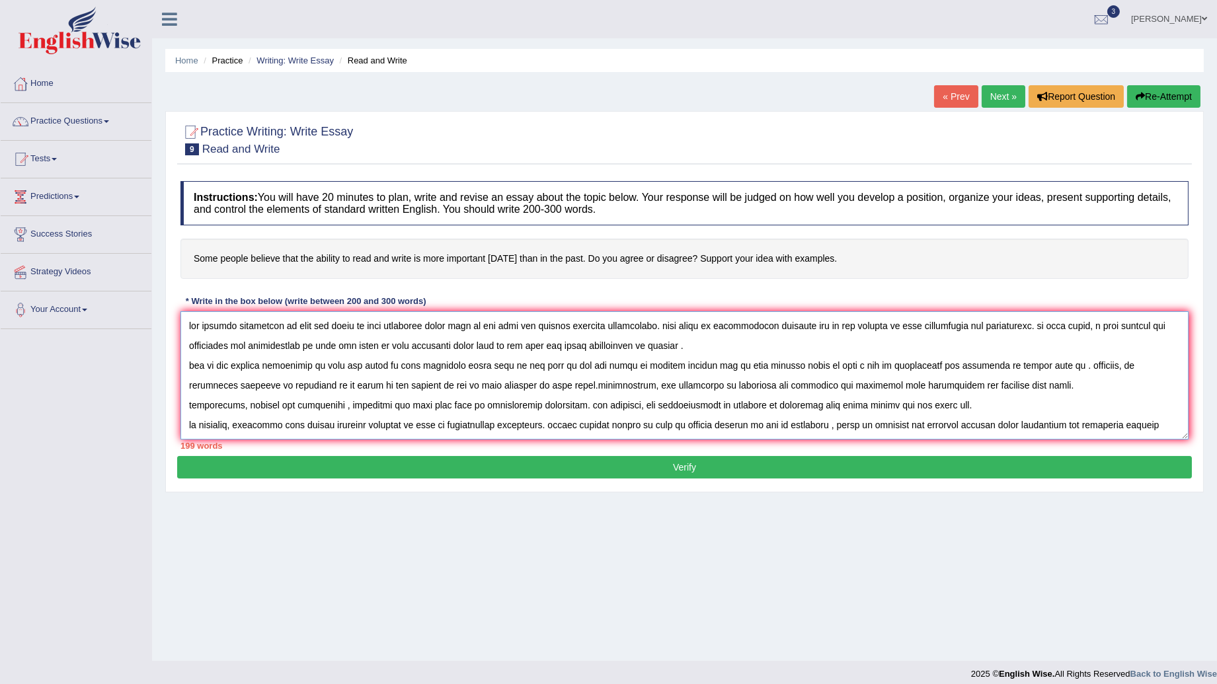
scroll to position [11, 0]
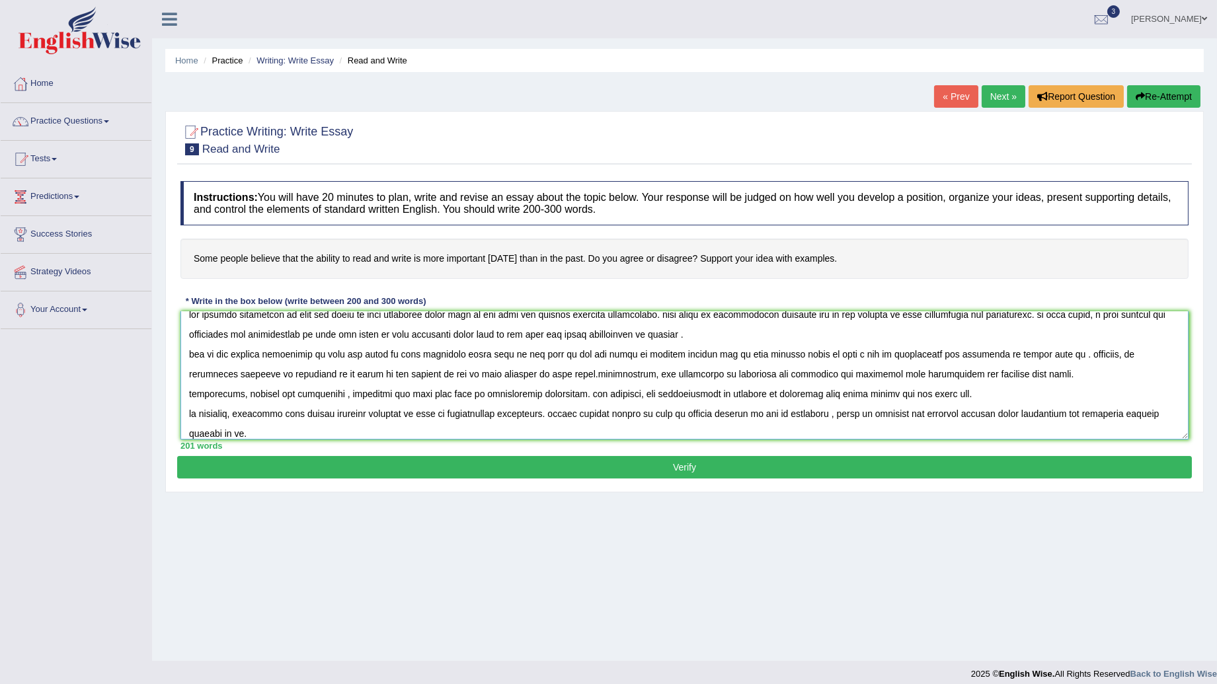
type textarea "the growing importance of read and write is more important today than in the pa…"
click at [592, 470] on button "Verify" at bounding box center [684, 467] width 1015 height 22
click at [592, 470] on div "Practice Writing: Write Essay 9 Read and Write Instructions: You will have 20 m…" at bounding box center [684, 302] width 1039 height 382
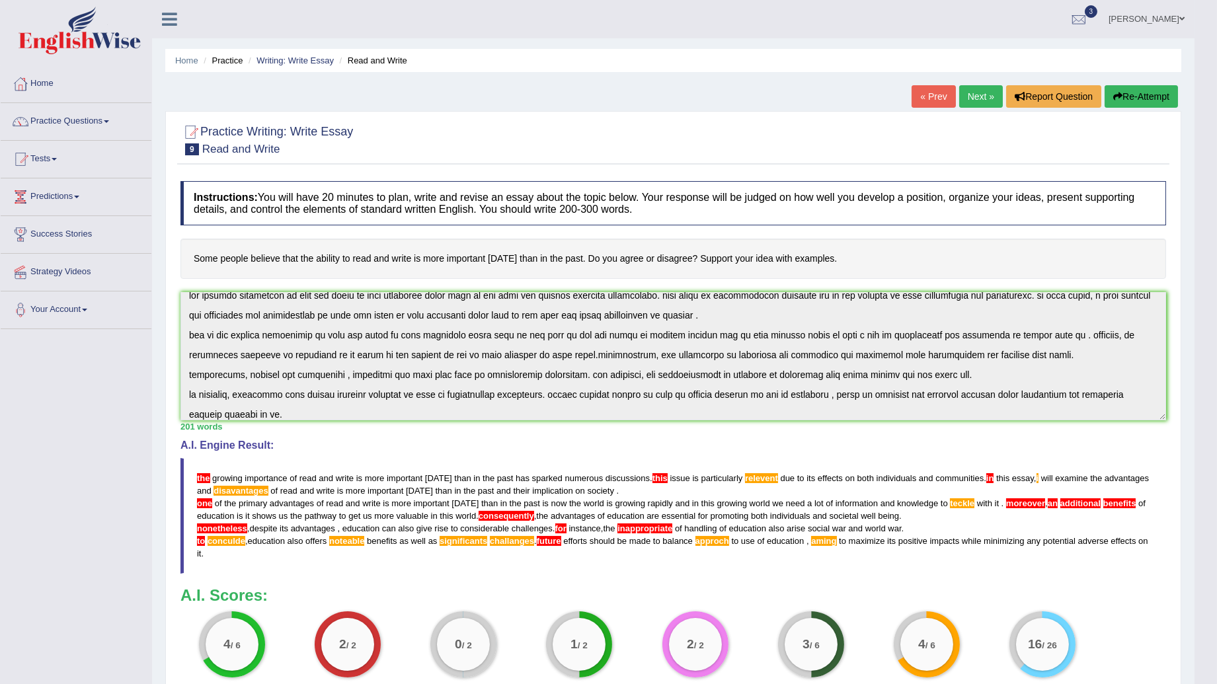
scroll to position [3, 0]
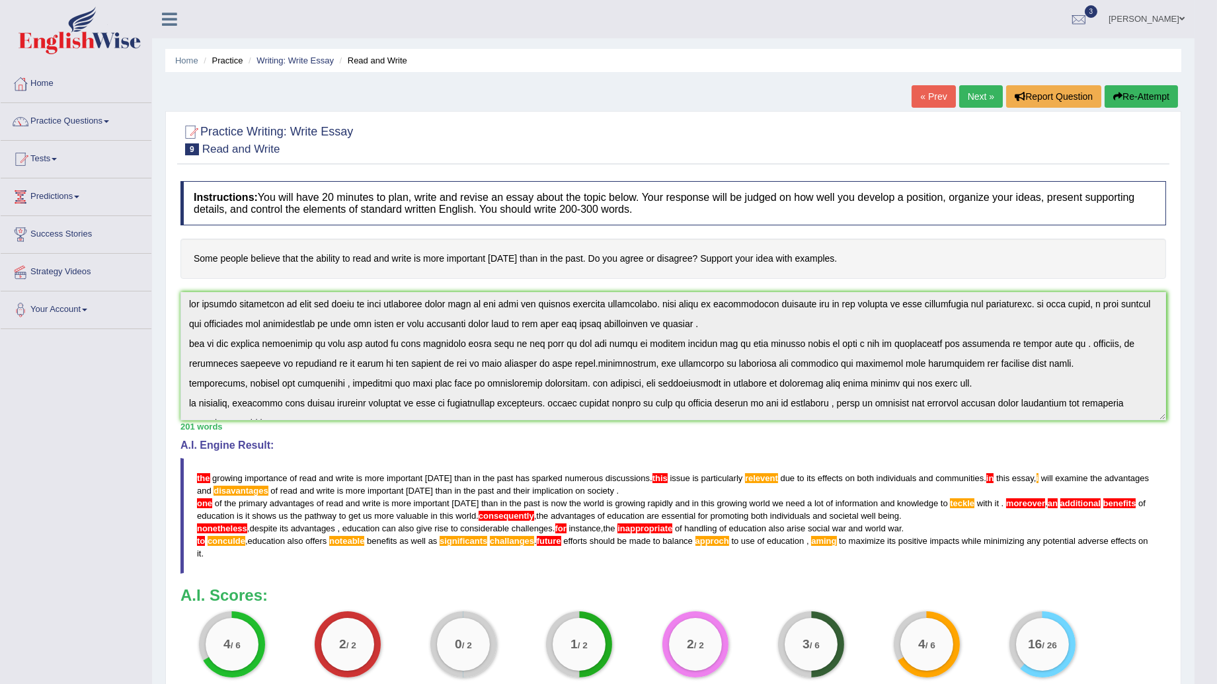
click at [432, 447] on h4 "A.I. Engine Result:" at bounding box center [674, 446] width 986 height 12
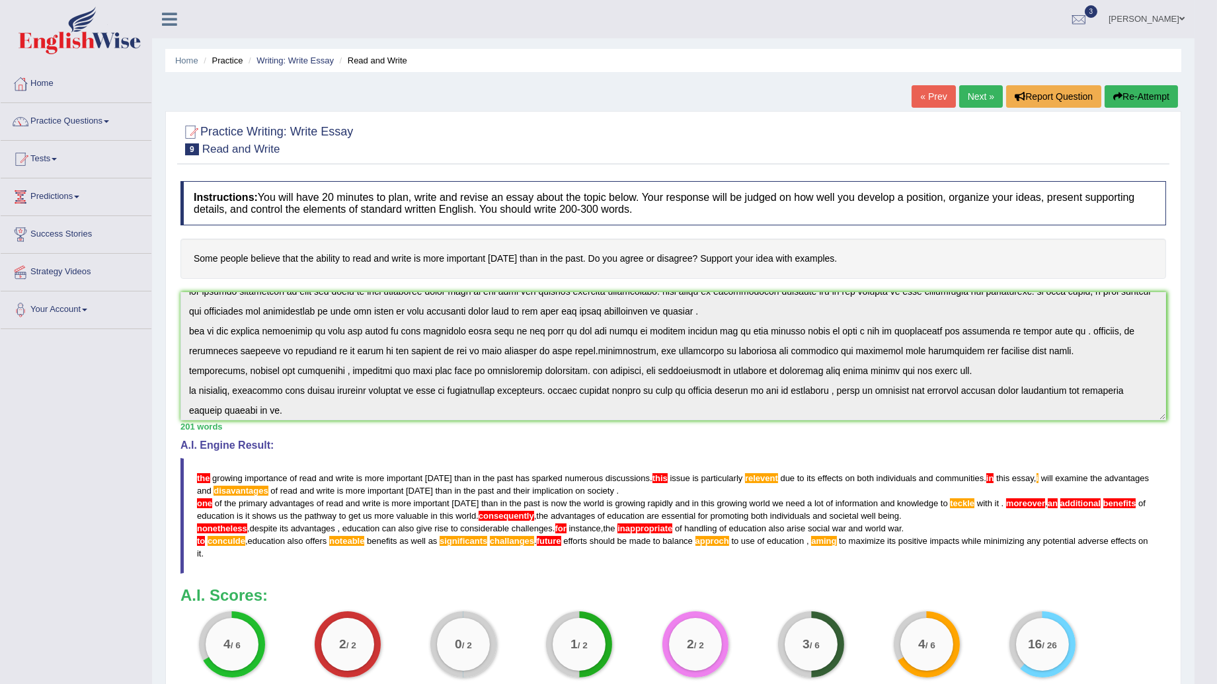
scroll to position [20, 0]
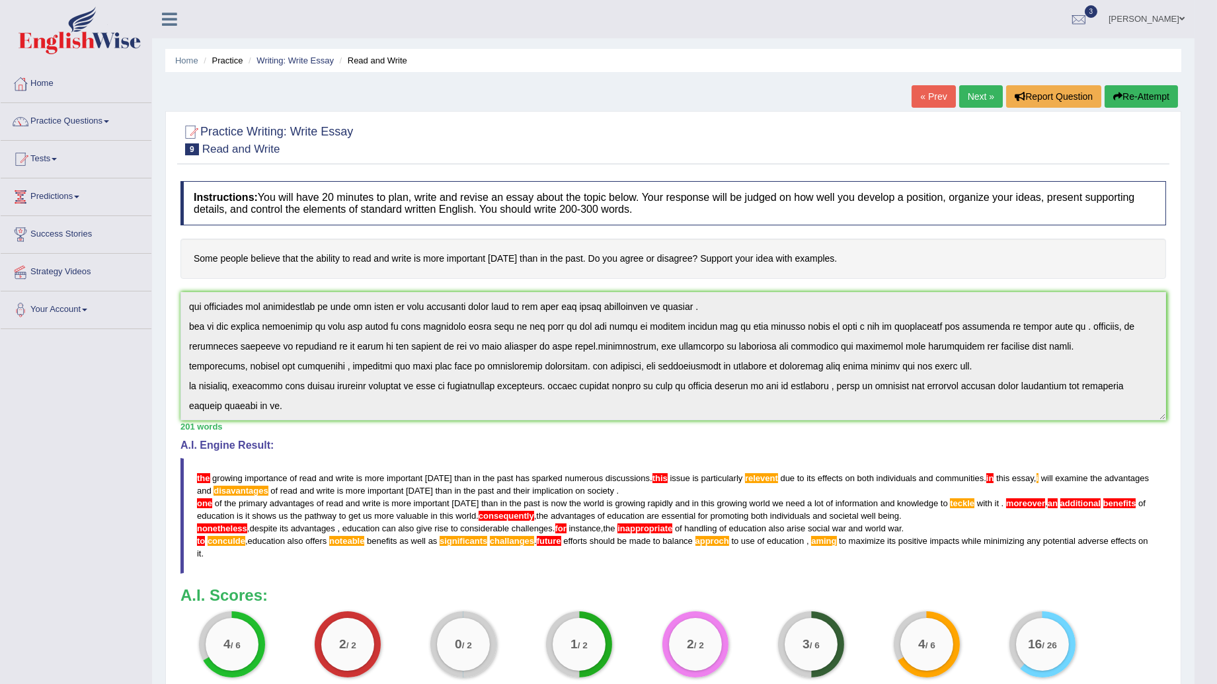
click at [1145, 97] on button "Re-Attempt" at bounding box center [1141, 96] width 73 height 22
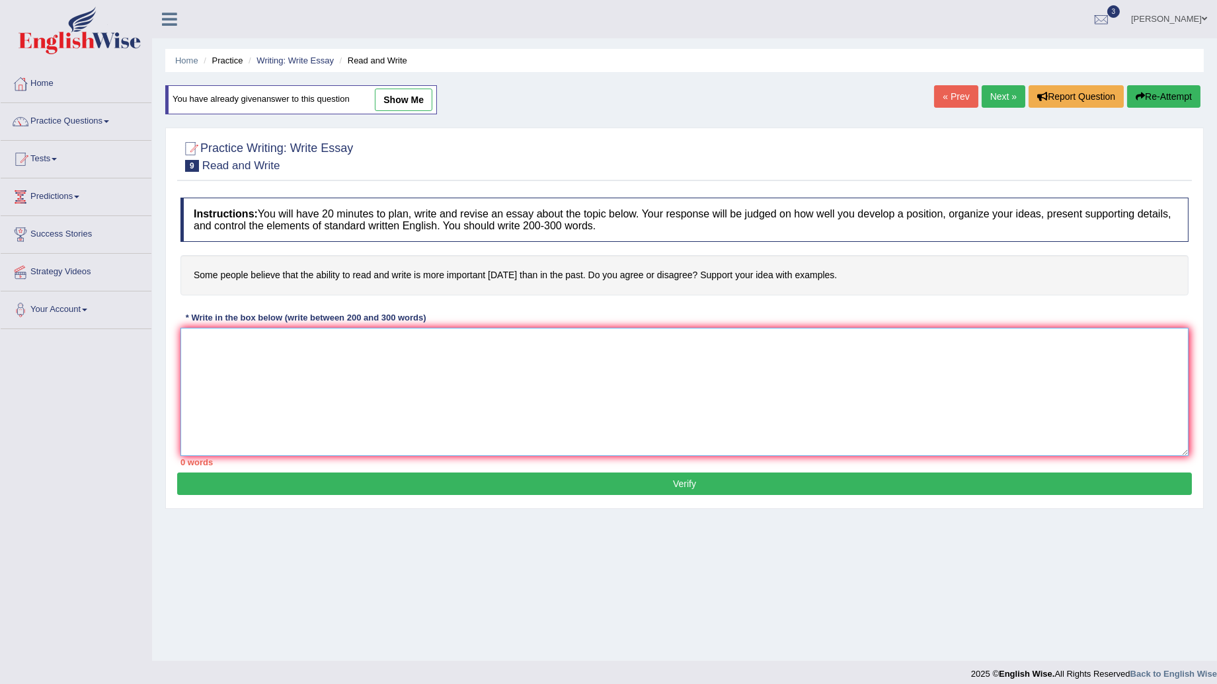
drag, startPoint x: 0, startPoint y: 0, endPoint x: 242, endPoint y: 356, distance: 430.3
click at [242, 356] on textarea at bounding box center [685, 392] width 1008 height 128
paste textarea "the growing importance of read and write is more important [DATE] than in the p…"
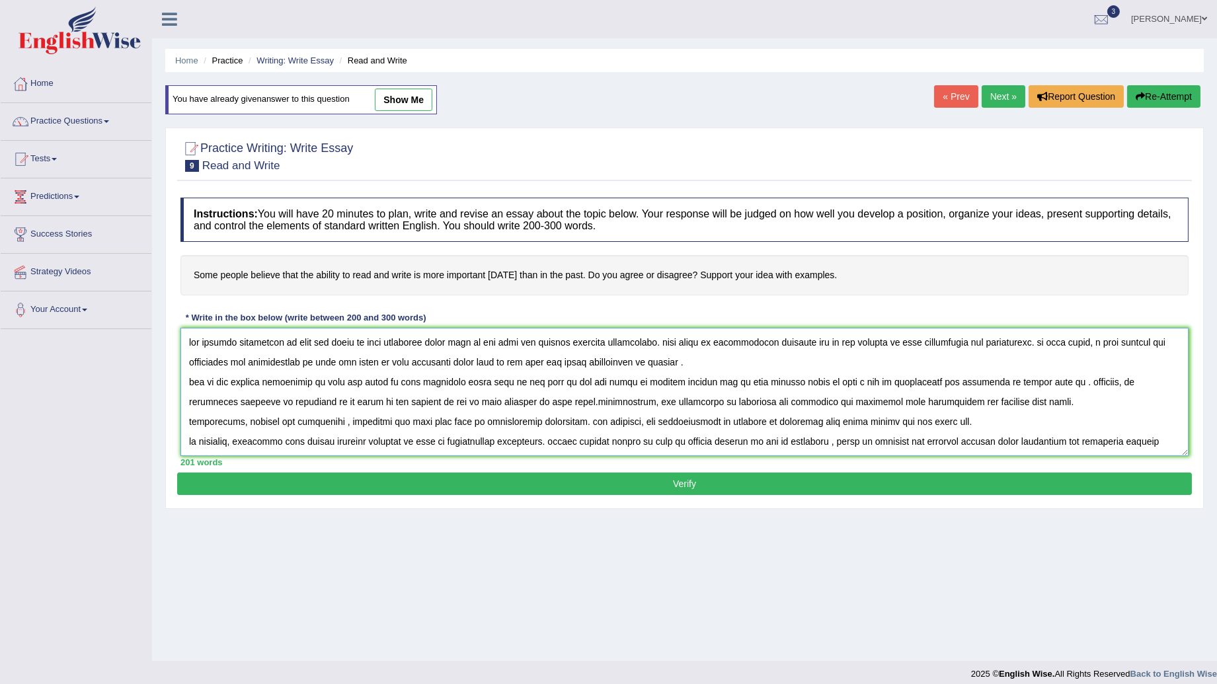
click at [192, 343] on textarea at bounding box center [685, 392] width 1008 height 128
click at [193, 346] on textarea at bounding box center [685, 392] width 1008 height 128
click at [681, 344] on textarea at bounding box center [685, 392] width 1008 height 128
click at [682, 345] on textarea at bounding box center [685, 392] width 1008 height 128
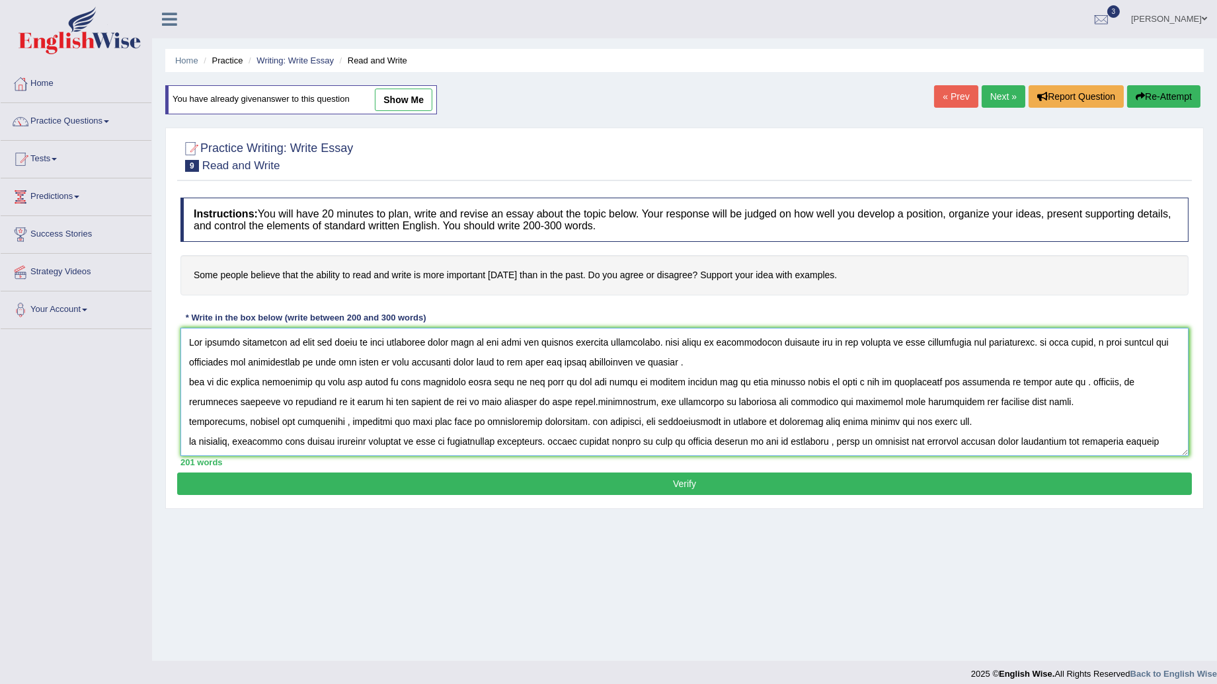
click at [682, 345] on textarea at bounding box center [685, 392] width 1008 height 128
click at [684, 345] on textarea at bounding box center [685, 392] width 1008 height 128
click at [1046, 342] on textarea at bounding box center [685, 392] width 1008 height 128
click at [1102, 341] on textarea at bounding box center [685, 392] width 1008 height 128
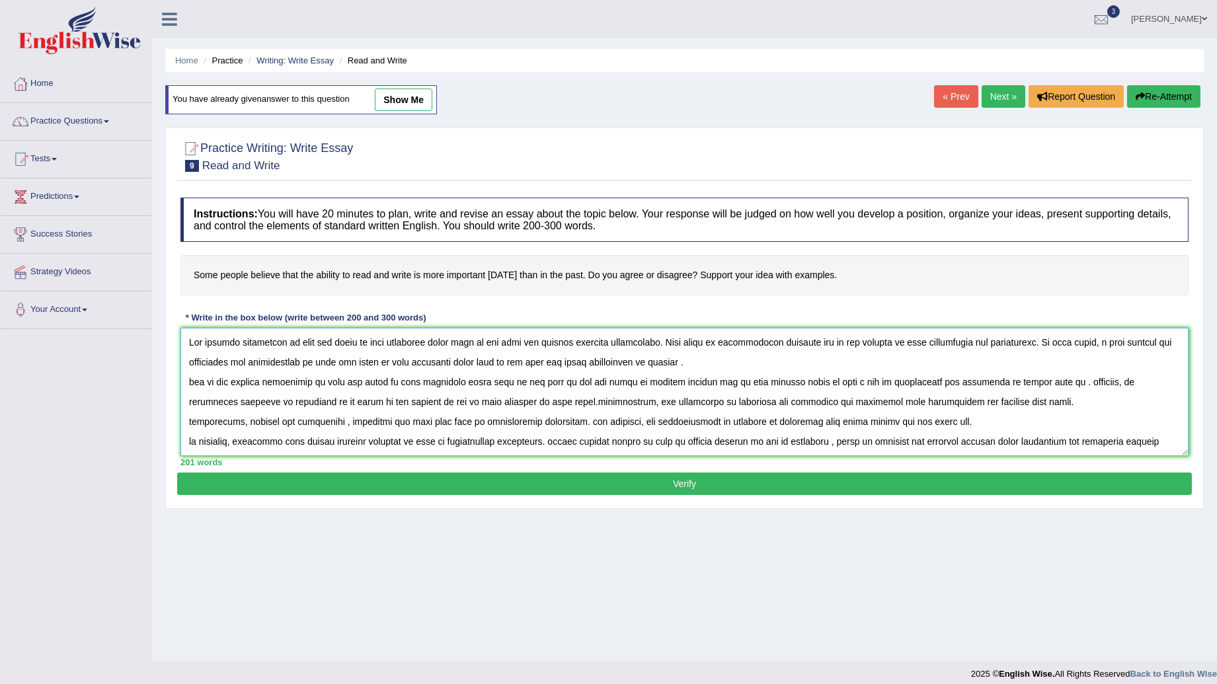
click at [1103, 342] on textarea at bounding box center [685, 392] width 1008 height 128
click at [1099, 343] on textarea at bounding box center [685, 392] width 1008 height 128
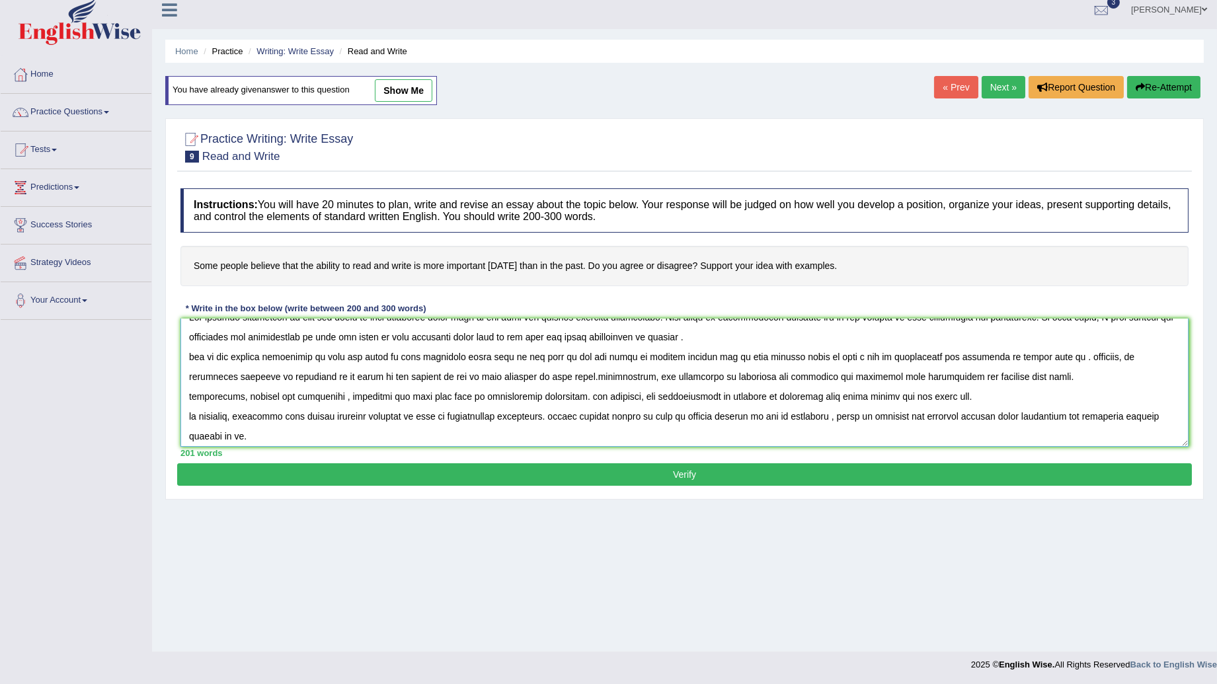
scroll to position [20, 0]
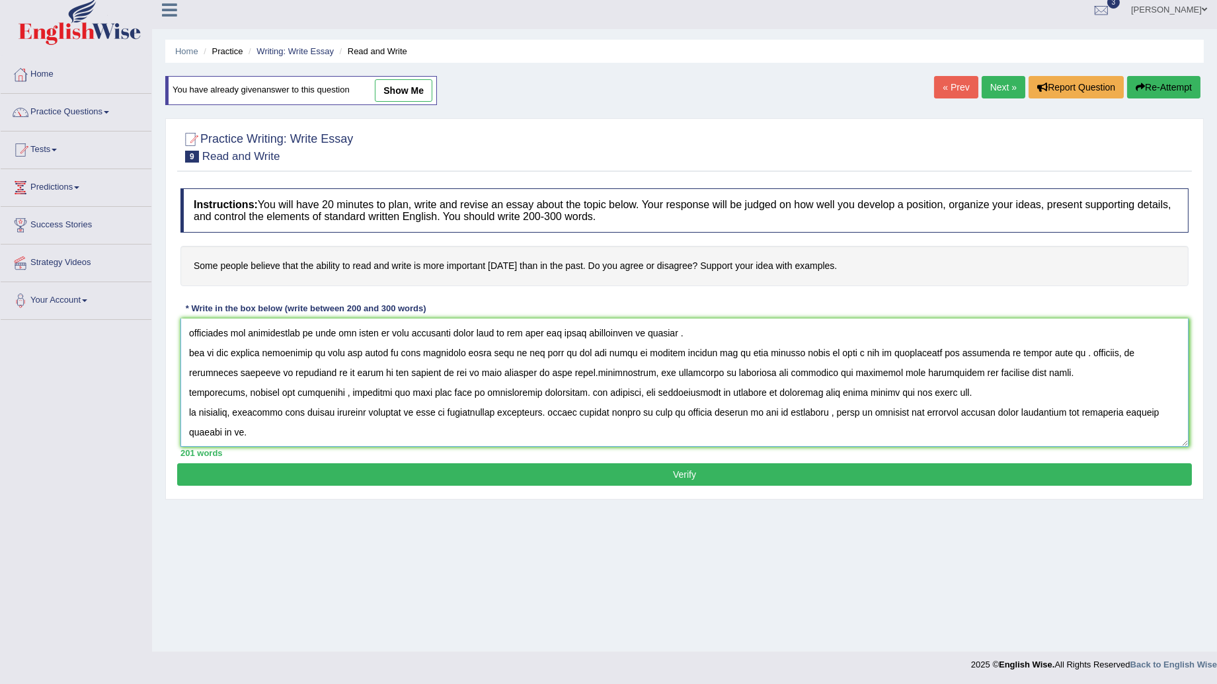
click at [194, 351] on textarea at bounding box center [685, 383] width 1008 height 128
click at [193, 352] on textarea at bounding box center [685, 383] width 1008 height 128
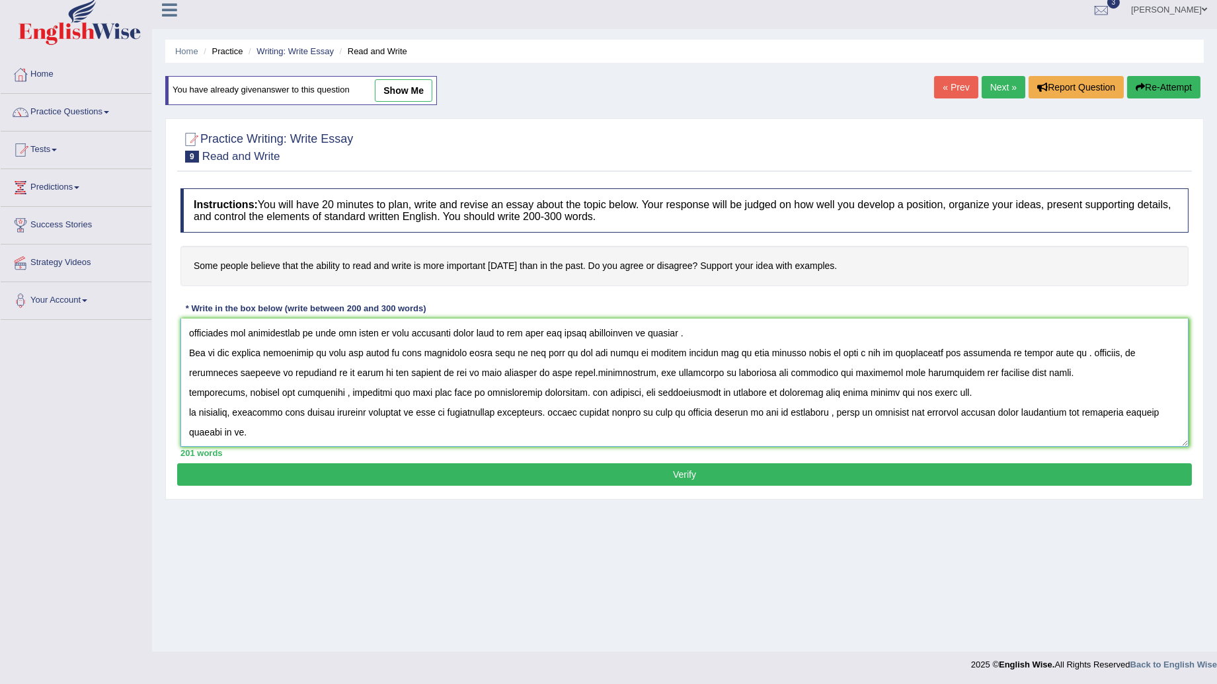
click at [1061, 353] on textarea at bounding box center [685, 383] width 1008 height 128
click at [544, 373] on textarea at bounding box center [685, 383] width 1008 height 128
click at [192, 394] on textarea at bounding box center [685, 383] width 1008 height 128
click at [192, 391] on textarea at bounding box center [685, 383] width 1008 height 128
click at [193, 391] on textarea at bounding box center [685, 383] width 1008 height 128
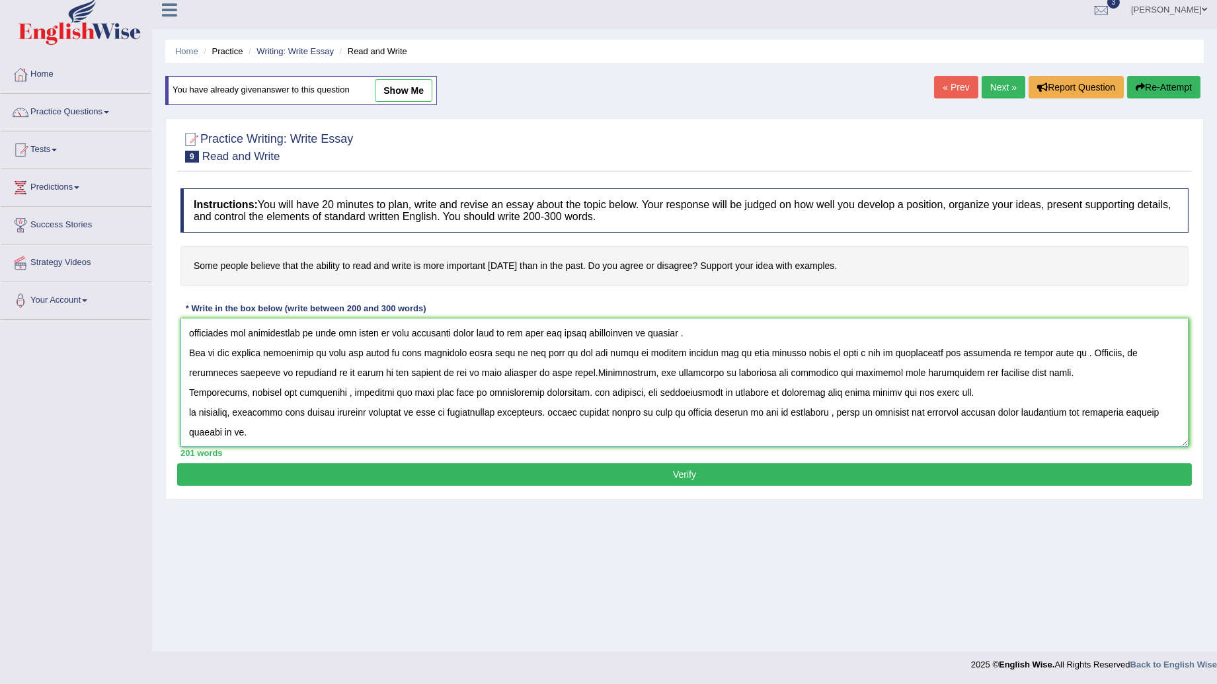
click at [576, 394] on textarea at bounding box center [685, 383] width 1008 height 128
click at [577, 397] on textarea at bounding box center [685, 383] width 1008 height 128
click at [579, 391] on textarea at bounding box center [685, 383] width 1008 height 128
click at [190, 411] on textarea at bounding box center [685, 383] width 1008 height 128
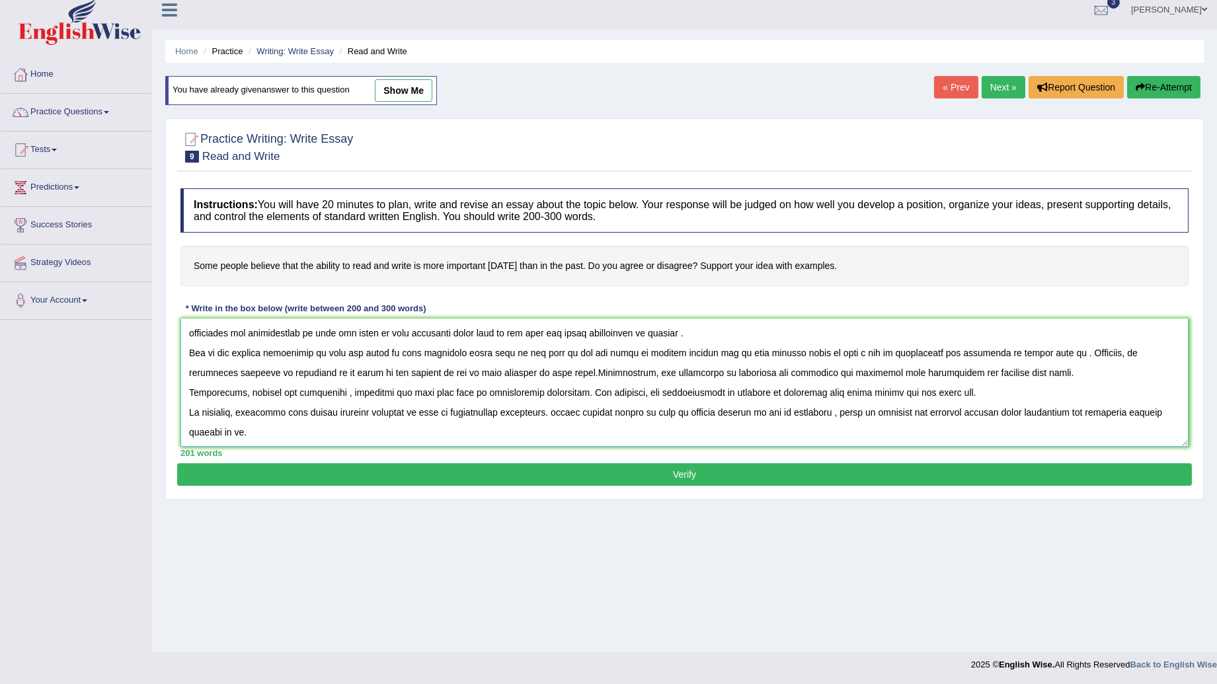
click at [552, 415] on textarea at bounding box center [685, 383] width 1008 height 128
click at [845, 415] on textarea at bounding box center [685, 383] width 1008 height 128
type textarea "The growing importance of read and write is more important today than in the pa…"
click at [596, 475] on button "Verify" at bounding box center [684, 475] width 1015 height 22
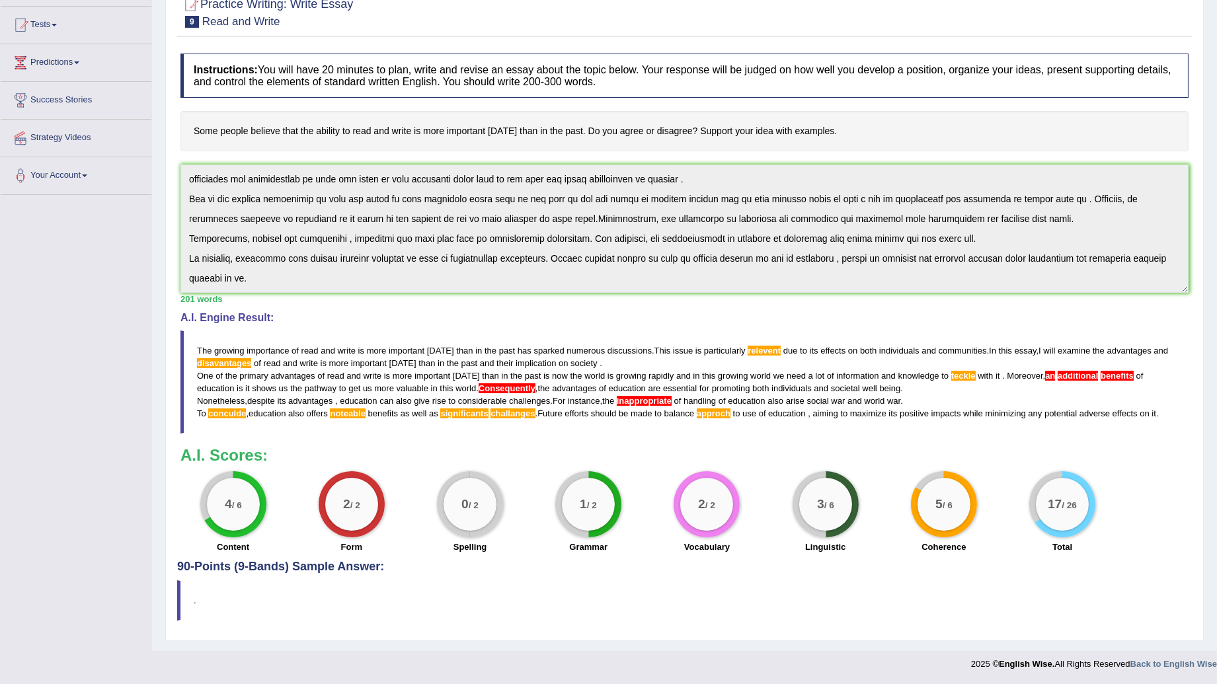
scroll to position [62, 0]
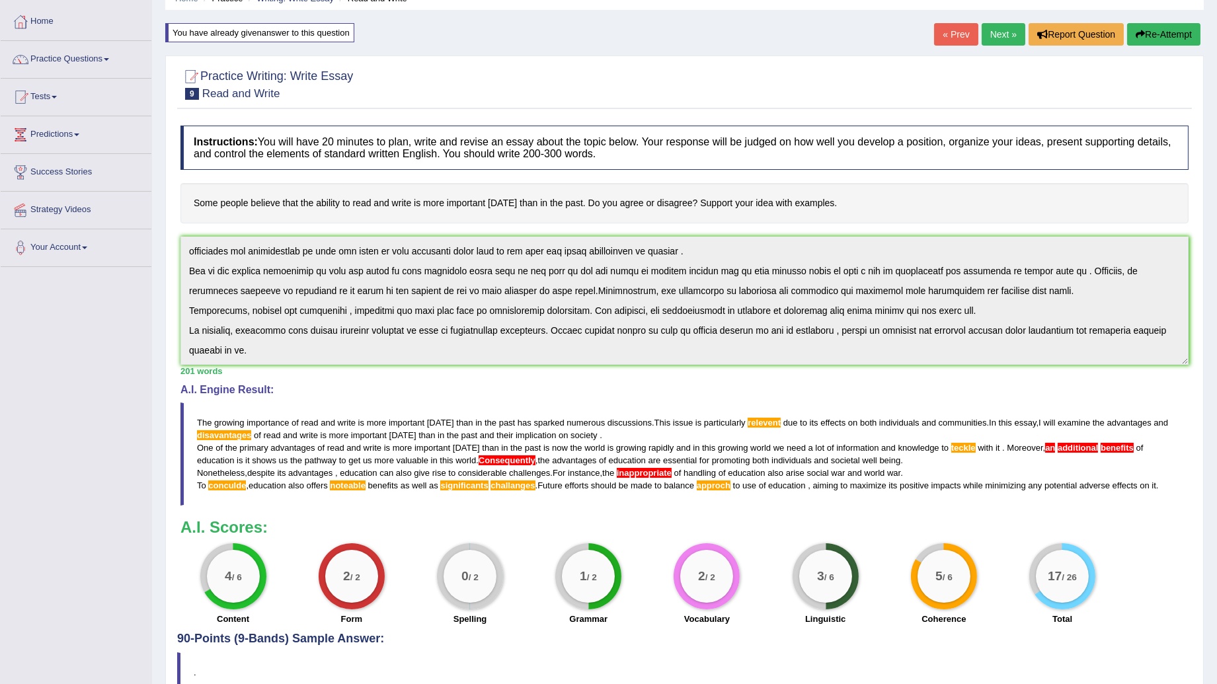
click at [208, 434] on span "disavantages" at bounding box center [224, 436] width 54 height 10
click at [216, 433] on span "disavantages" at bounding box center [224, 436] width 54 height 10
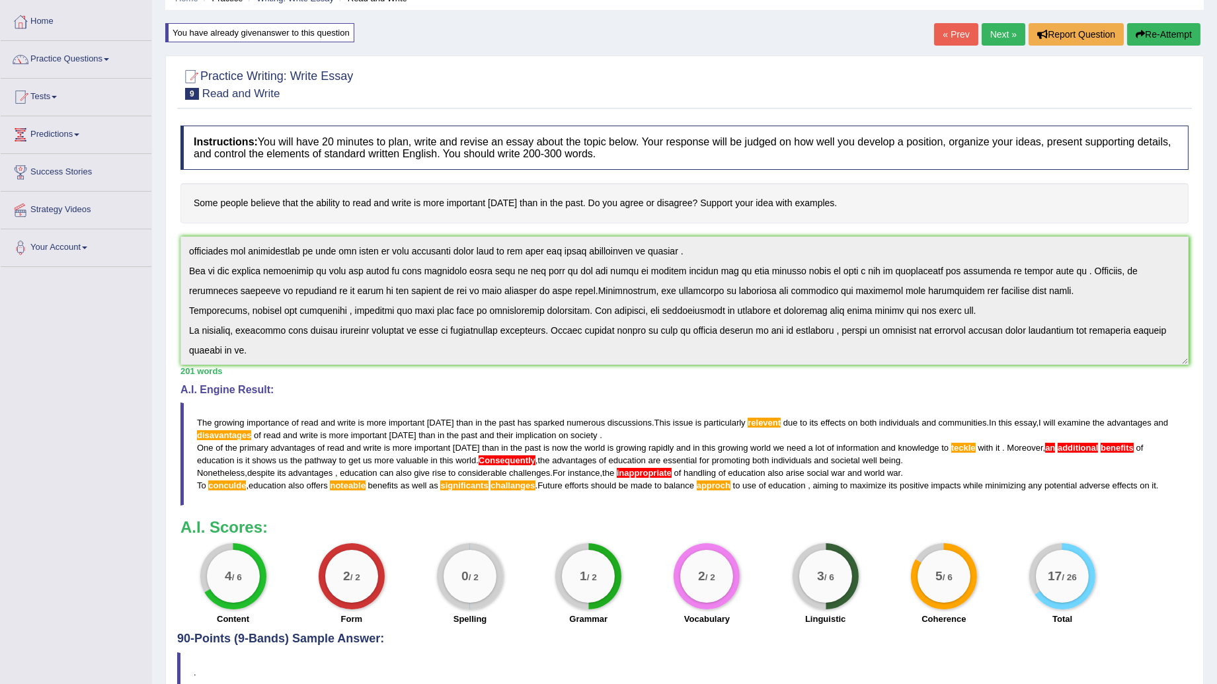
click at [508, 464] on span "Consequently" at bounding box center [507, 461] width 57 height 10
click at [505, 455] on blockquote "The growing importance of read and write is more important today than in the pa…" at bounding box center [685, 455] width 1008 height 104
click at [506, 461] on span "Consequently" at bounding box center [507, 461] width 57 height 10
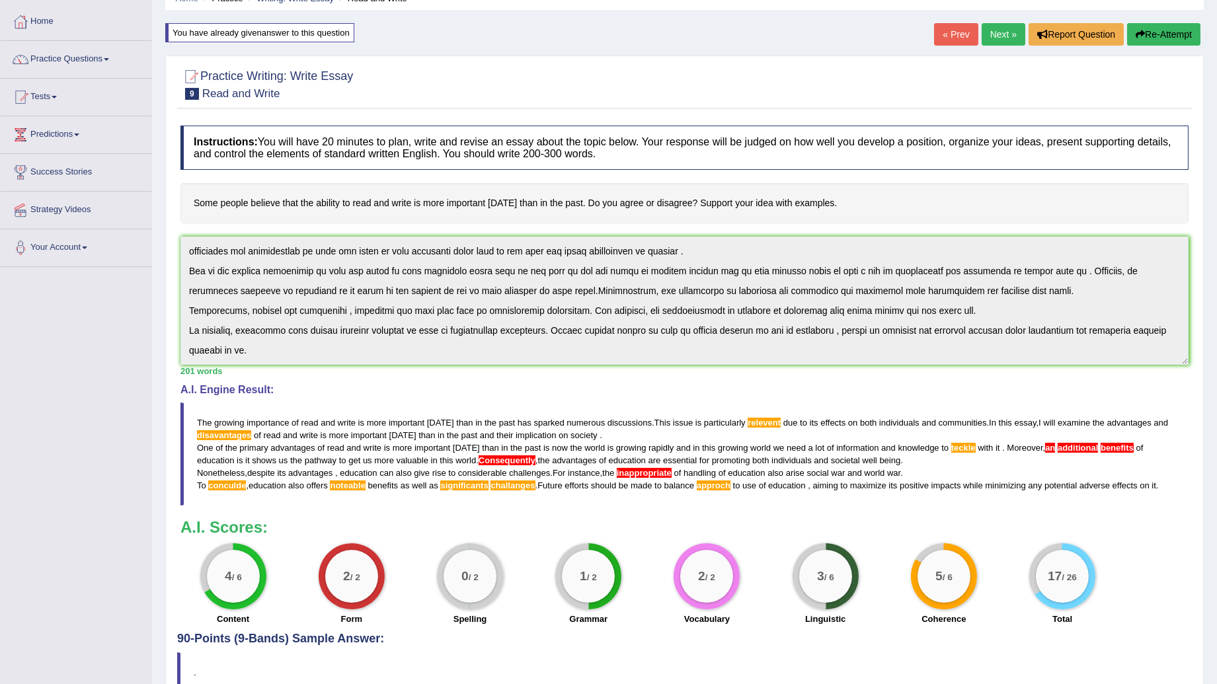
click at [506, 461] on span "Consequently" at bounding box center [507, 461] width 57 height 10
click at [706, 491] on span "approch" at bounding box center [714, 486] width 34 height 10
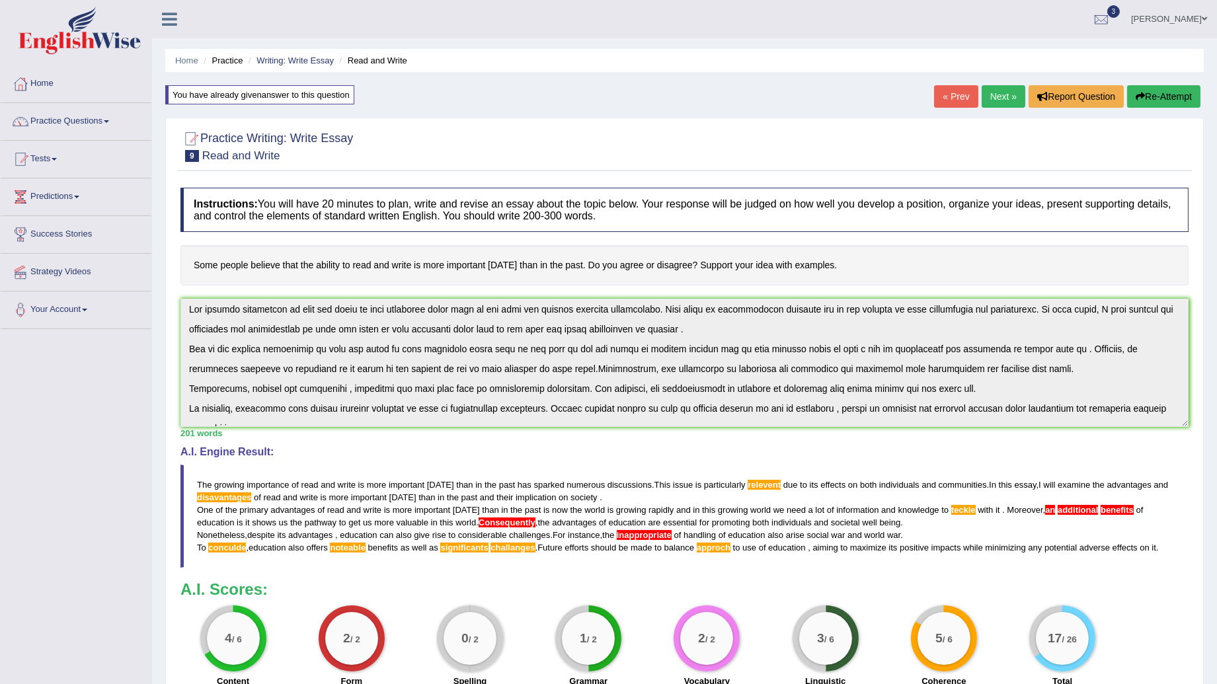
scroll to position [0, 0]
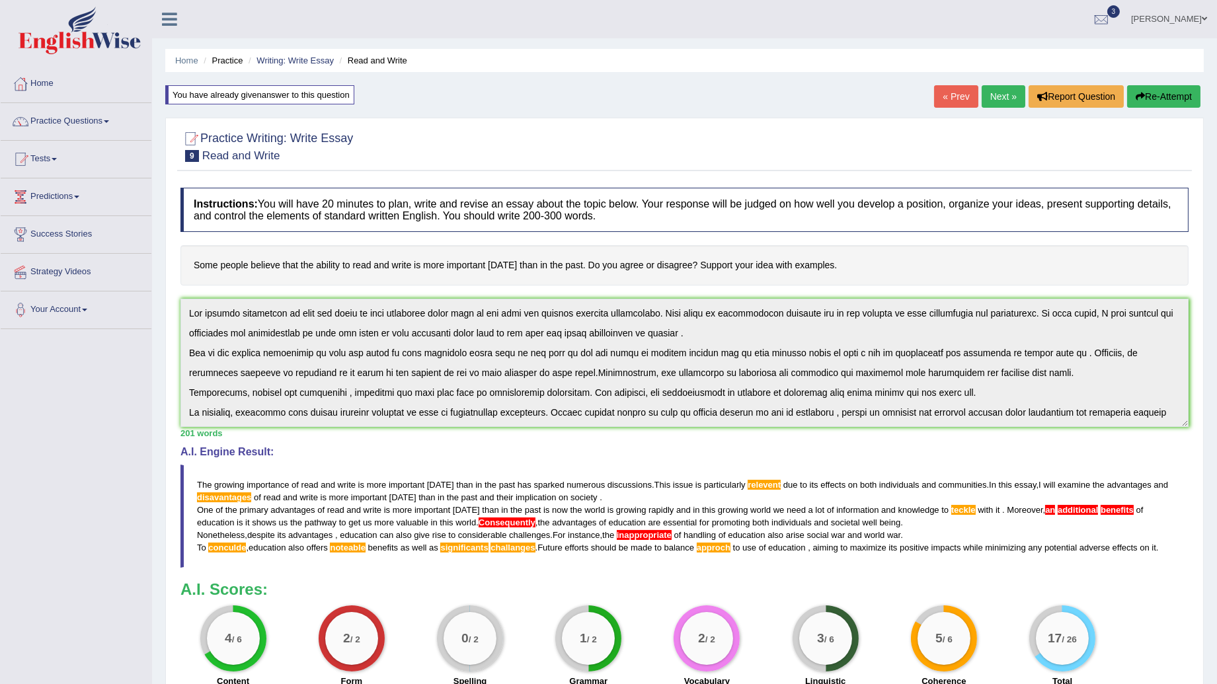
click at [1206, 17] on span at bounding box center [1204, 19] width 5 height 9
click at [1204, 10] on link "Rishiram Yogi" at bounding box center [1170, 17] width 96 height 34
click at [1206, 27] on link "Rishiram Yogi" at bounding box center [1170, 17] width 96 height 34
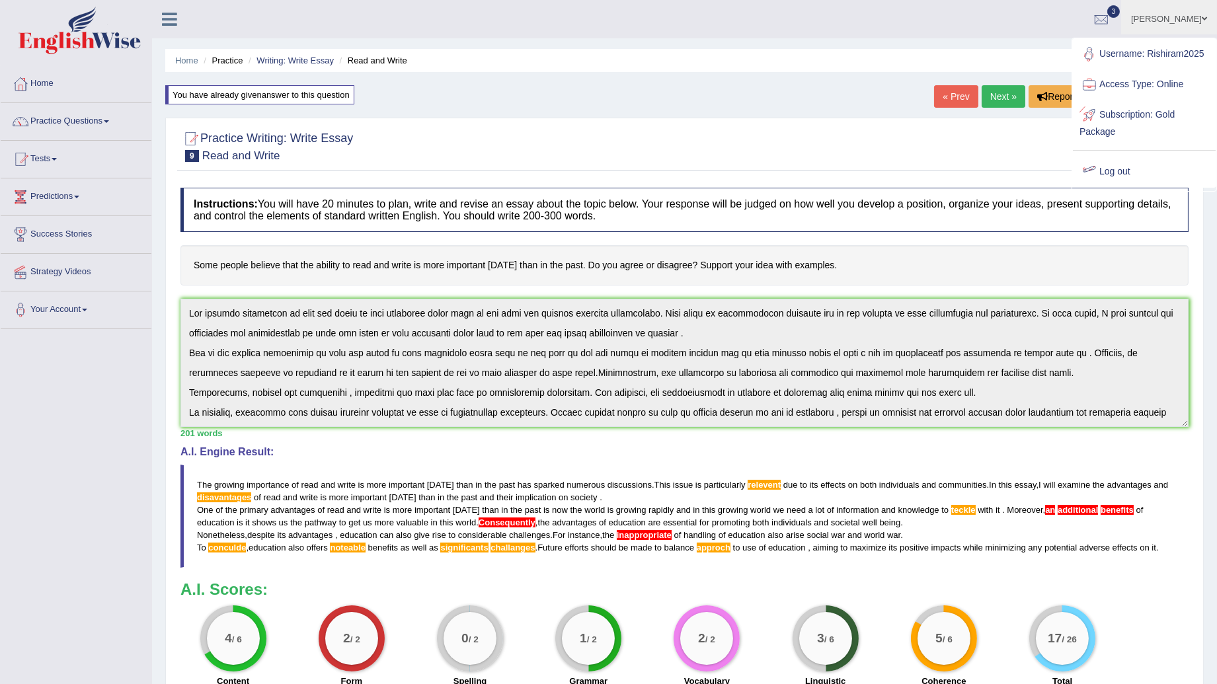
click at [1123, 171] on link "Log out" at bounding box center [1144, 172] width 143 height 30
